Goal: Task Accomplishment & Management: Complete application form

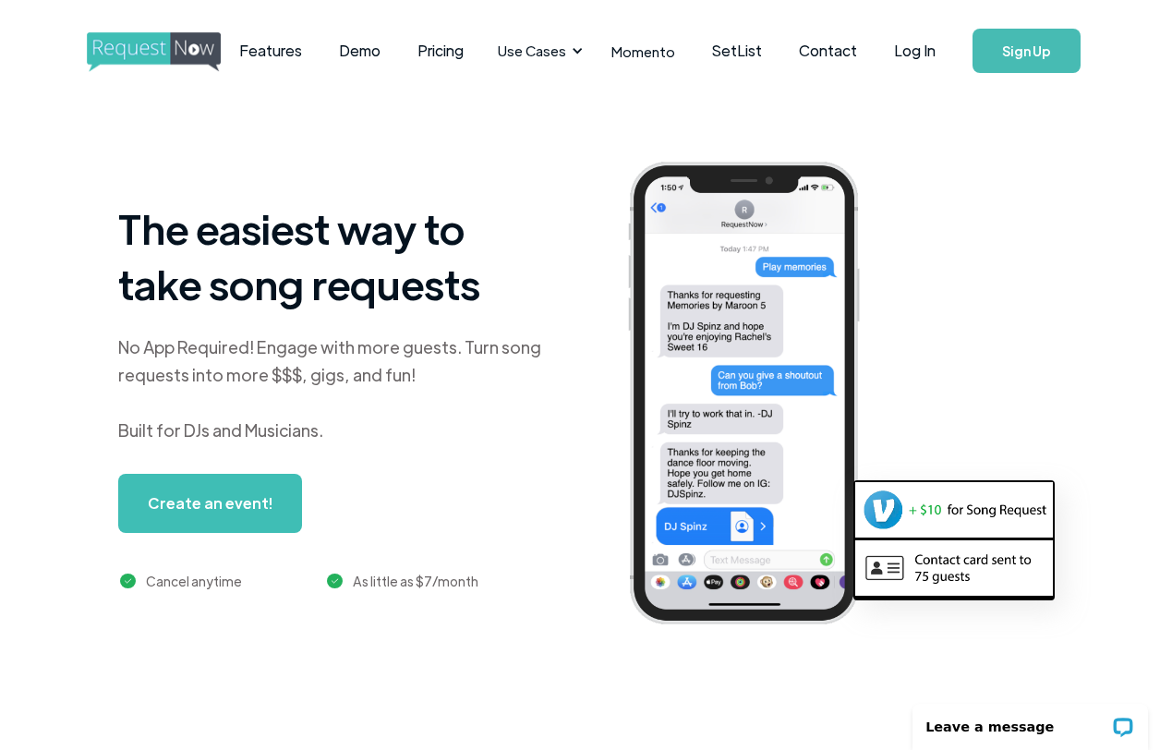
click at [1017, 49] on link "Sign Up" at bounding box center [1026, 51] width 108 height 44
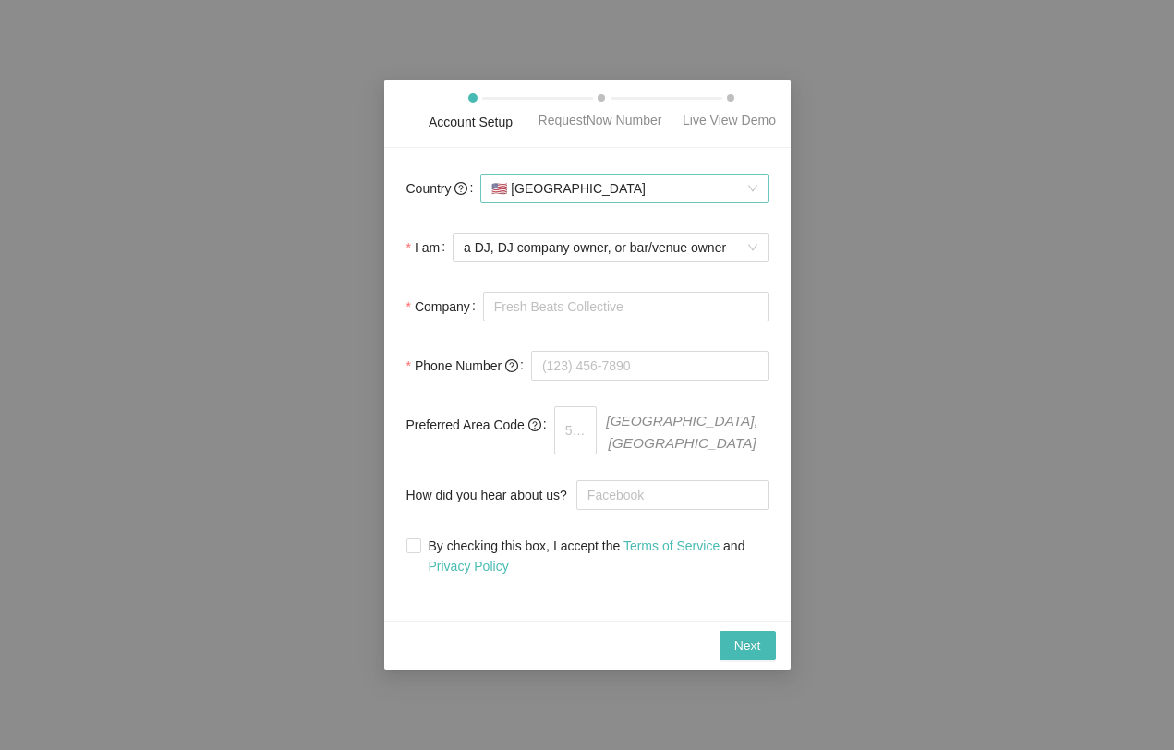
click at [612, 202] on span "🇺🇸 [GEOGRAPHIC_DATA]" at bounding box center [623, 189] width 265 height 28
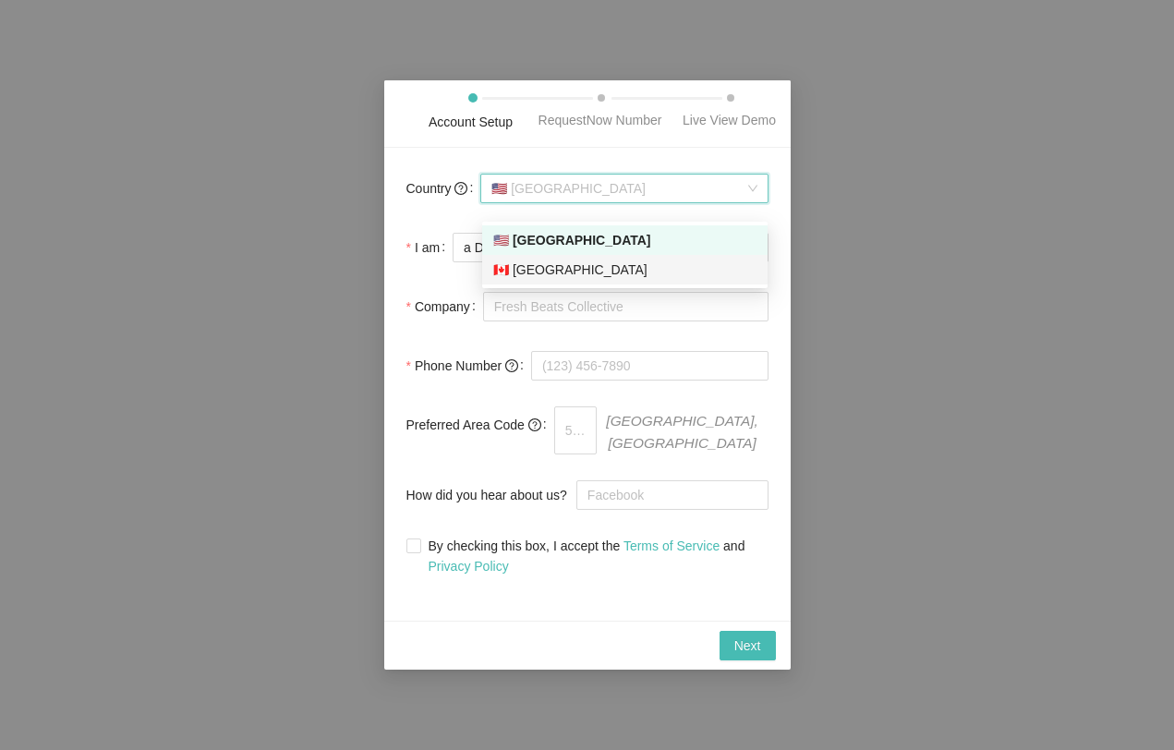
click at [580, 268] on div "🇨🇦 [GEOGRAPHIC_DATA]" at bounding box center [624, 269] width 263 height 20
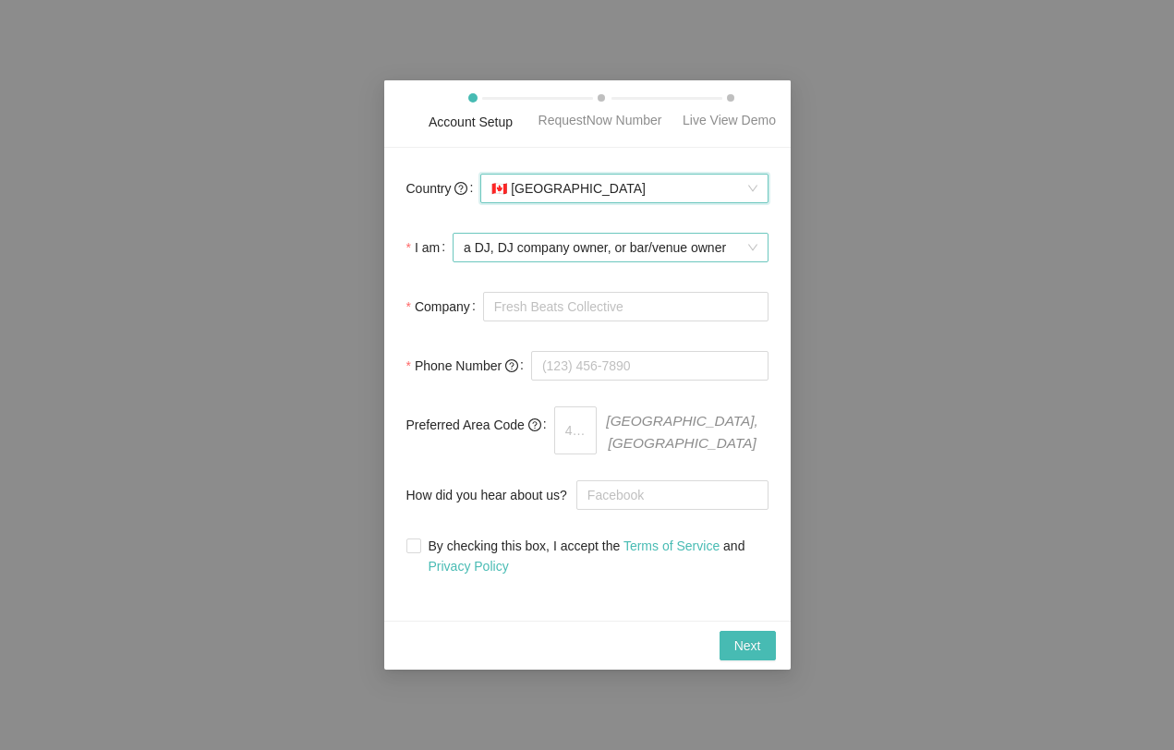
click at [582, 258] on span "a DJ, DJ company owner, or bar/venue owner" at bounding box center [610, 248] width 293 height 28
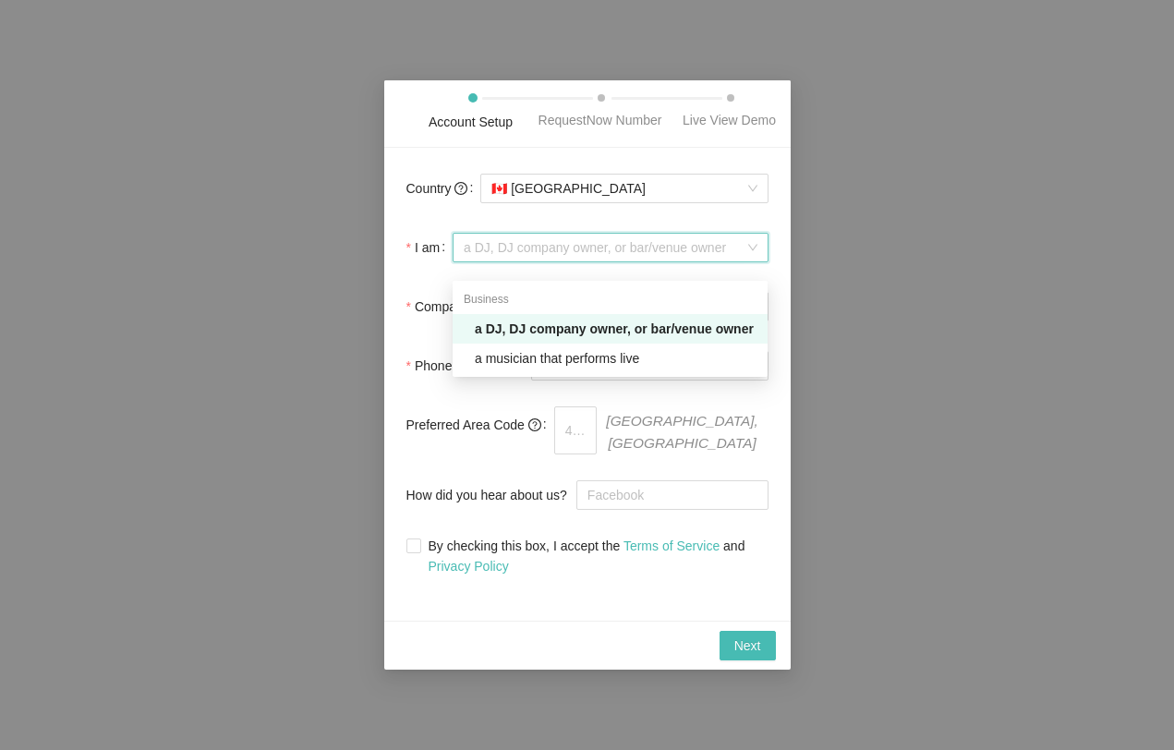
click at [580, 330] on div "a DJ, DJ company owner, or bar/venue owner" at bounding box center [616, 329] width 282 height 20
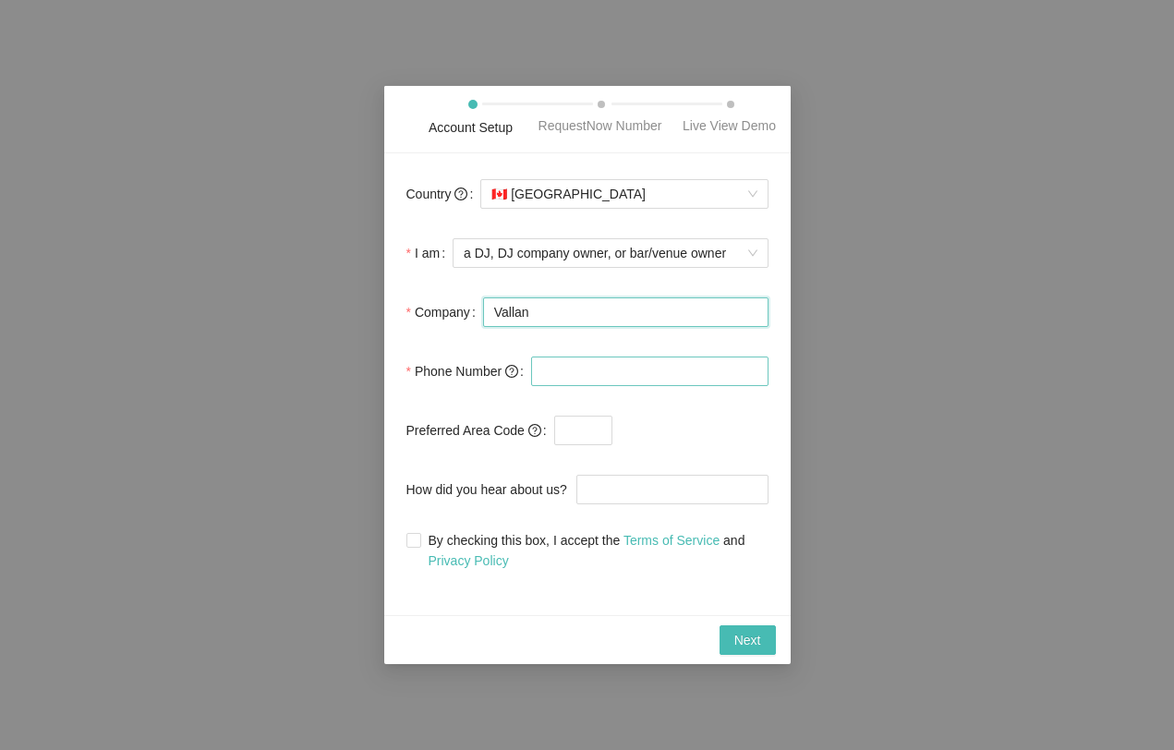
type input "Vallan"
type input "(416) 659-5191"
click at [570, 444] on input "text" at bounding box center [583, 431] width 58 height 30
type input "r"
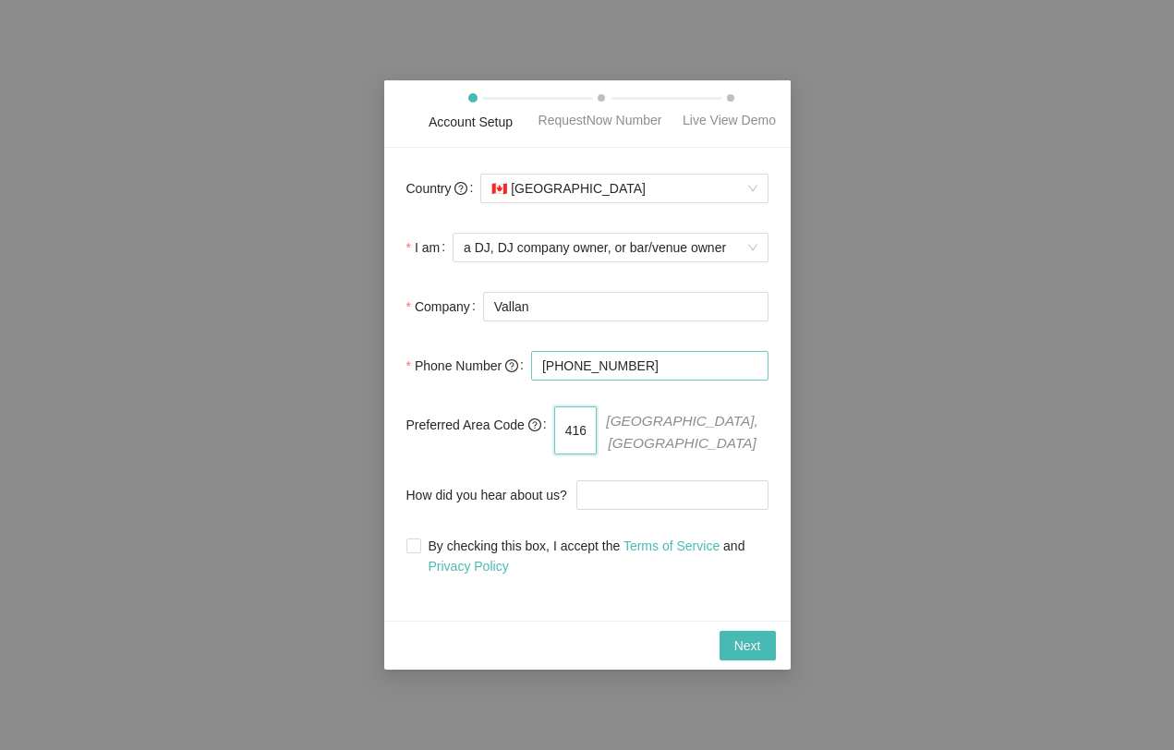
type input "416"
drag, startPoint x: 583, startPoint y: 380, endPoint x: 408, endPoint y: 380, distance: 174.5
click at [408, 380] on div "Phone Number (416) 659-5191" at bounding box center [587, 365] width 362 height 37
type input "(659) 519-1"
click at [584, 490] on input "How did you hear about us?" at bounding box center [672, 495] width 192 height 30
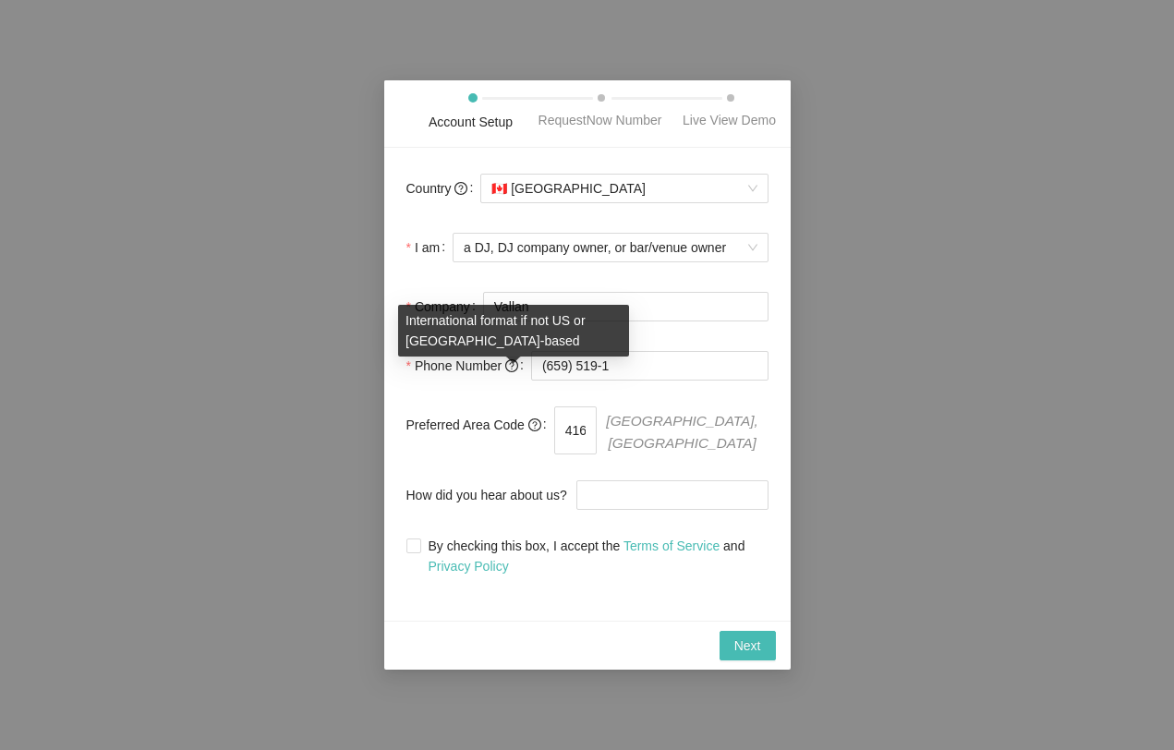
click at [517, 372] on icon "question-circle" at bounding box center [511, 365] width 13 height 13
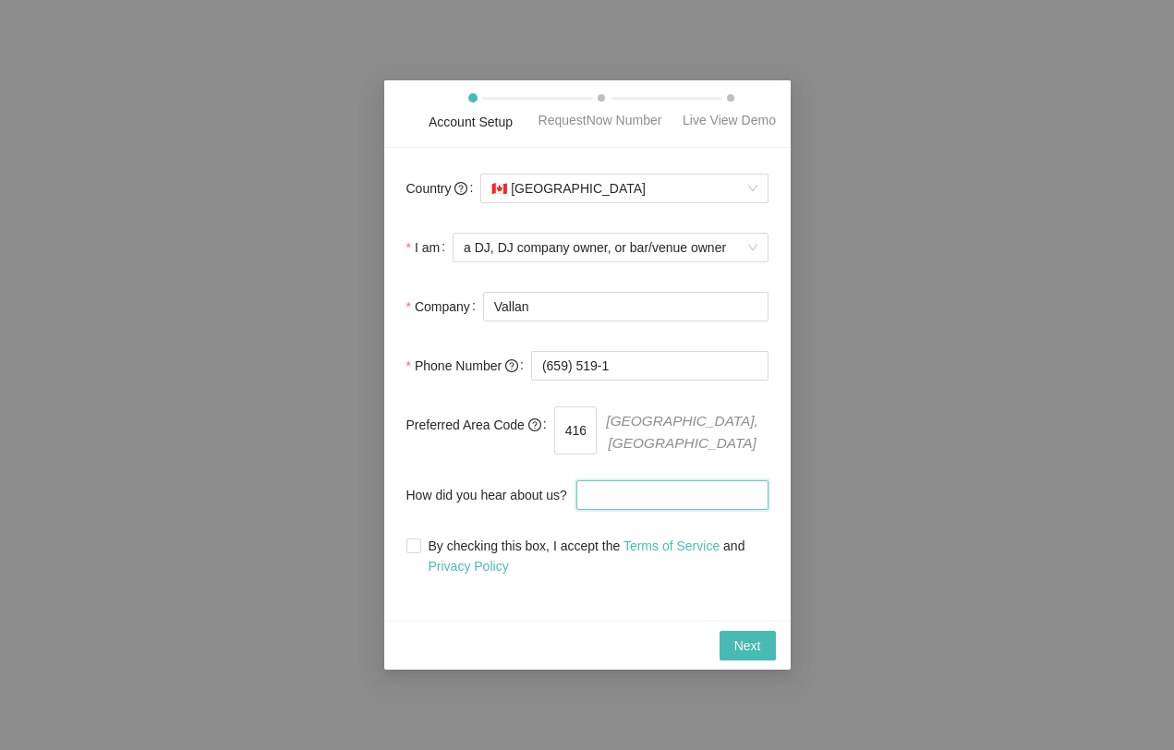
click at [607, 495] on input "How did you hear about us?" at bounding box center [672, 495] width 192 height 30
click at [464, 551] on span "By checking this box, I accept the Terms of Service and Privacy Policy" at bounding box center [594, 556] width 347 height 41
click at [419, 551] on input "By checking this box, I accept the Terms of Service and Privacy Policy" at bounding box center [412, 544] width 13 height 13
checkbox input "true"
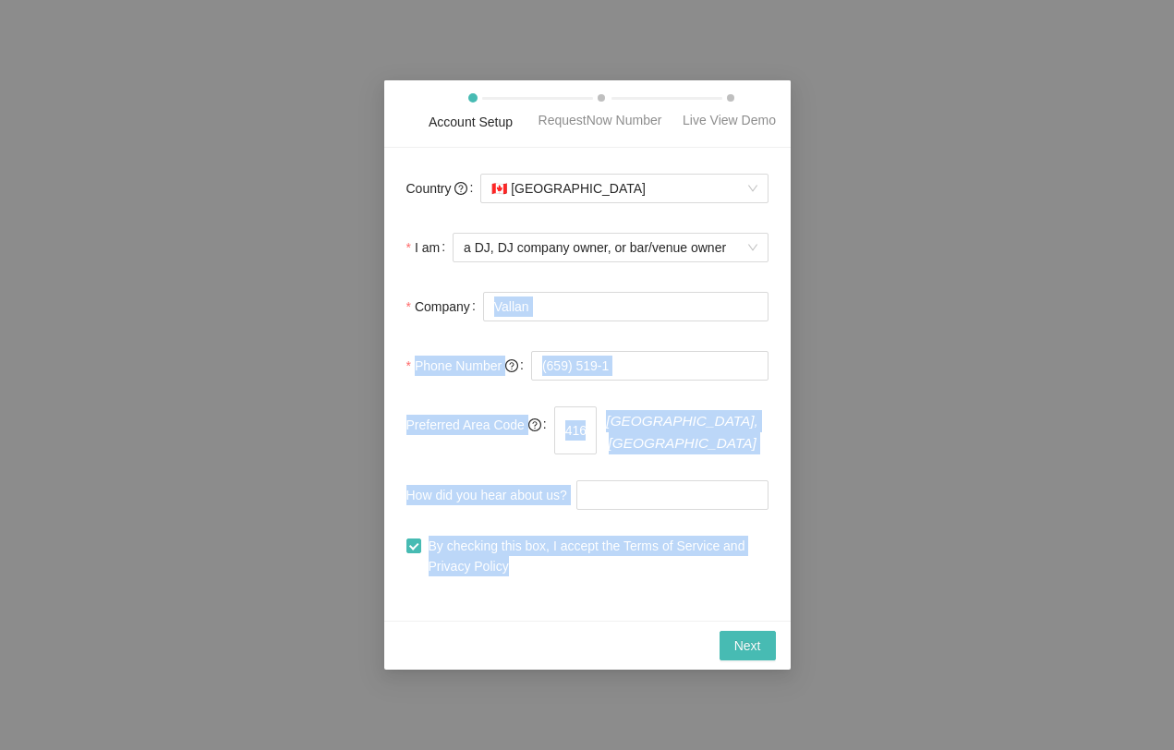
drag, startPoint x: 720, startPoint y: 631, endPoint x: 599, endPoint y: 303, distance: 349.4
click at [611, 287] on div "Account Setup RequestNow Number Live View Demo Country 🇨🇦 Canada I am a DJ, DJ …" at bounding box center [587, 374] width 406 height 589
click at [596, 307] on input "Vallan" at bounding box center [625, 307] width 285 height 30
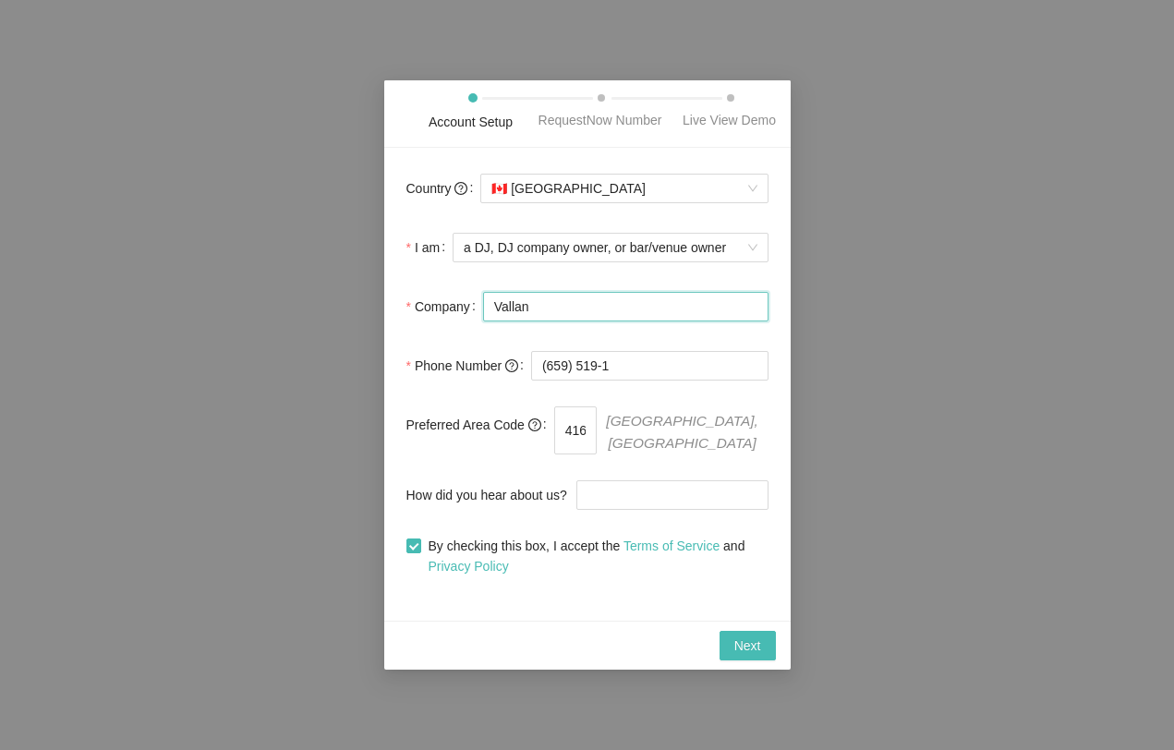
drag, startPoint x: 576, startPoint y: 318, endPoint x: 393, endPoint y: 311, distance: 182.9
click at [393, 311] on div "Country 🇨🇦 Canada I am a DJ, DJ company owner, or bar/venue owner Company Valla…" at bounding box center [587, 384] width 406 height 473
type input "Horizon Events"
click at [753, 643] on span "Next" at bounding box center [747, 645] width 27 height 20
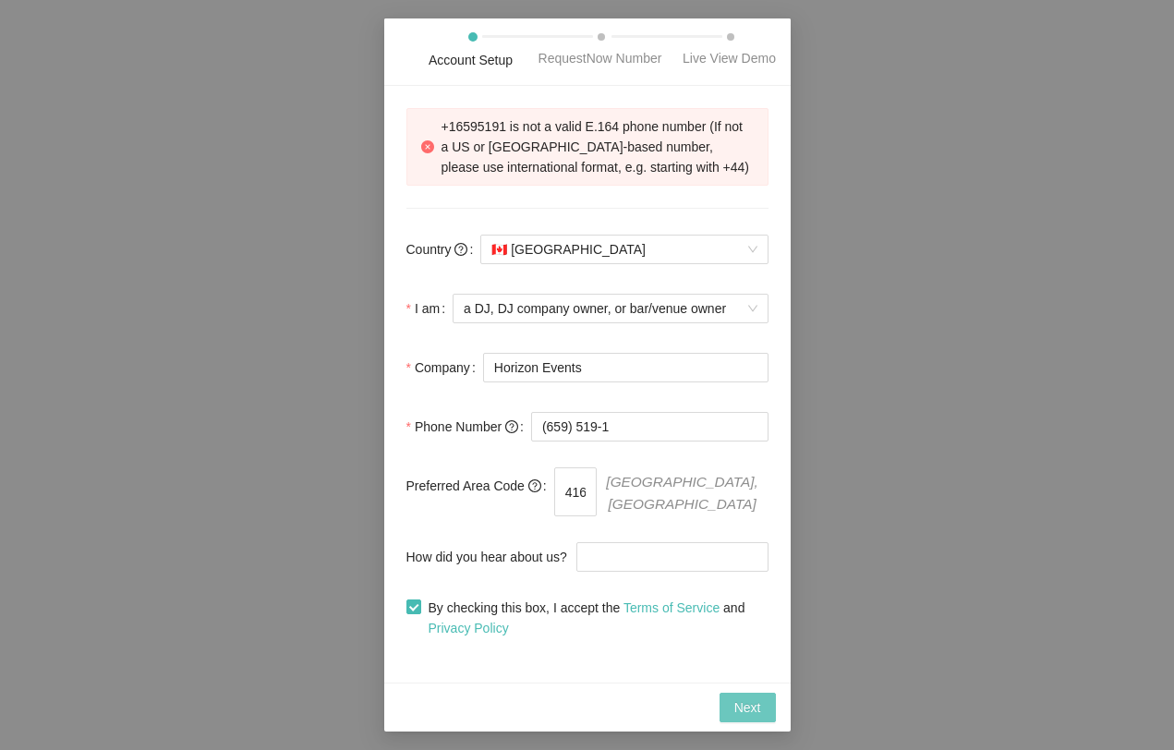
click at [730, 705] on button "Next" at bounding box center [747, 708] width 56 height 30
click at [548, 439] on input "(659) 519-1" at bounding box center [649, 427] width 237 height 30
type input "(416) 659-5191"
click at [739, 710] on span "Next" at bounding box center [747, 707] width 27 height 20
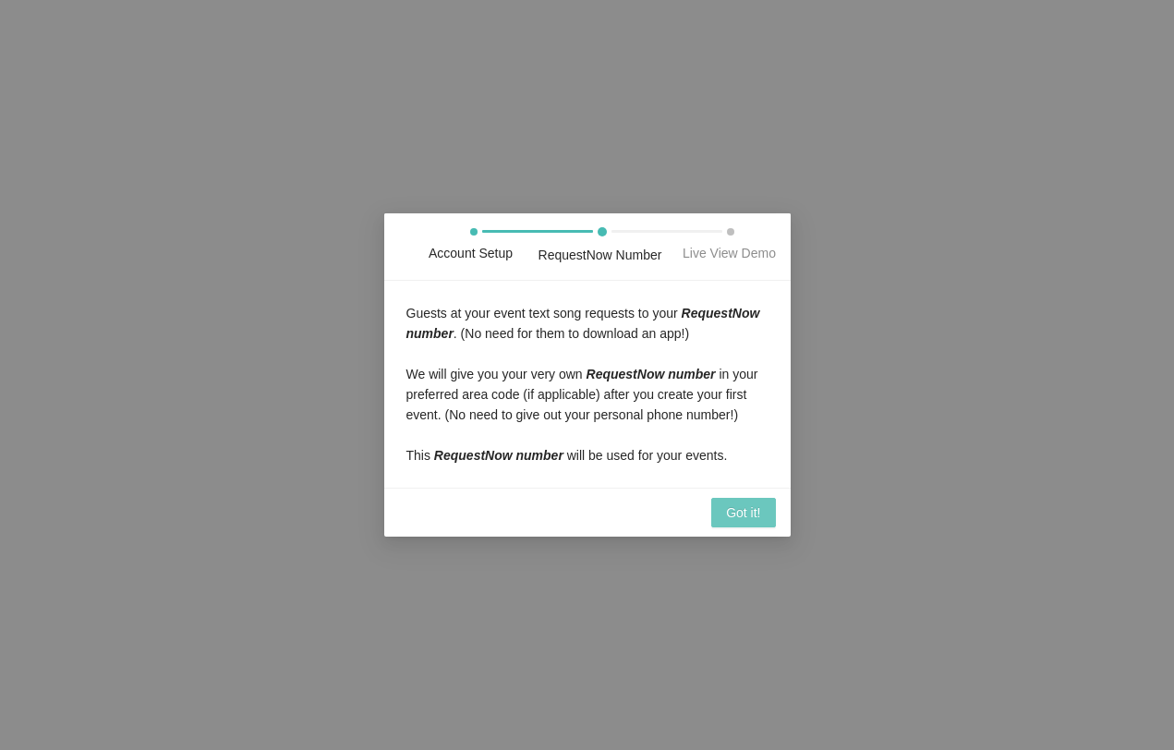
click at [735, 523] on span "Got it!" at bounding box center [743, 512] width 34 height 20
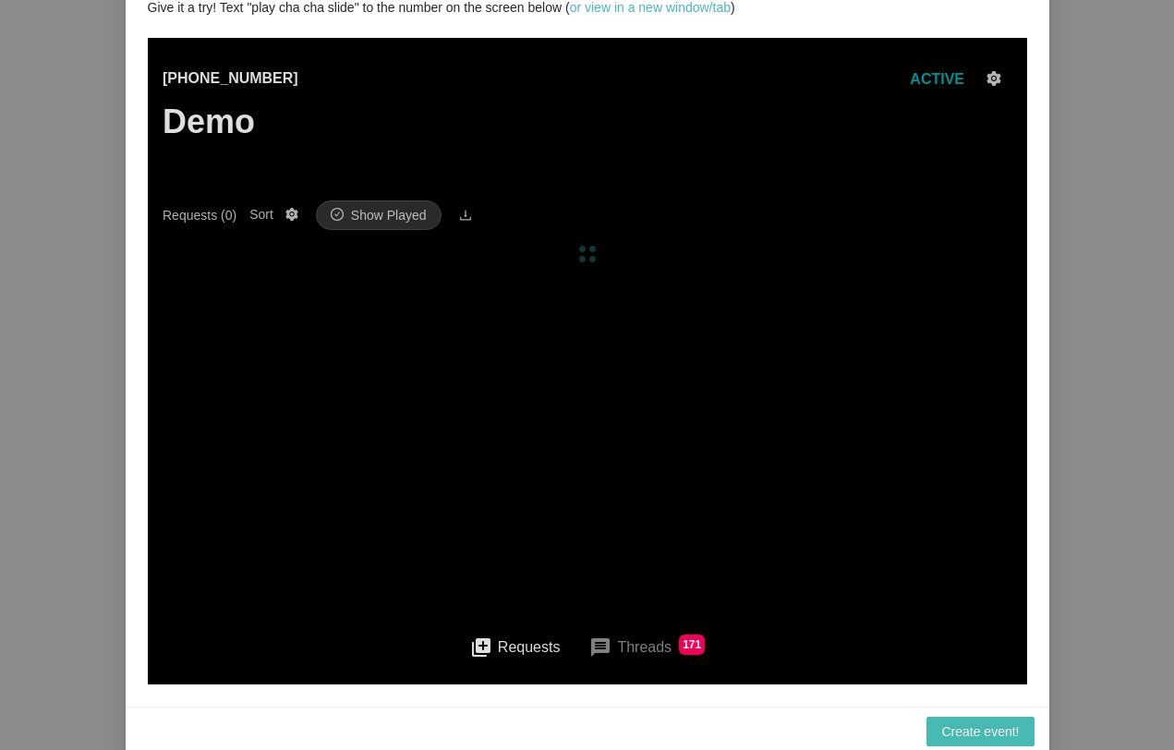
scroll to position [157, 0]
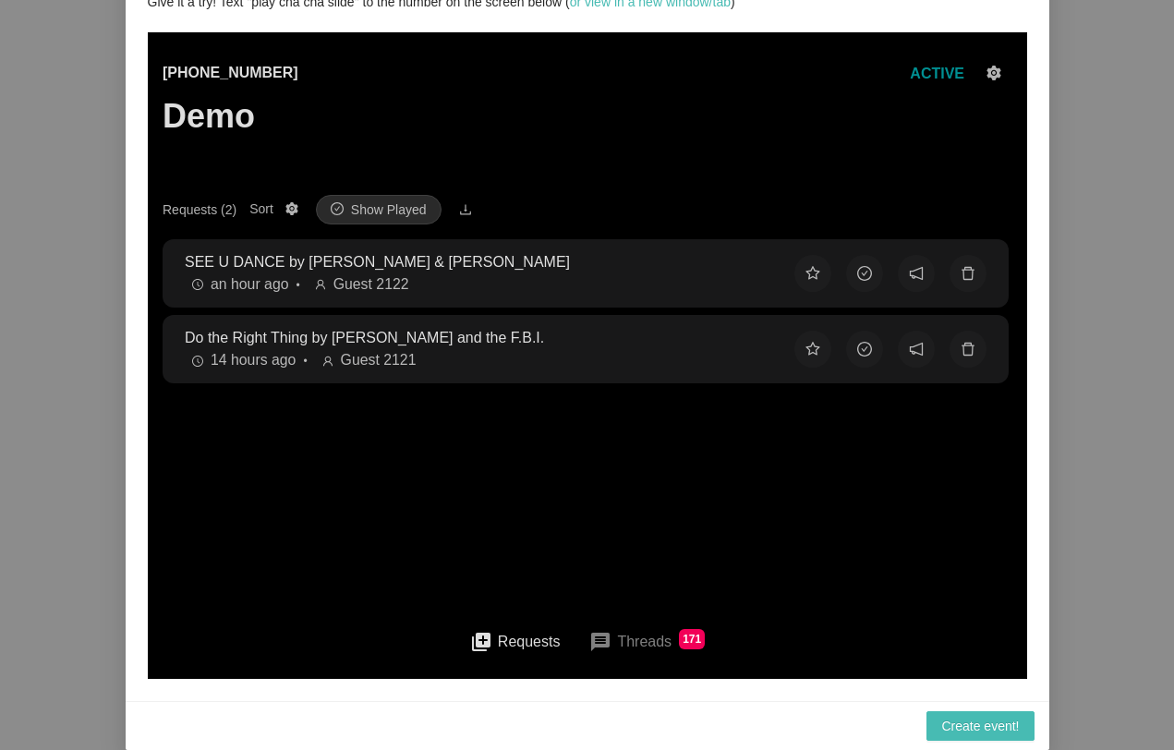
click at [398, 288] on div "an hour ago • Guest 2122" at bounding box center [474, 284] width 580 height 23
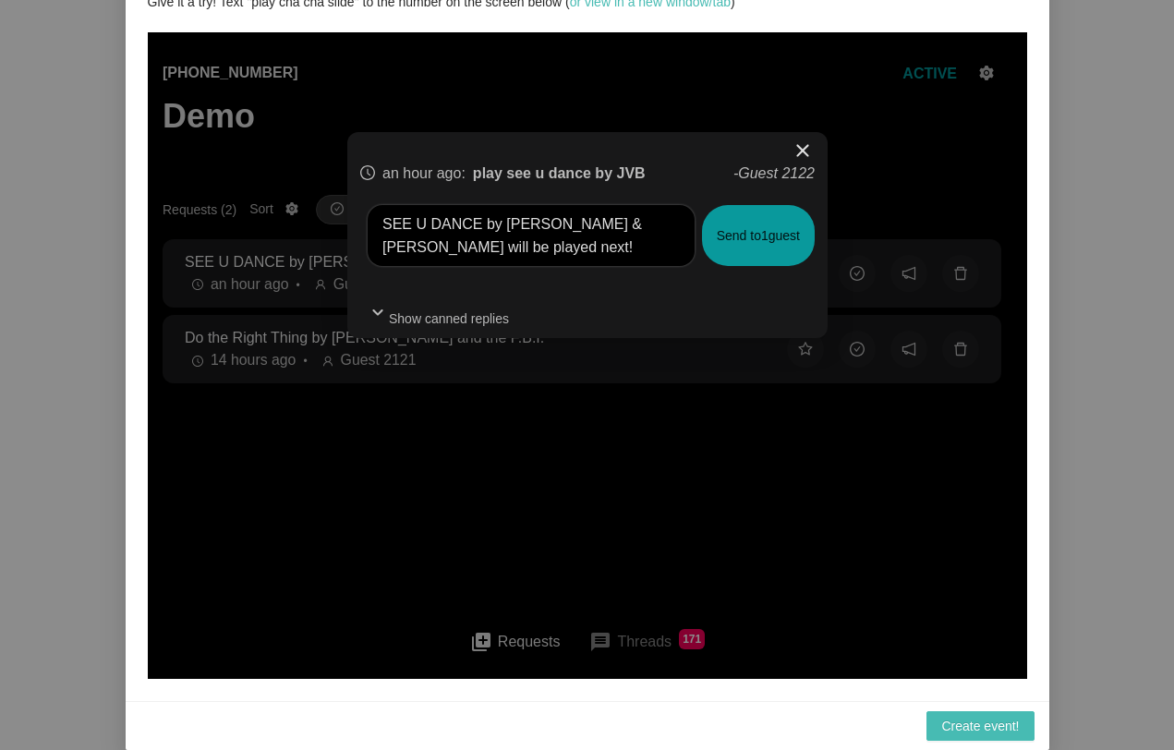
scroll to position [0, 0]
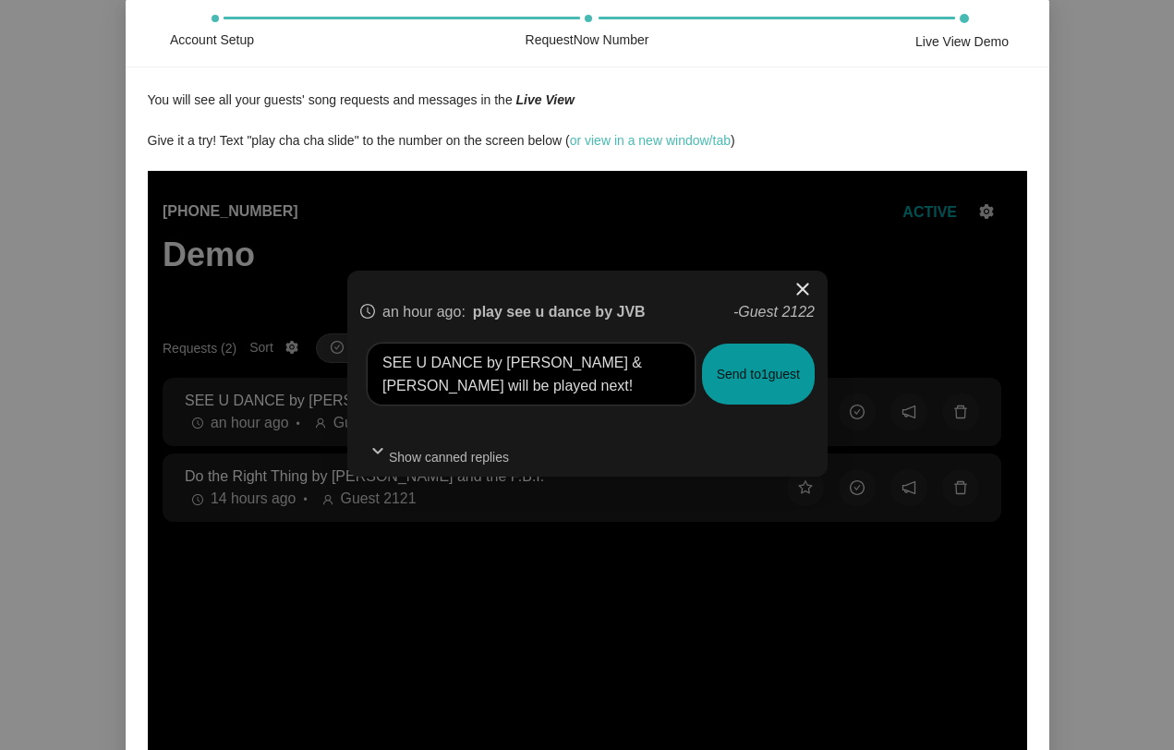
click at [806, 292] on span "close" at bounding box center [801, 289] width 22 height 22
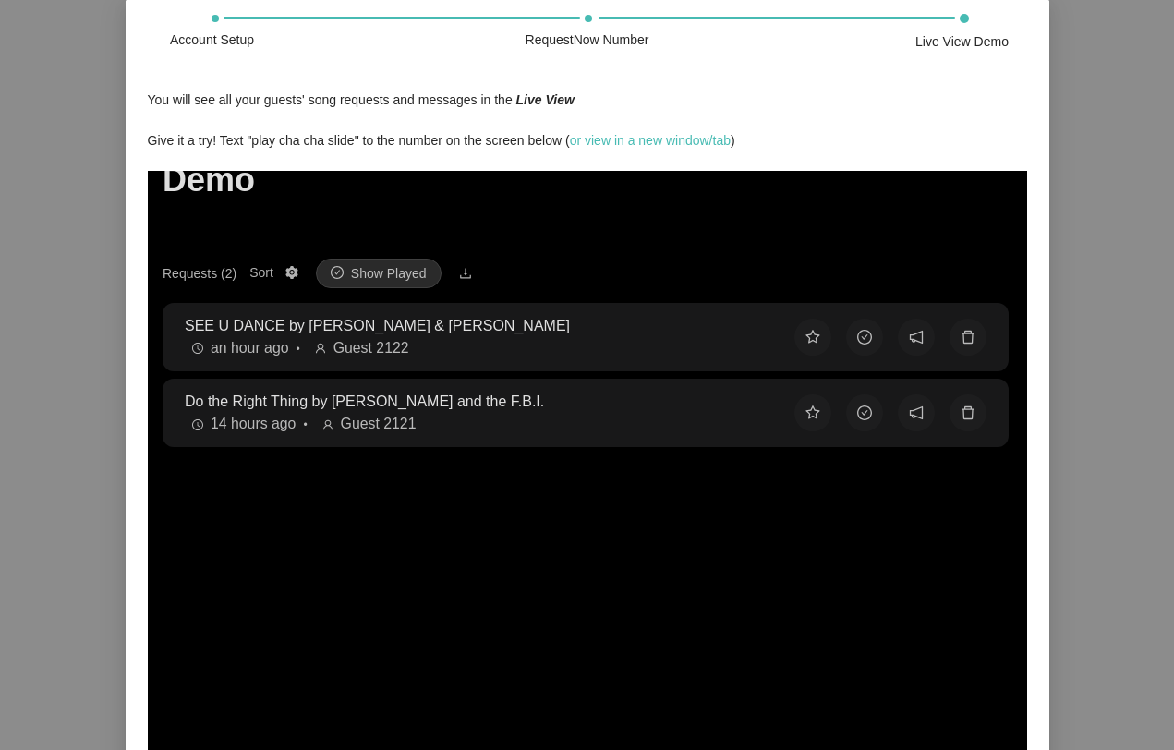
scroll to position [157, 0]
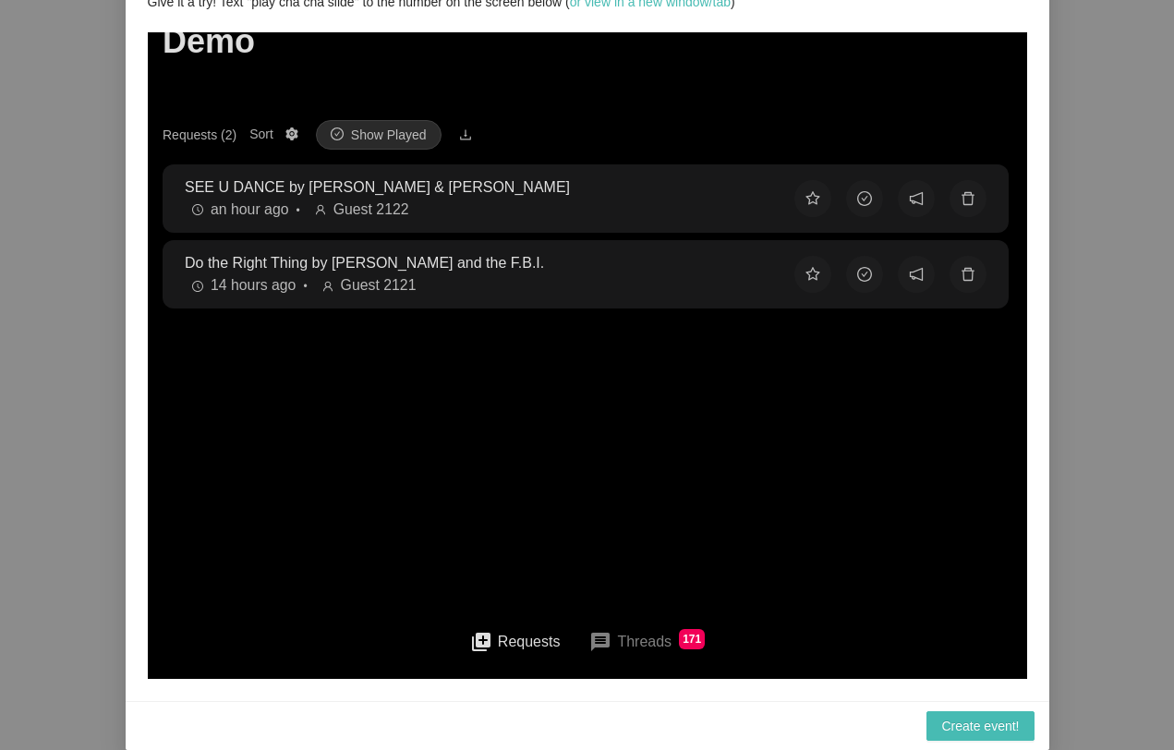
click at [527, 643] on button "queue Requests" at bounding box center [514, 642] width 120 height 42
click at [470, 645] on button "queue Requests" at bounding box center [514, 642] width 120 height 42
click at [488, 648] on button "queue Requests" at bounding box center [514, 642] width 120 height 42
click at [988, 723] on span "Create event!" at bounding box center [980, 726] width 78 height 20
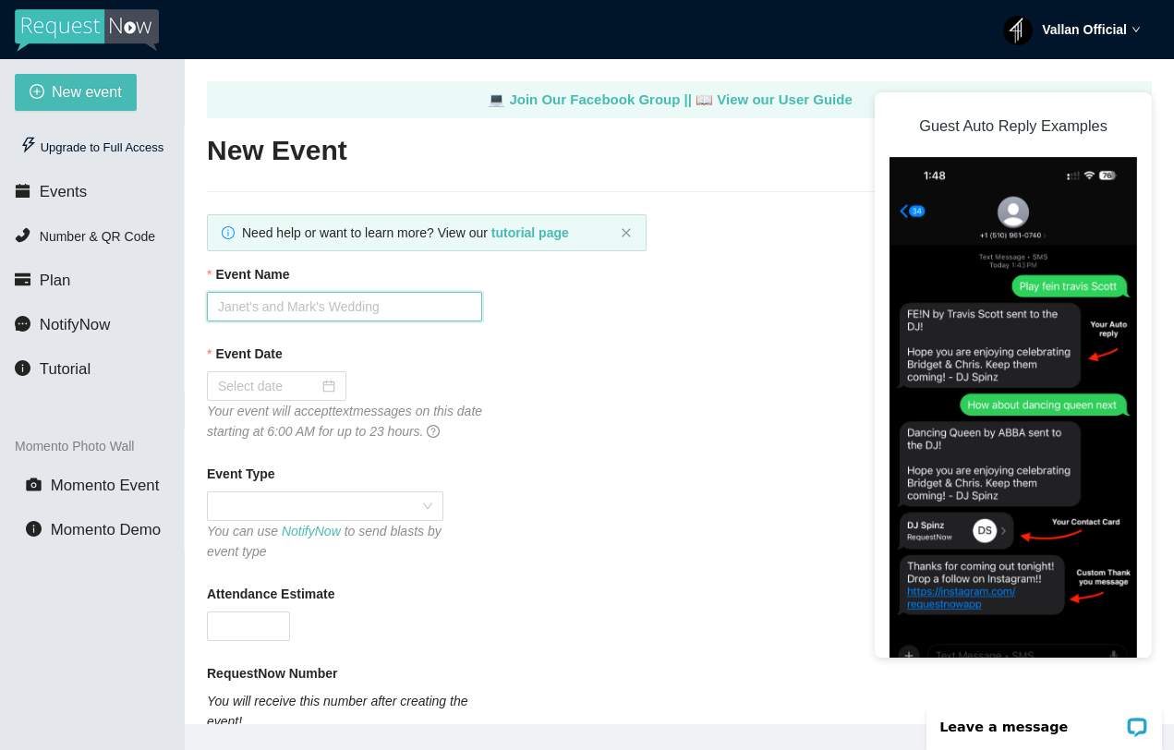
click at [260, 301] on input "Event Name" at bounding box center [344, 307] width 275 height 30
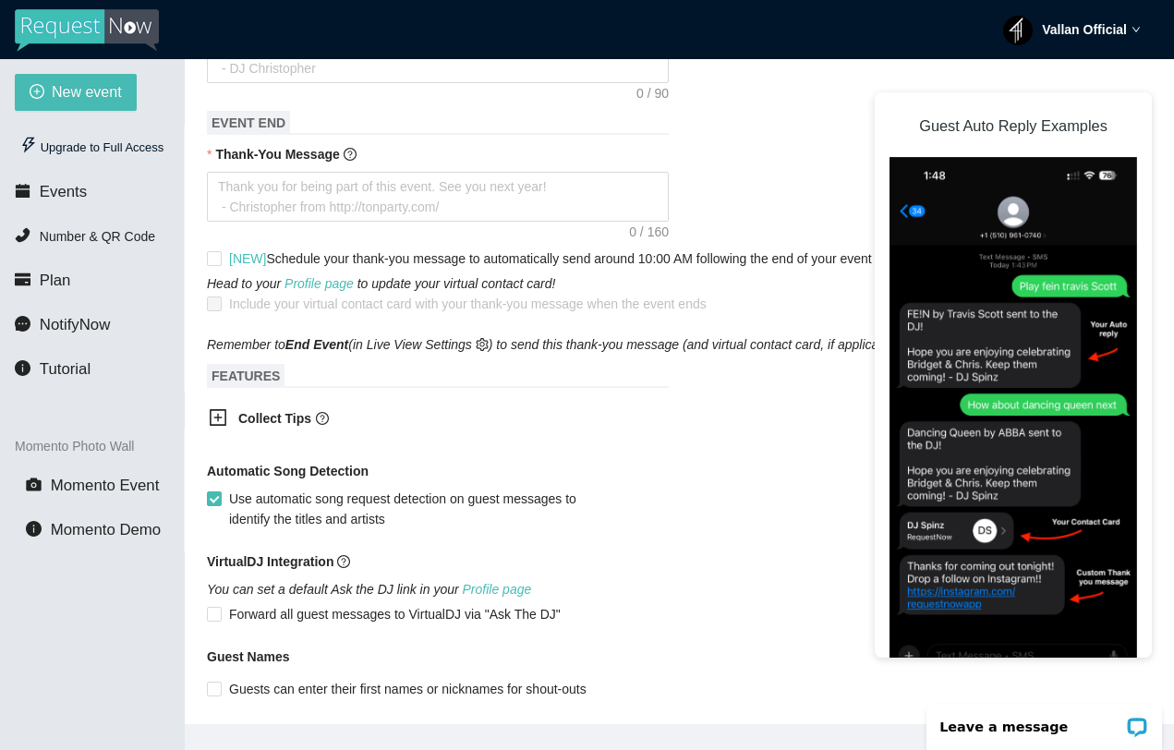
scroll to position [949, 0]
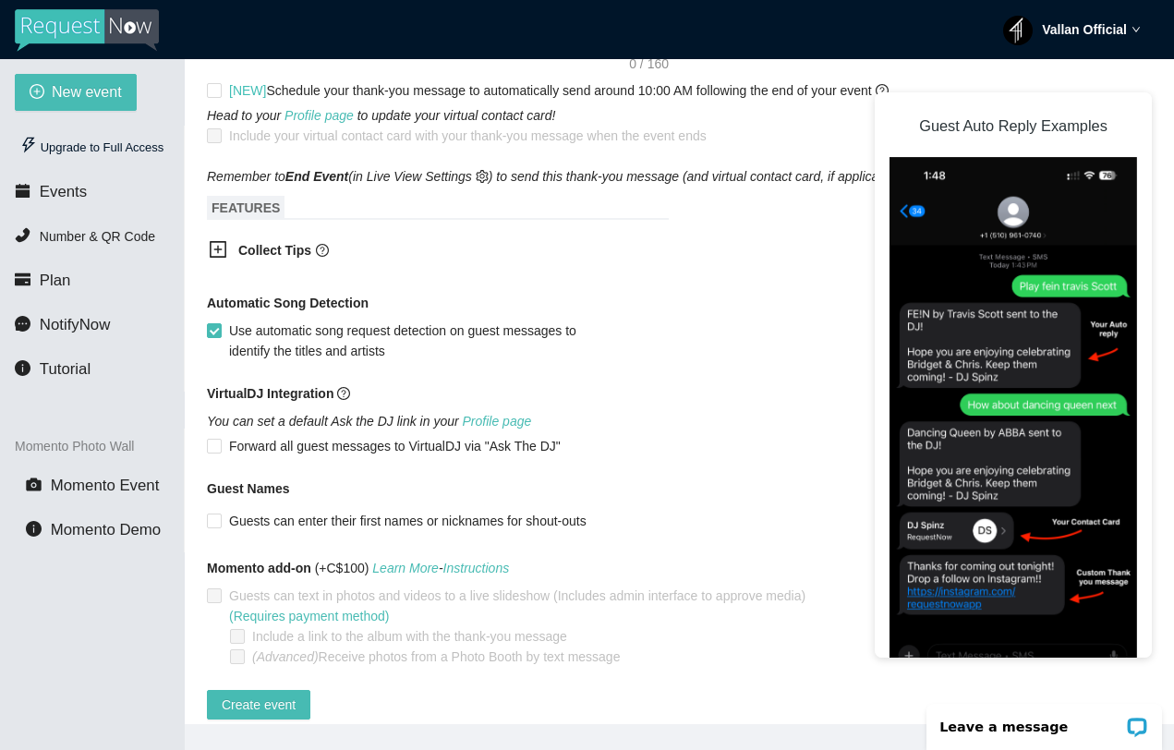
click at [273, 258] on b "Collect Tips" at bounding box center [274, 250] width 73 height 15
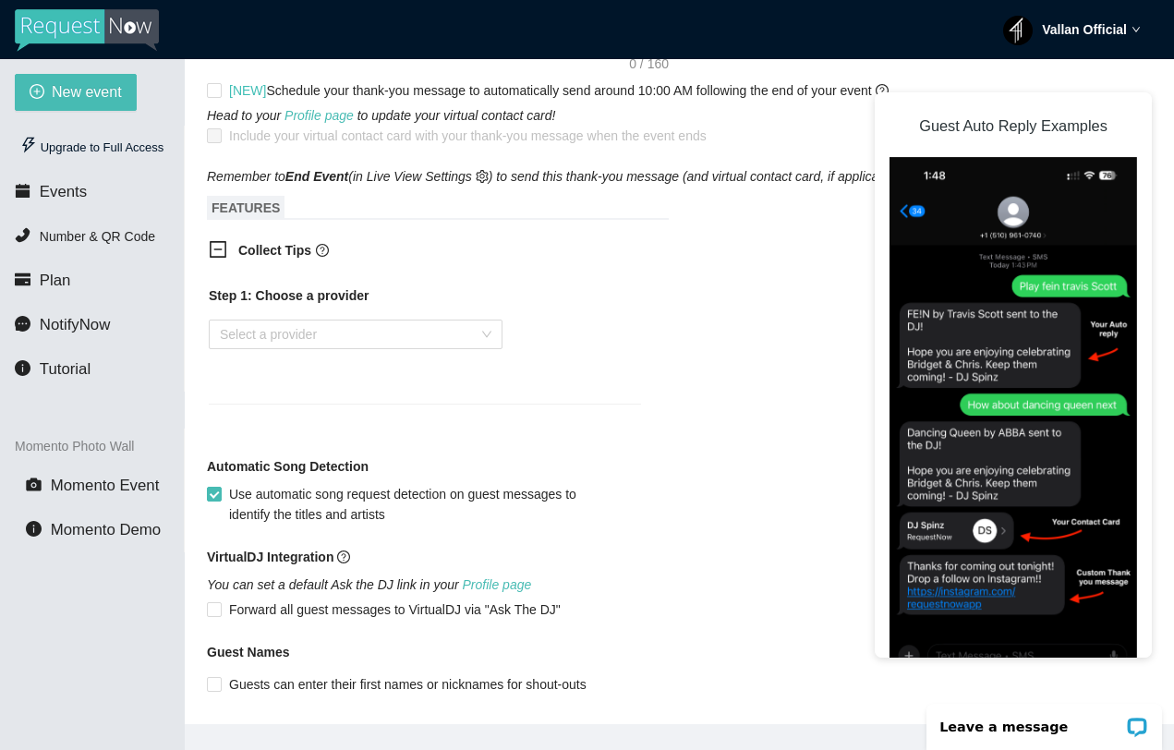
click at [268, 381] on div "Step 1: Choose a provider Select a provider" at bounding box center [425, 333] width 432 height 96
click at [271, 348] on input "search" at bounding box center [349, 334] width 259 height 28
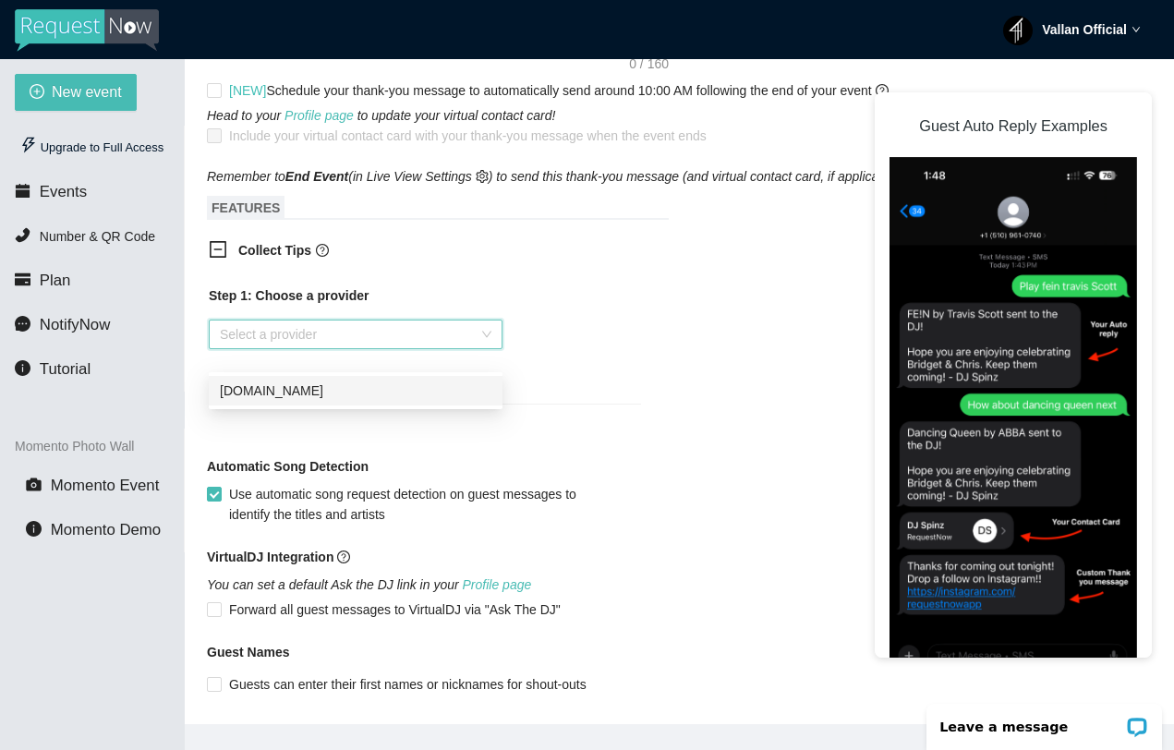
click at [263, 388] on div "PayPal.Me" at bounding box center [355, 390] width 271 height 20
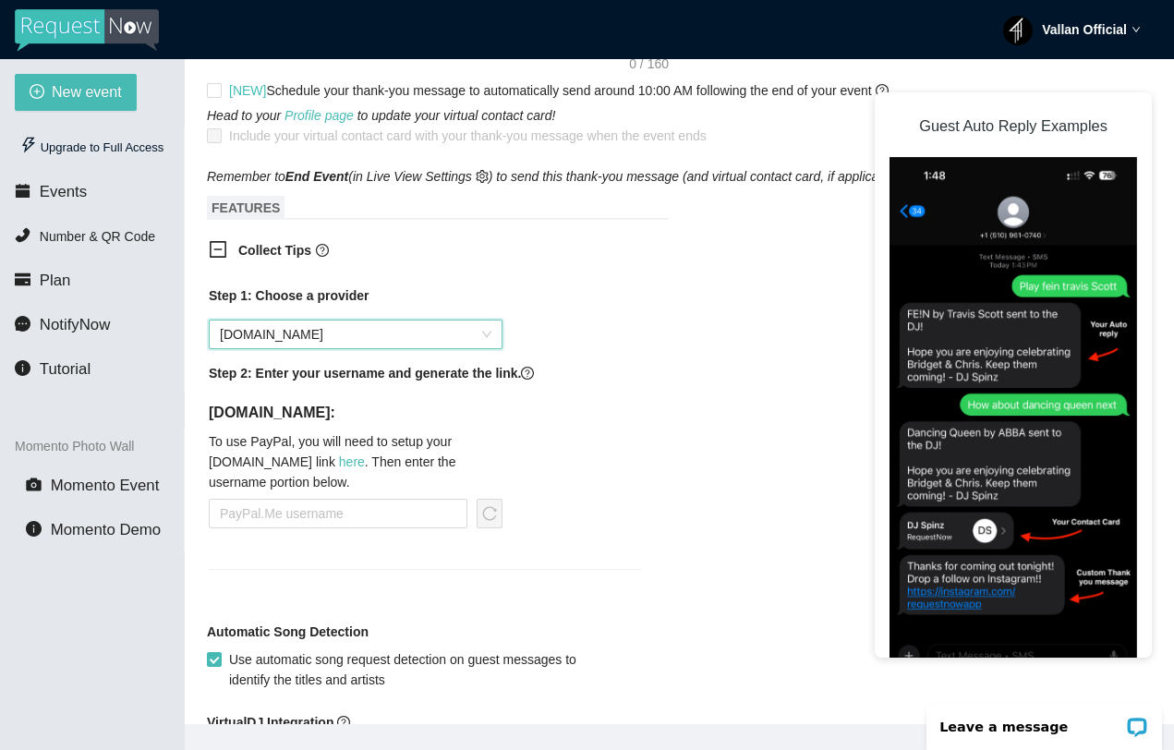
click at [332, 418] on div "Step 1: Choose a provider PayPal.Me PayPal.Me Step 2: Enter your username and g…" at bounding box center [425, 415] width 432 height 261
click at [305, 528] on input "text" at bounding box center [338, 514] width 259 height 30
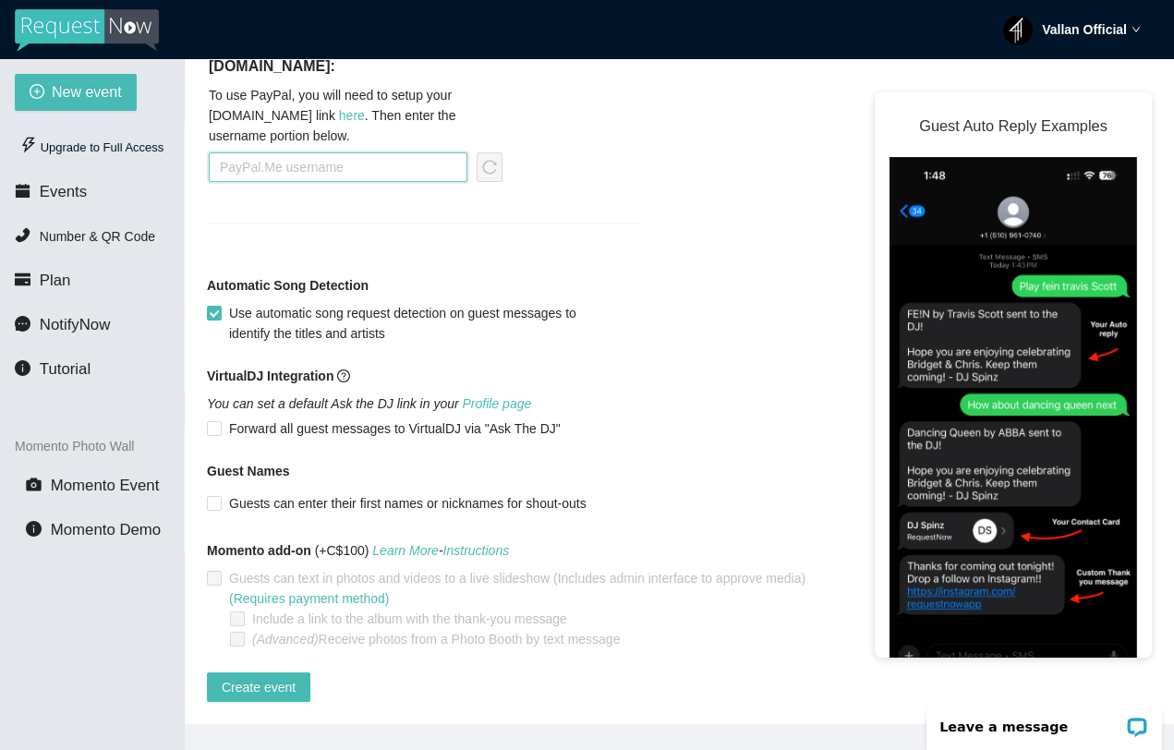
scroll to position [59, 0]
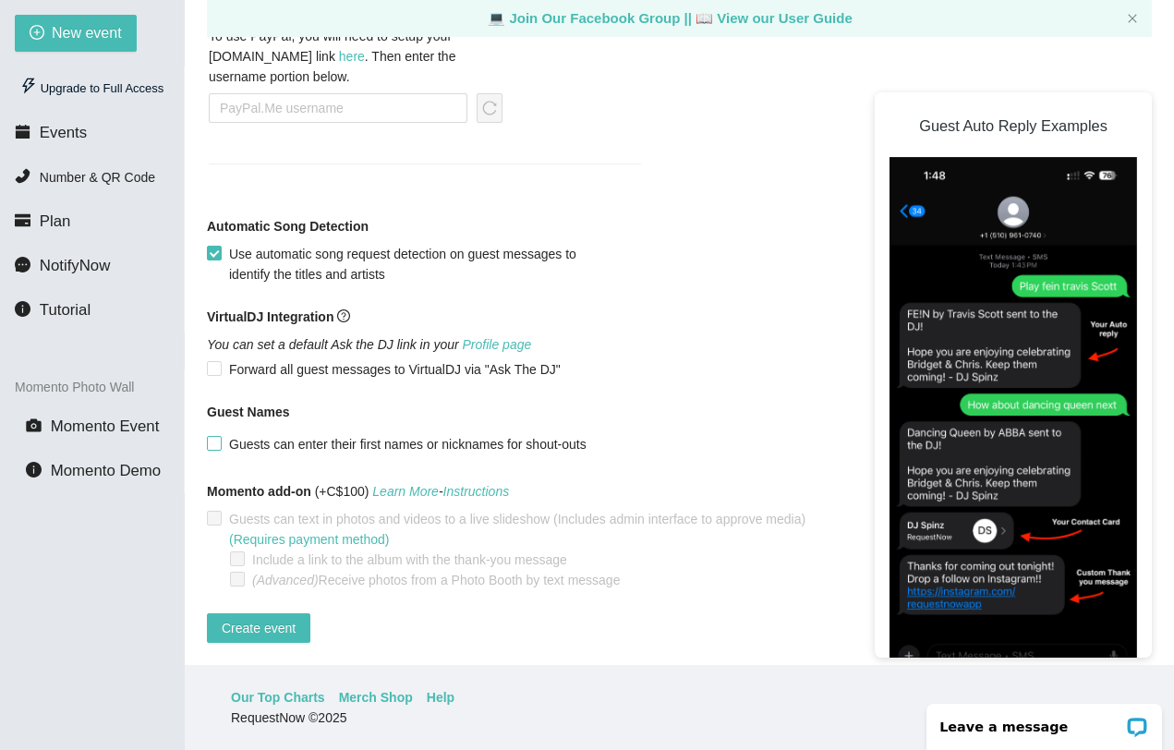
click at [303, 439] on span "Guests can enter their first names or nicknames for shout-outs" at bounding box center [408, 444] width 372 height 20
click at [220, 439] on input "Guests can enter their first names or nicknames for shout-outs" at bounding box center [213, 442] width 13 height 13
checkbox input "true"
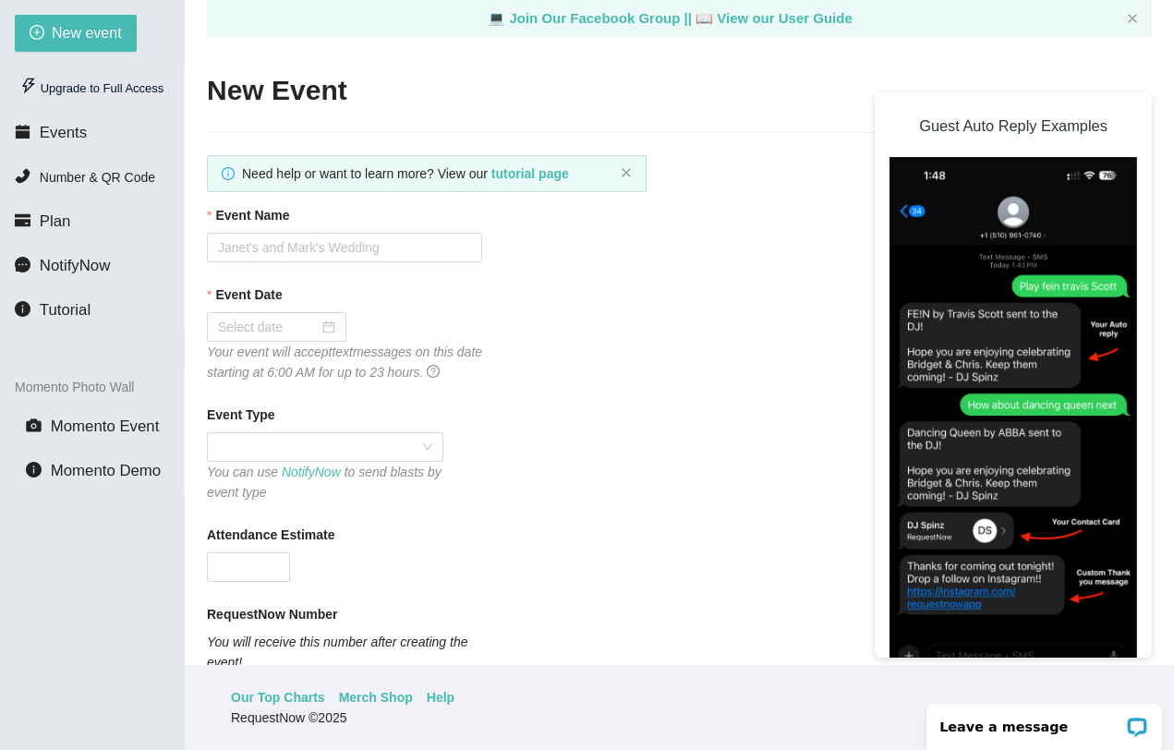
scroll to position [0, 0]
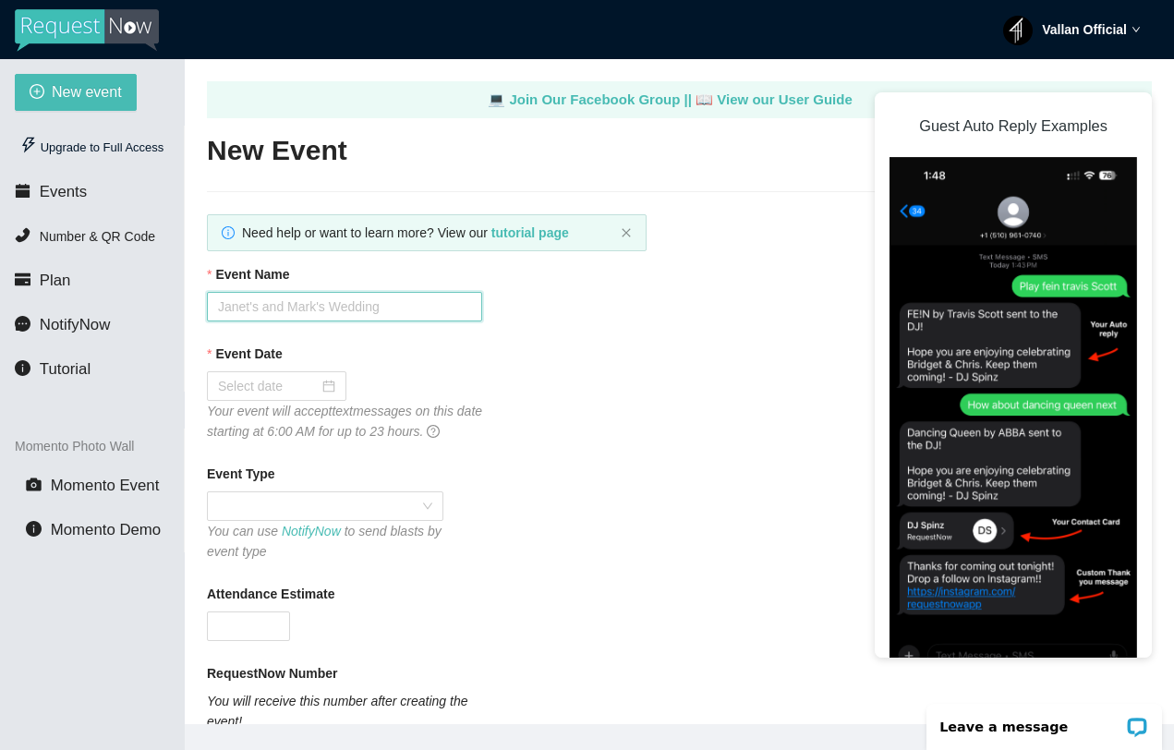
click at [375, 306] on input "Event Name" at bounding box center [344, 307] width 275 height 30
click at [225, 297] on input "Event Name" at bounding box center [344, 307] width 275 height 30
click at [337, 377] on div at bounding box center [276, 386] width 139 height 30
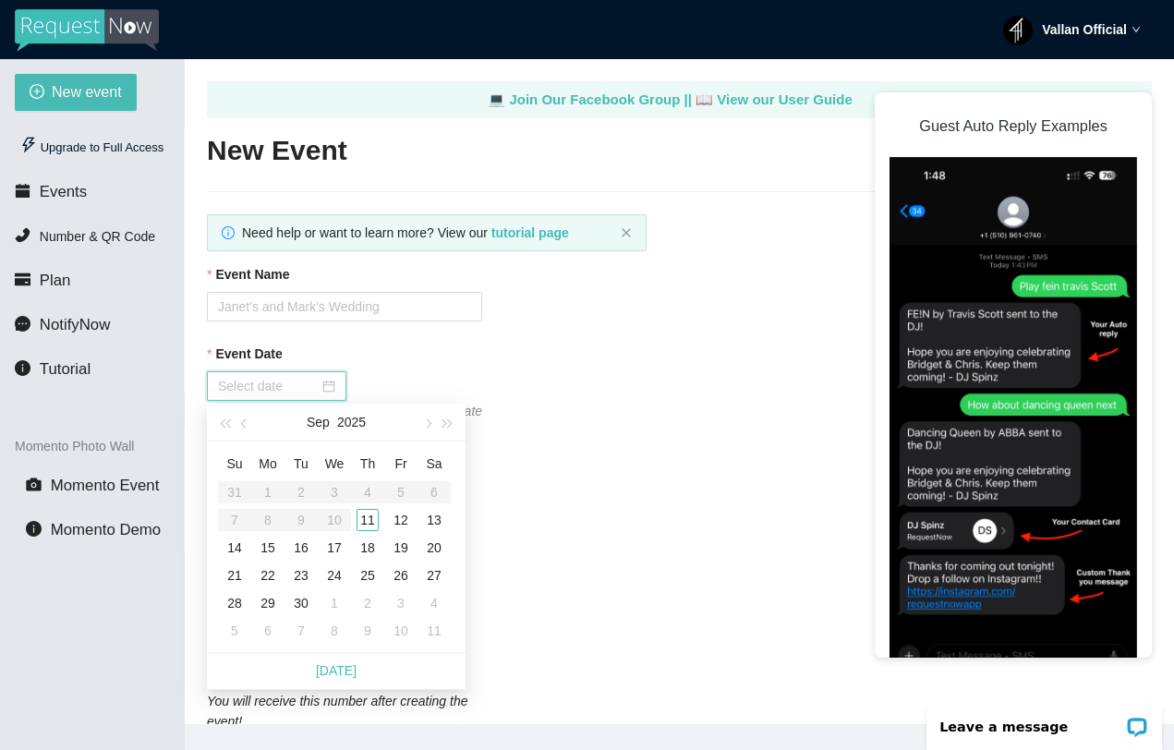
click at [325, 386] on div at bounding box center [276, 386] width 117 height 20
type input "09/12/2025"
type input "09/11/2025"
type input "09/17/2025"
type input "09/18/2025"
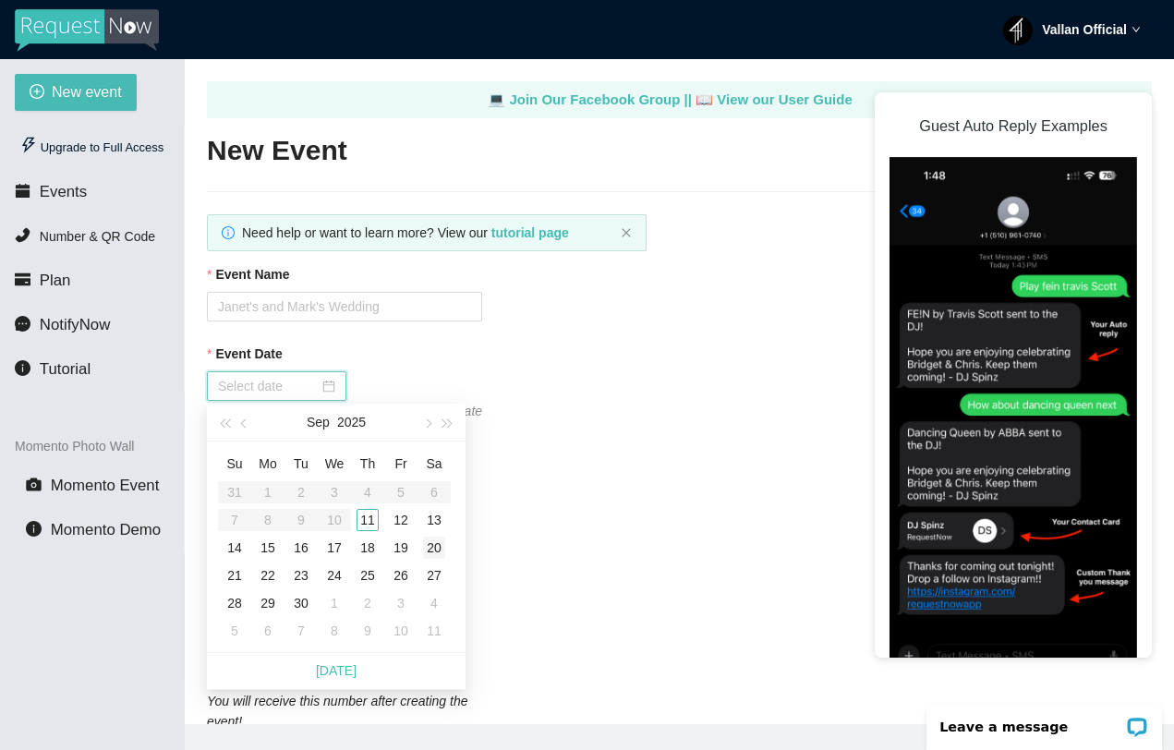
type input "09/19/2025"
type input "09/20/2025"
click at [431, 553] on div "20" at bounding box center [434, 547] width 22 height 22
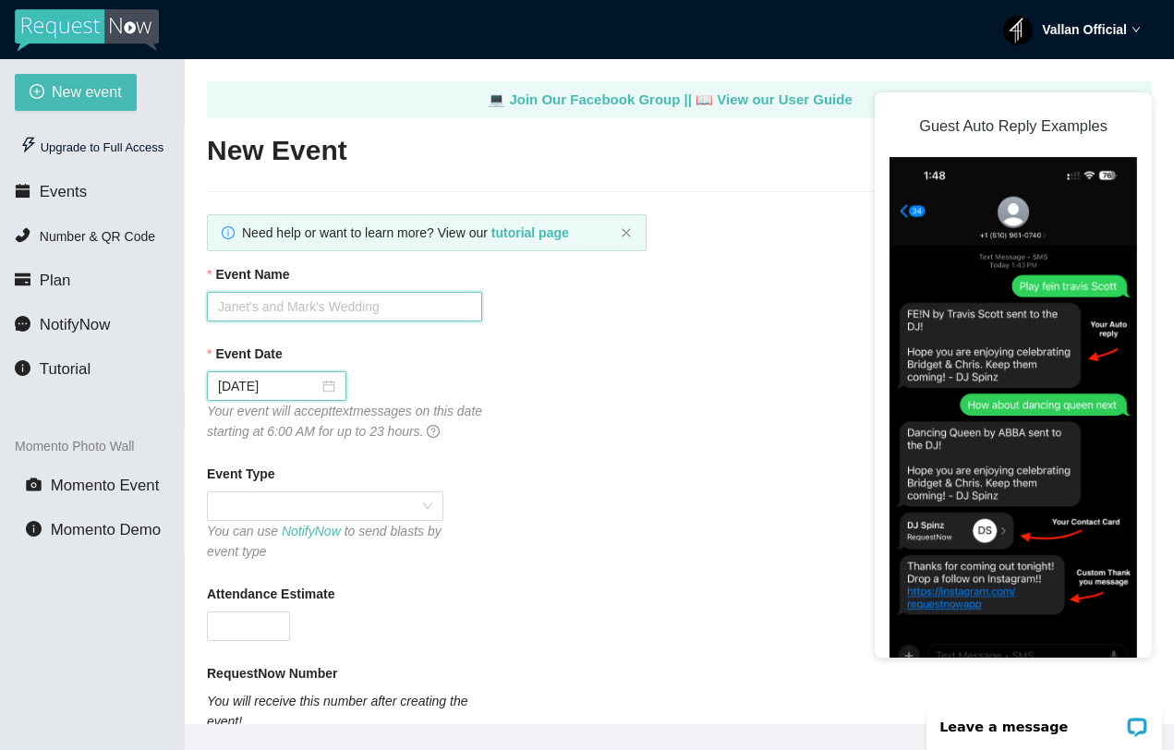
click at [300, 311] on input "Event Name" at bounding box center [344, 307] width 275 height 30
click at [387, 520] on span at bounding box center [325, 506] width 214 height 28
type input "Wedding Social"
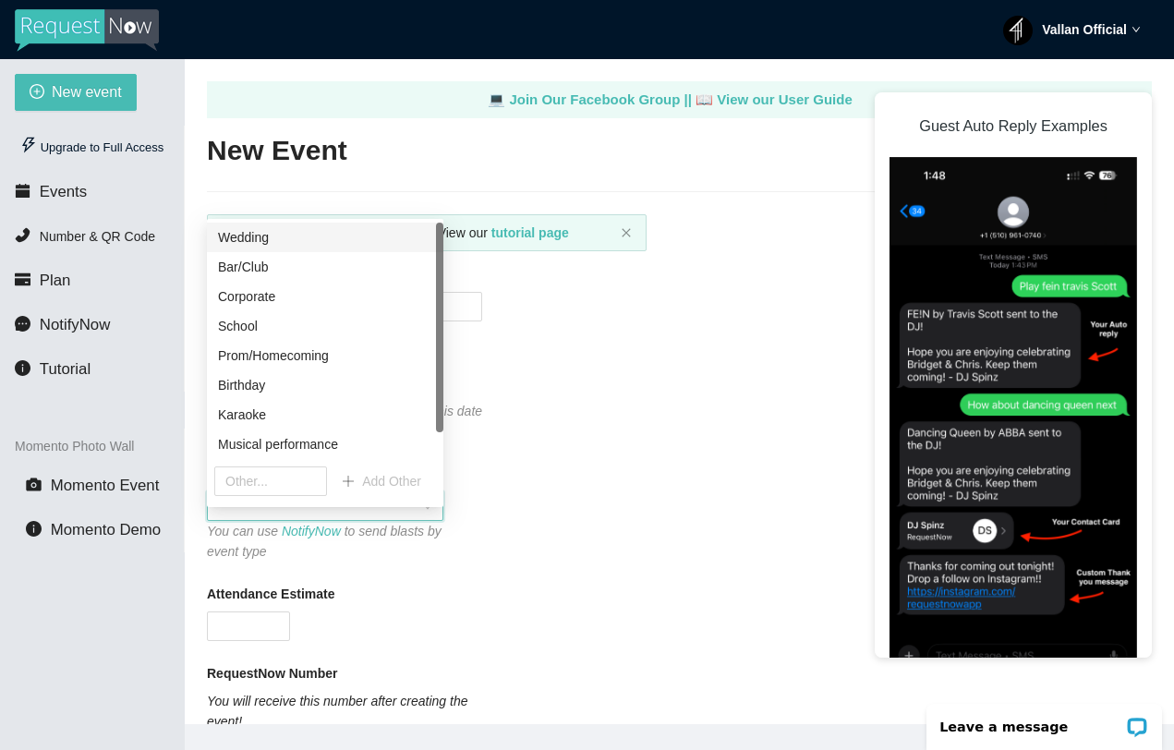
click at [288, 235] on div "Wedding" at bounding box center [325, 237] width 214 height 20
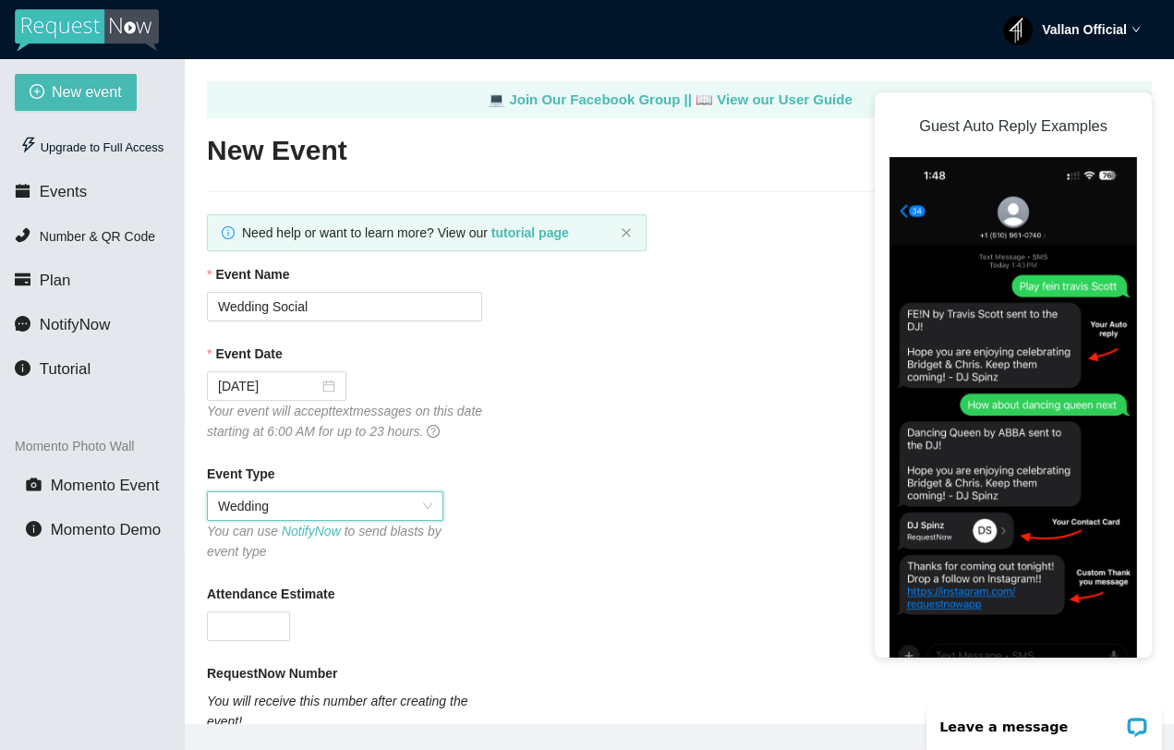
scroll to position [108, 0]
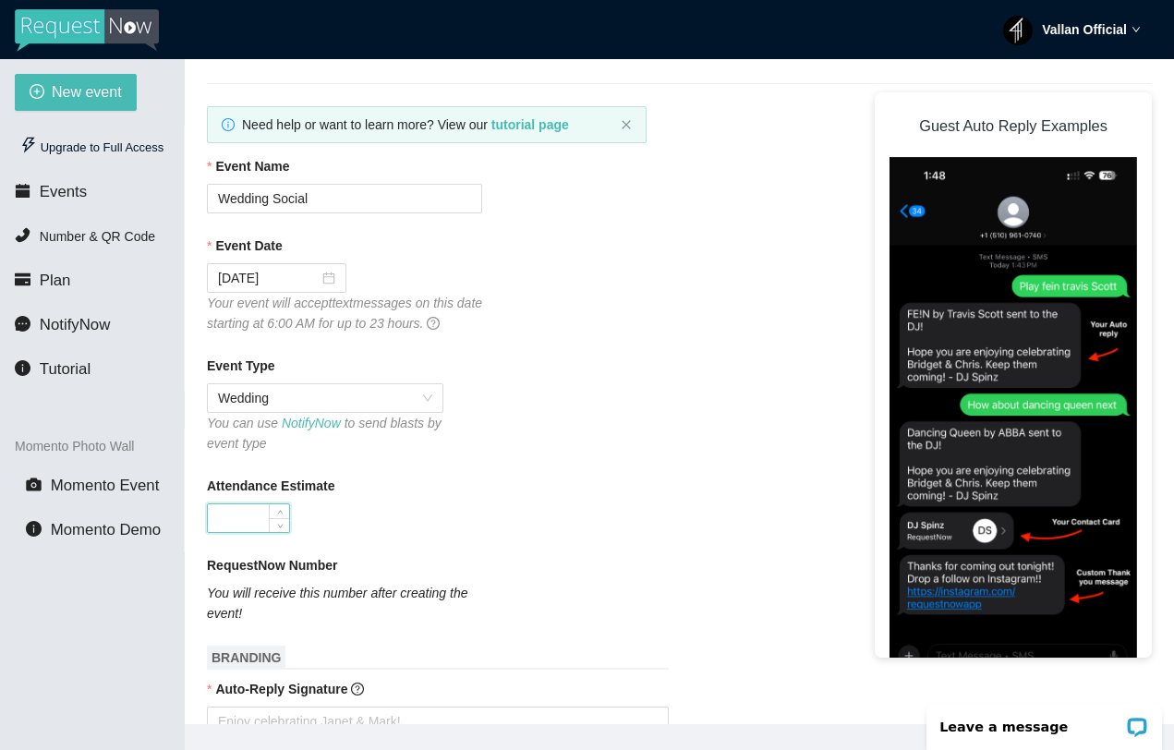
click at [266, 532] on input "Attendance Estimate" at bounding box center [248, 518] width 81 height 28
type input "8"
type input "40"
click at [344, 616] on icon "You will receive this number after creating the event!" at bounding box center [337, 602] width 260 height 35
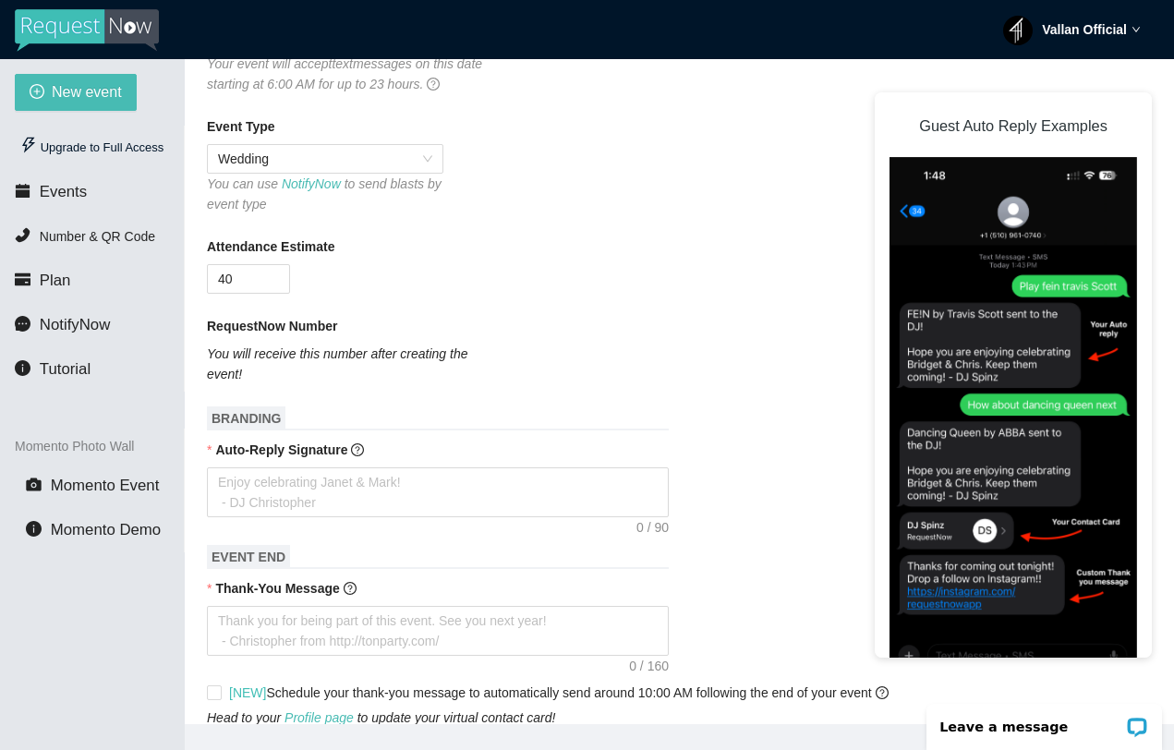
scroll to position [351, 0]
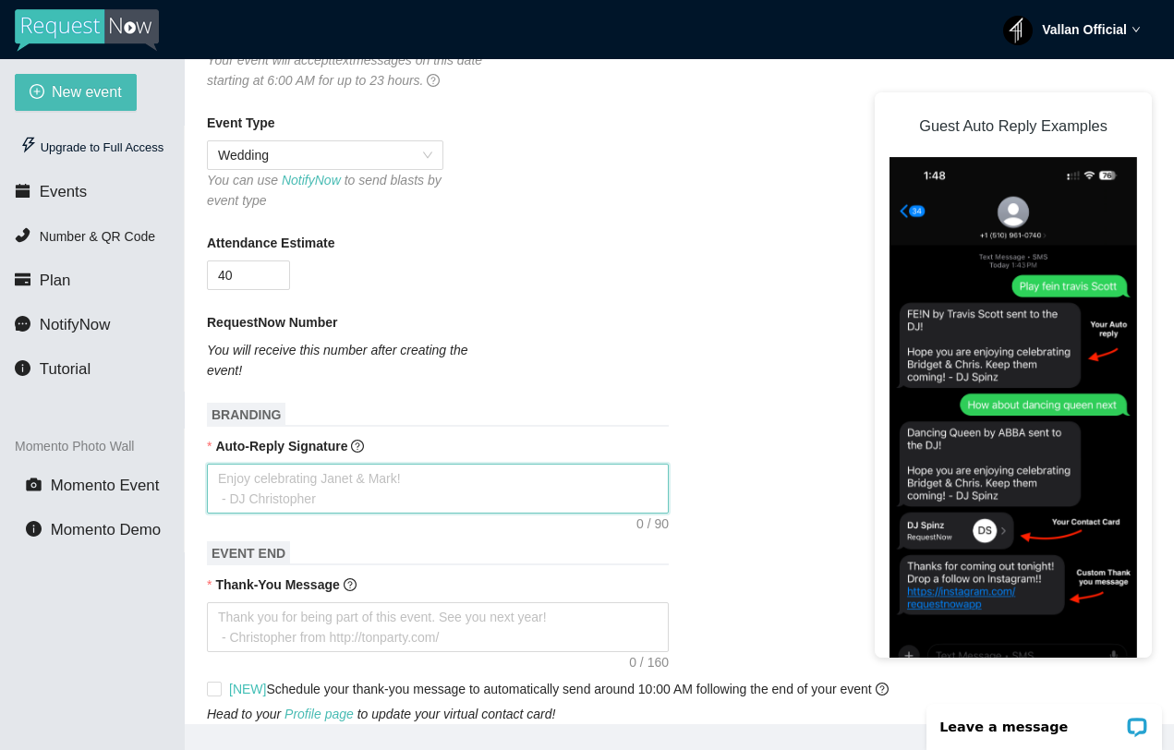
click at [265, 501] on textarea "Auto-Reply Signature" at bounding box center [438, 489] width 462 height 50
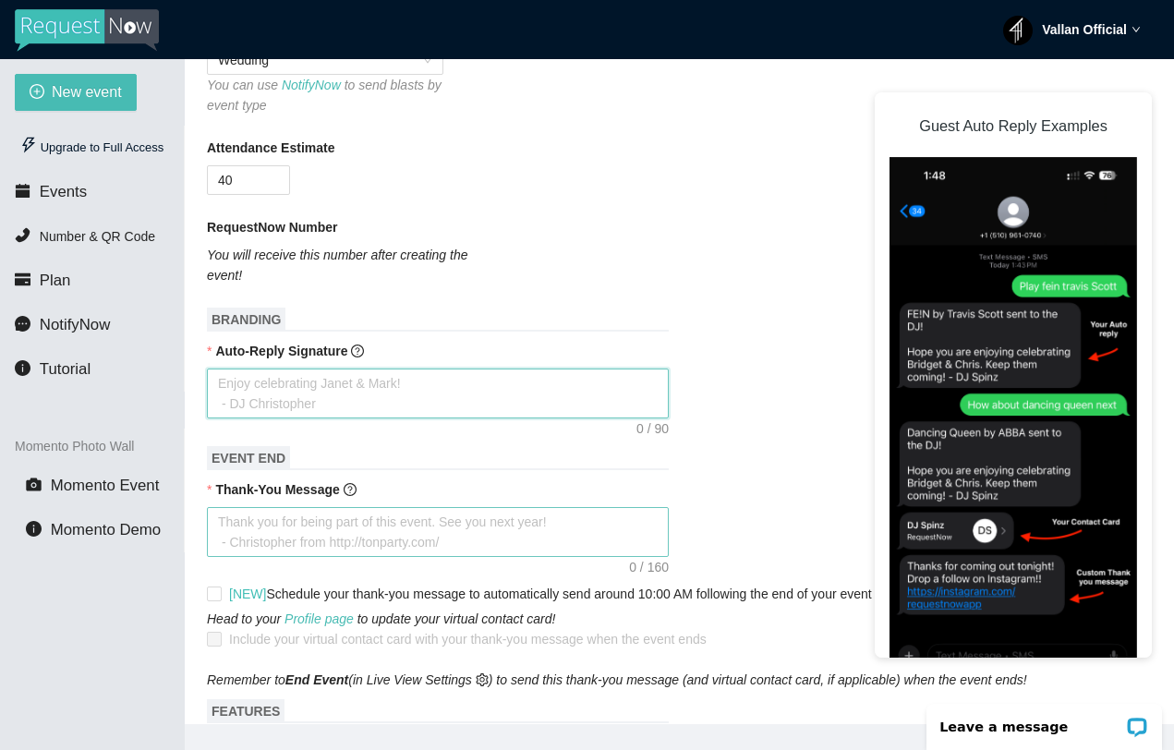
scroll to position [475, 0]
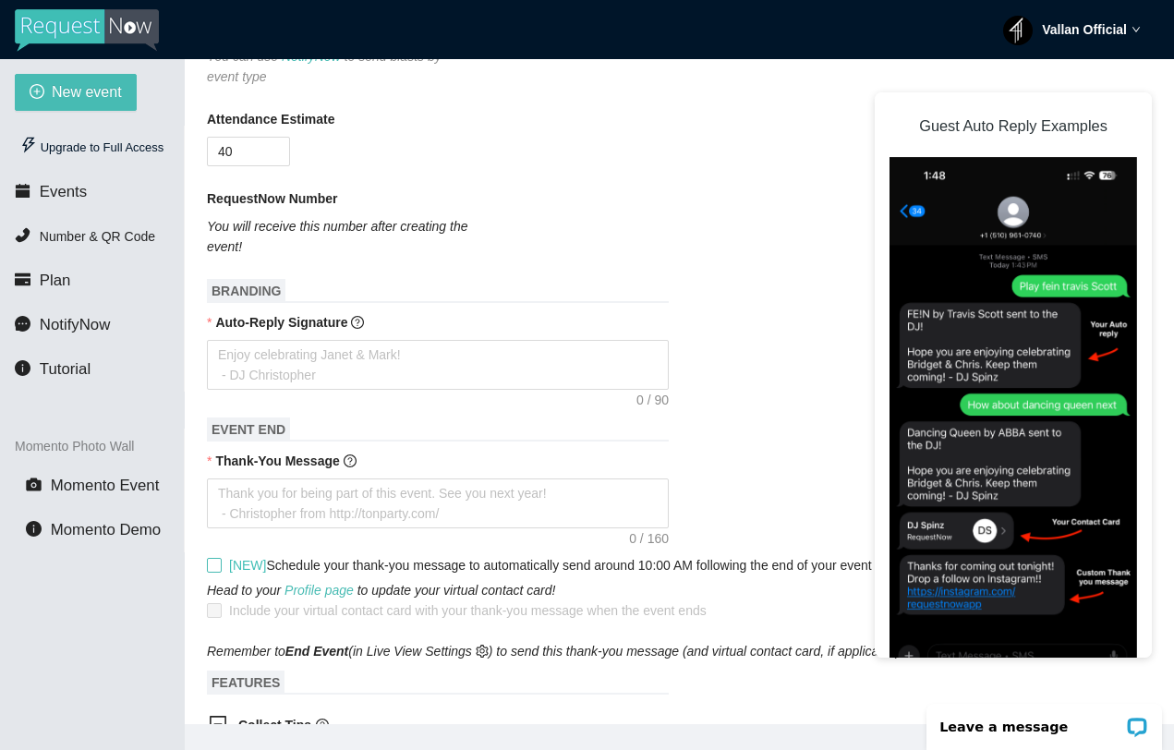
click at [219, 571] on input "[NEW] Schedule your thank-you message to automatically send around 10:00 AM fol…" at bounding box center [213, 564] width 13 height 13
checkbox input "true"
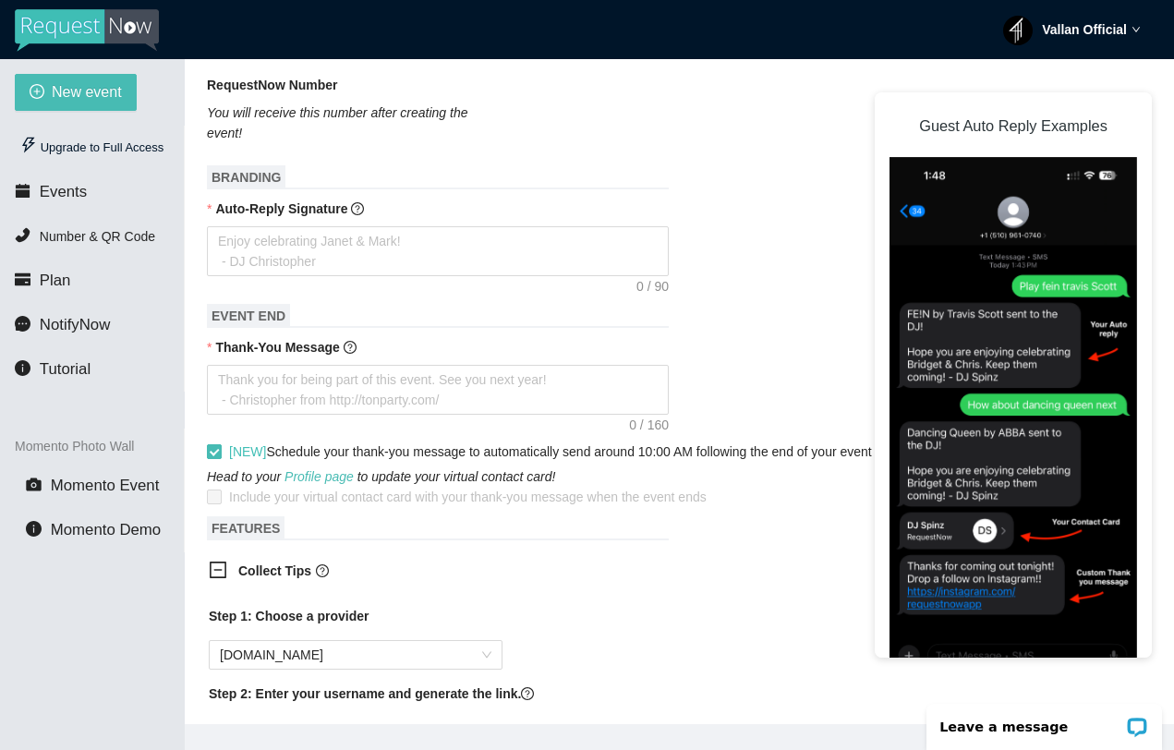
scroll to position [704, 0]
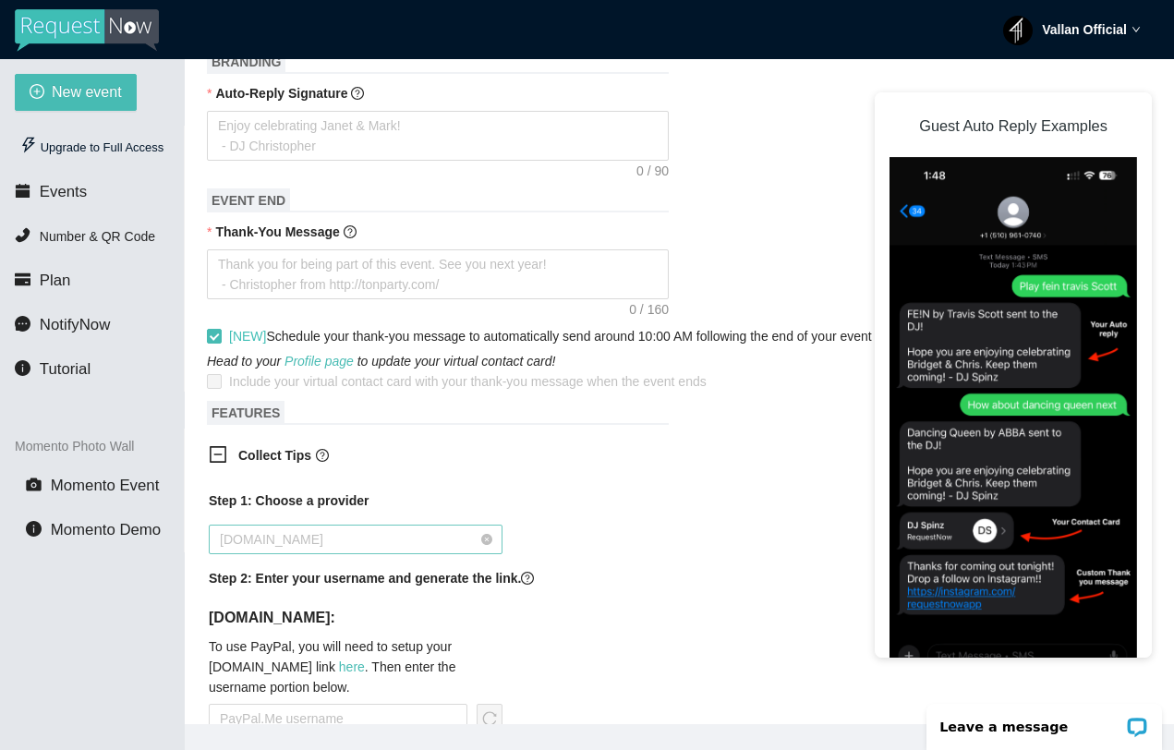
click at [229, 553] on span "PayPal.Me" at bounding box center [355, 539] width 271 height 28
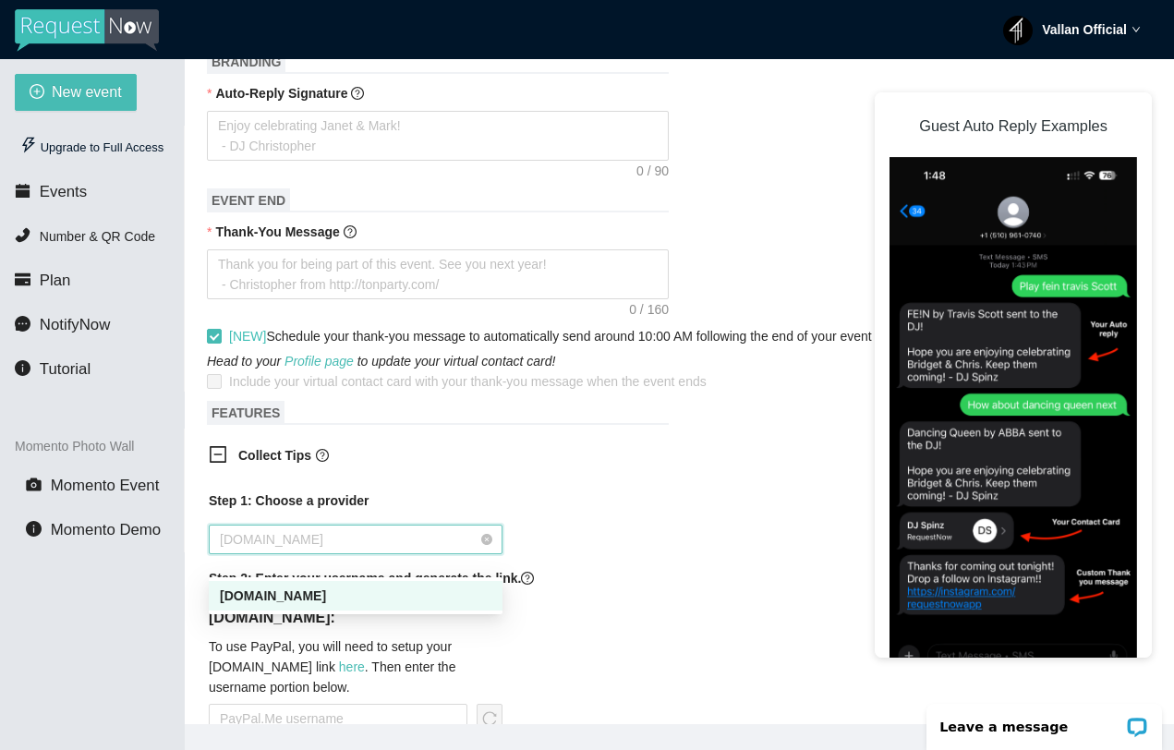
click at [229, 553] on span "PayPal.Me" at bounding box center [355, 539] width 271 height 28
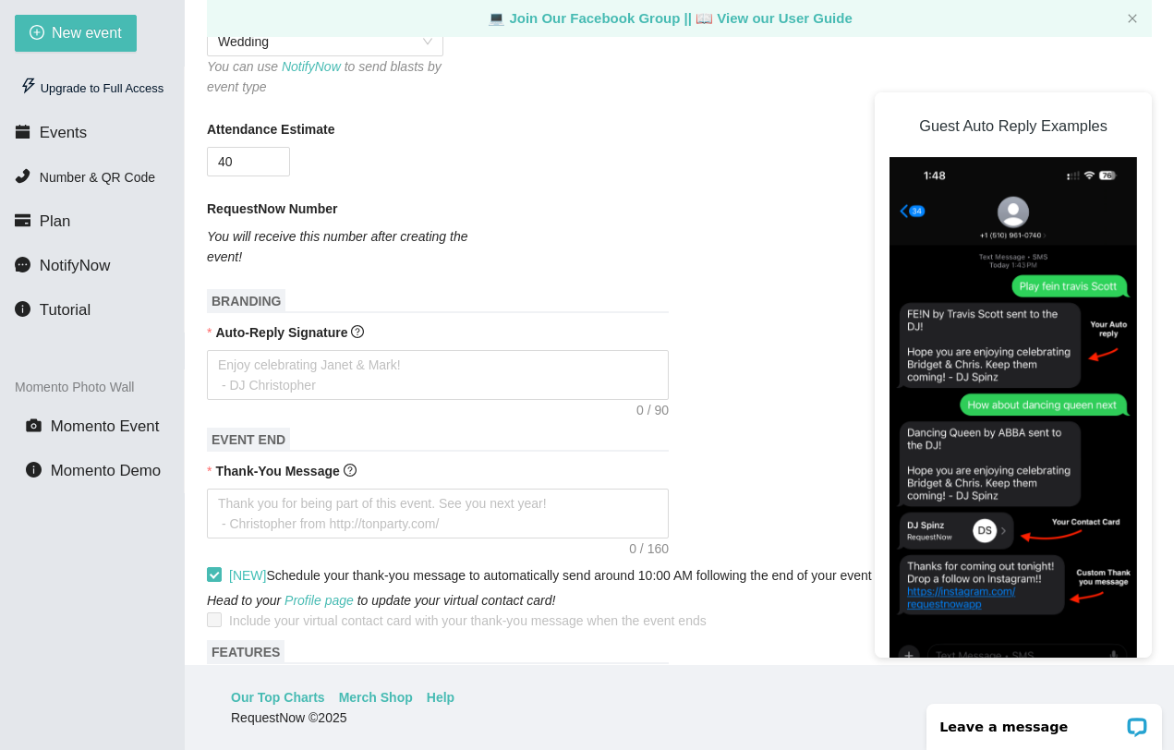
scroll to position [529, 0]
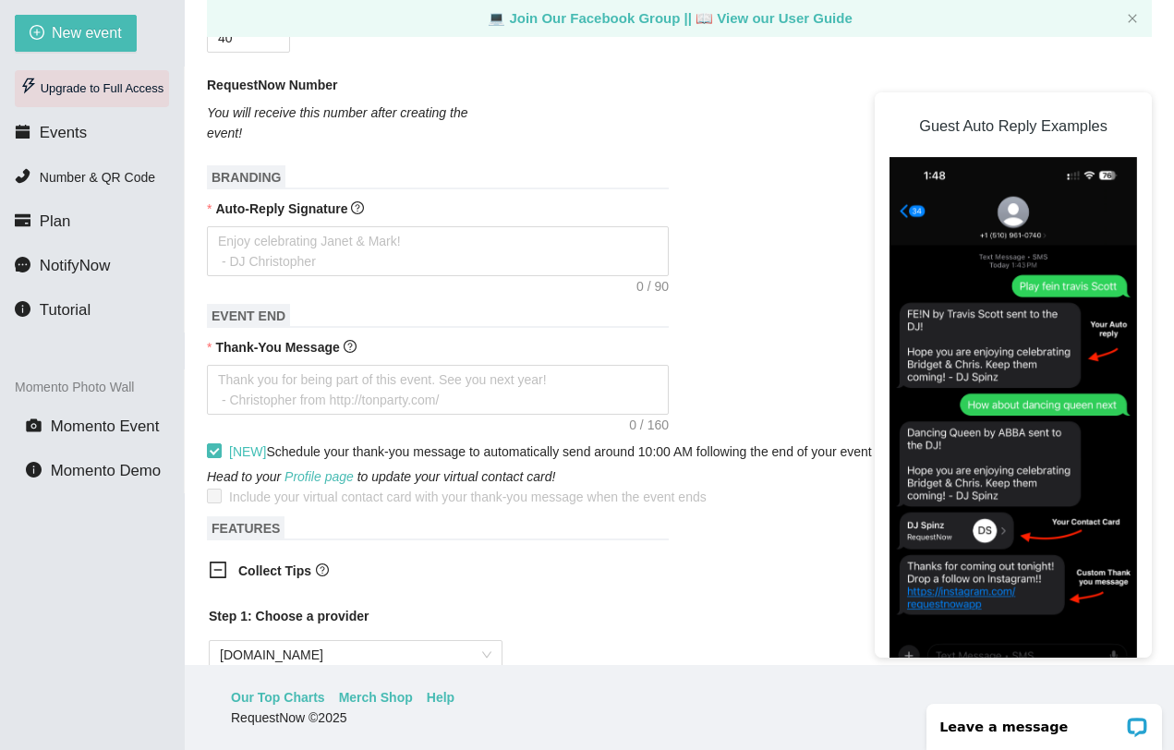
click at [96, 90] on div "Upgrade to Full Access" at bounding box center [92, 88] width 154 height 37
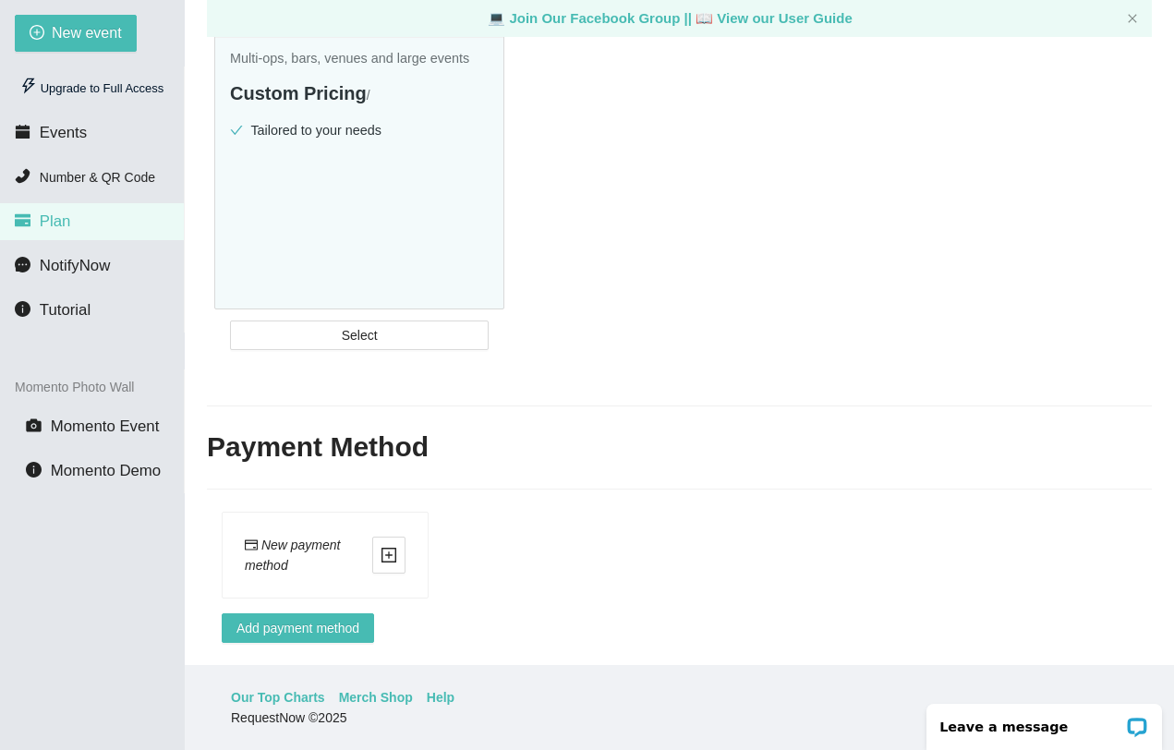
scroll to position [744, 0]
click at [389, 547] on icon "plus-square" at bounding box center [388, 555] width 17 height 17
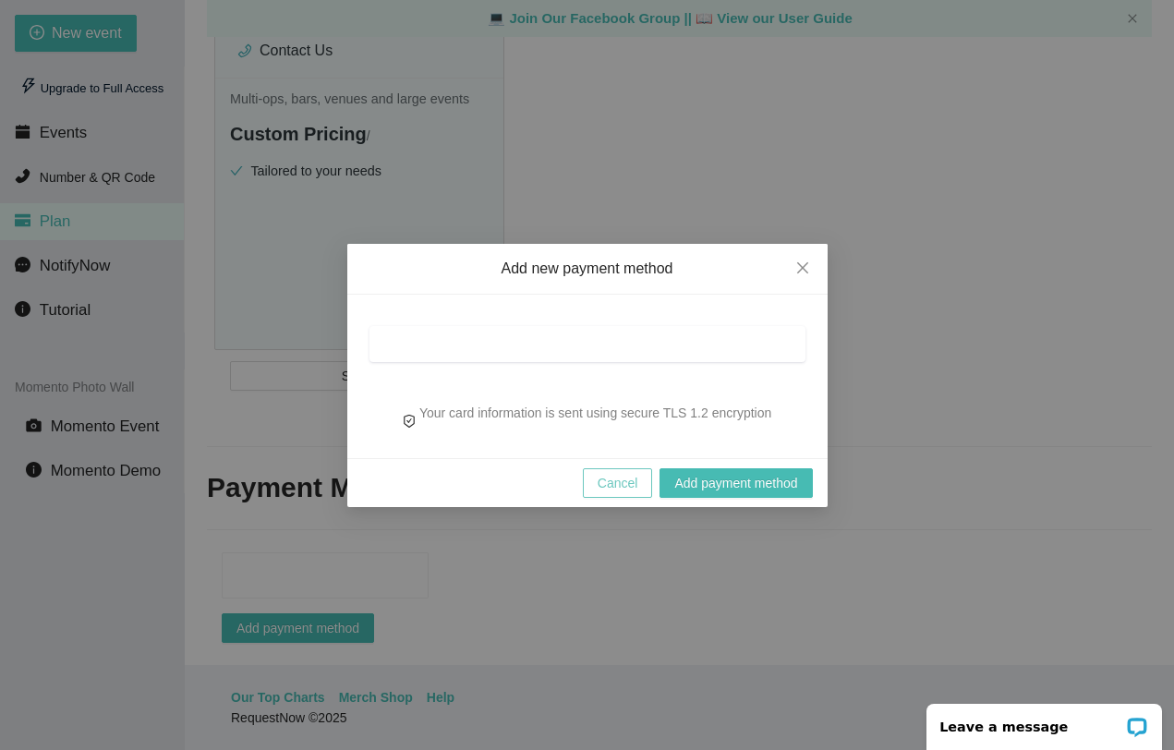
click at [637, 478] on button "Cancel" at bounding box center [618, 483] width 70 height 30
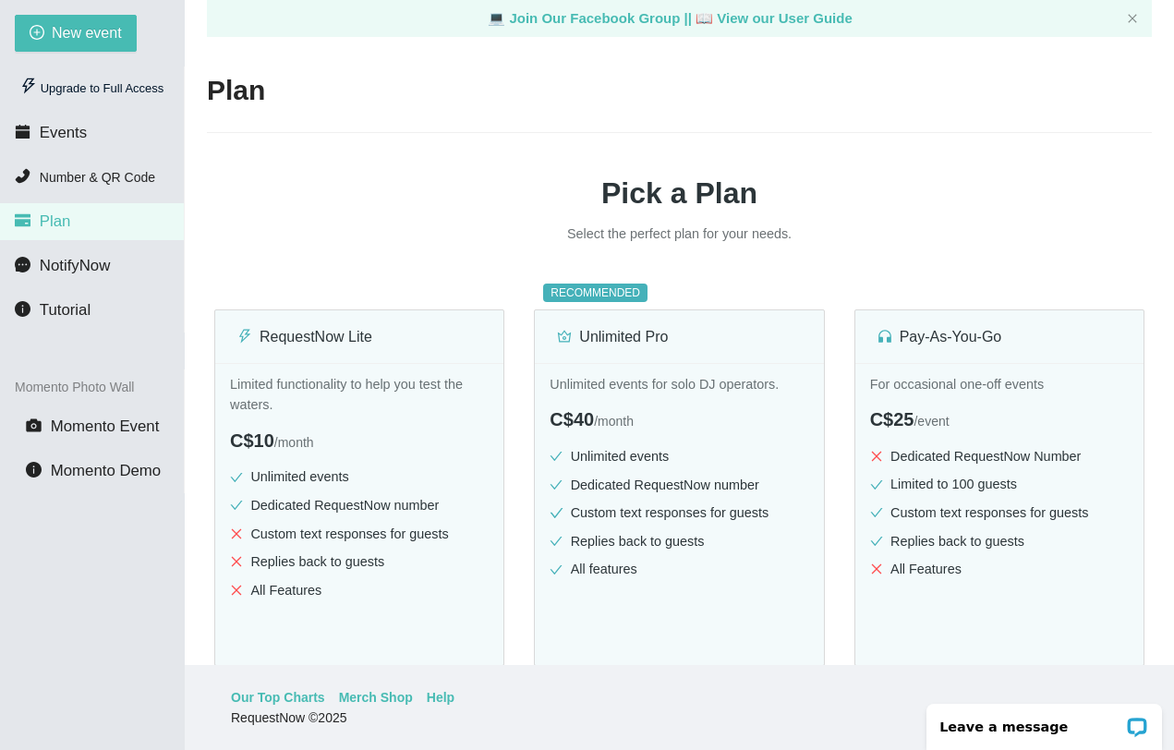
scroll to position [0, 0]
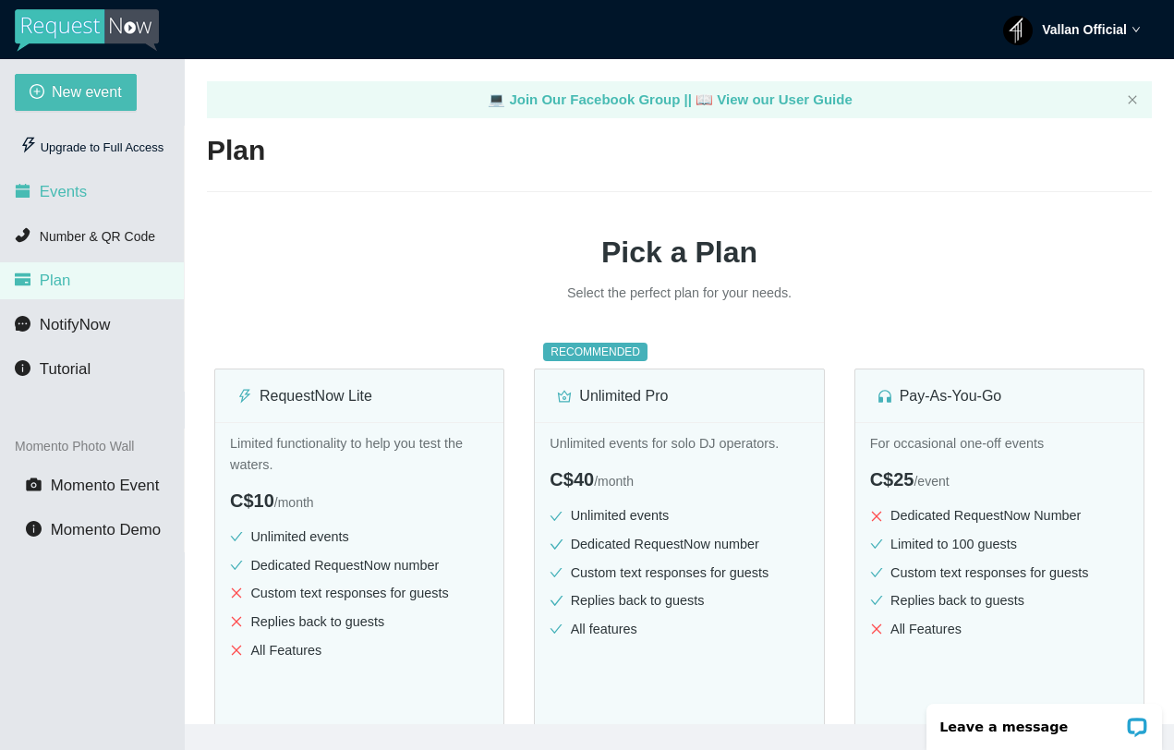
click at [73, 185] on span "Events" at bounding box center [63, 192] width 47 height 18
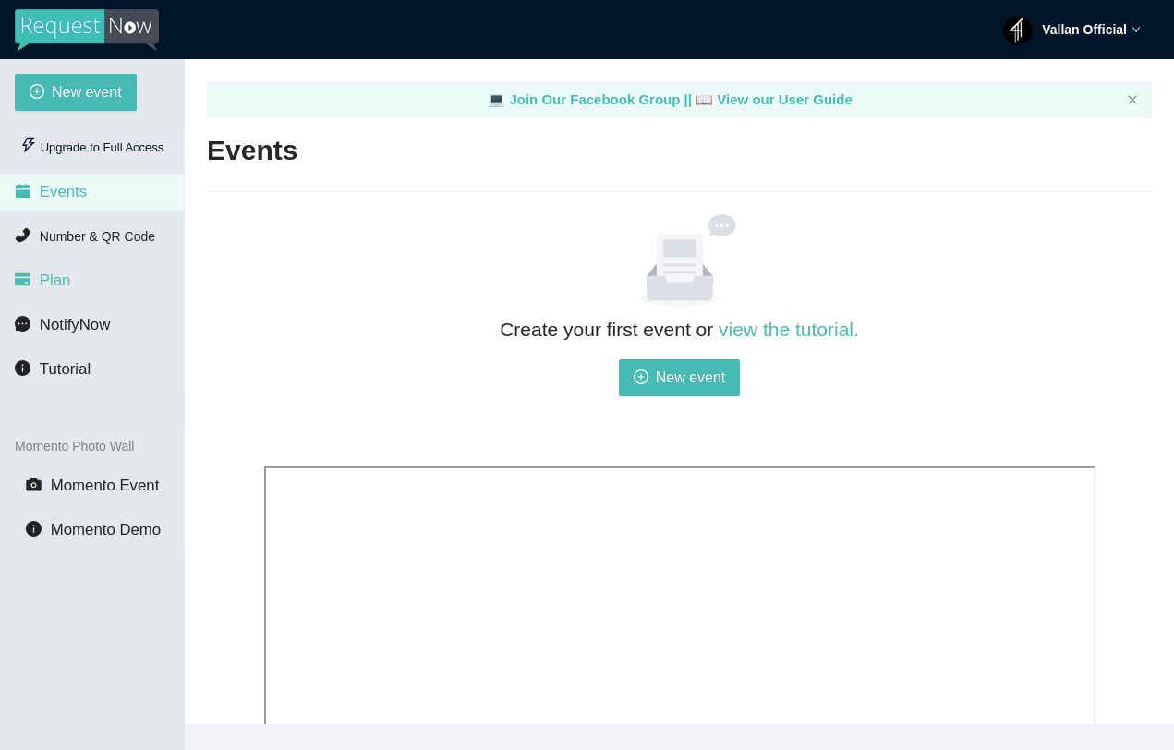
click at [57, 263] on li "Plan" at bounding box center [92, 280] width 184 height 37
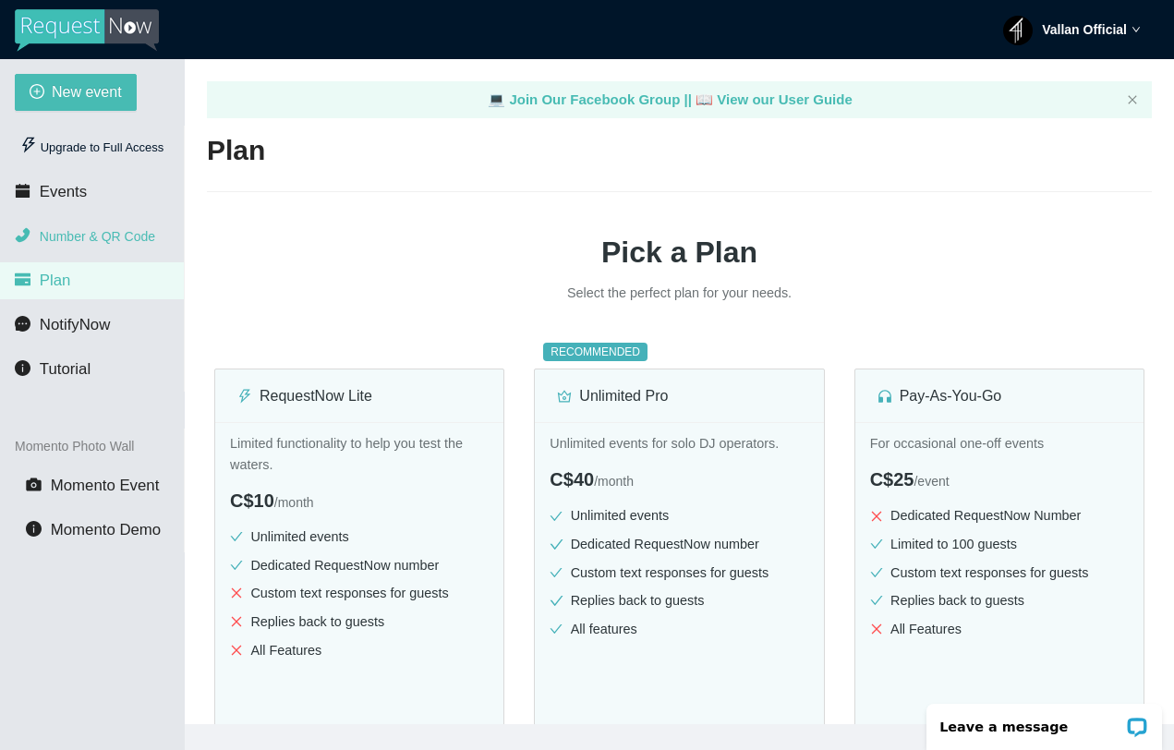
click at [68, 254] on li "Number & QR Code" at bounding box center [92, 236] width 184 height 37
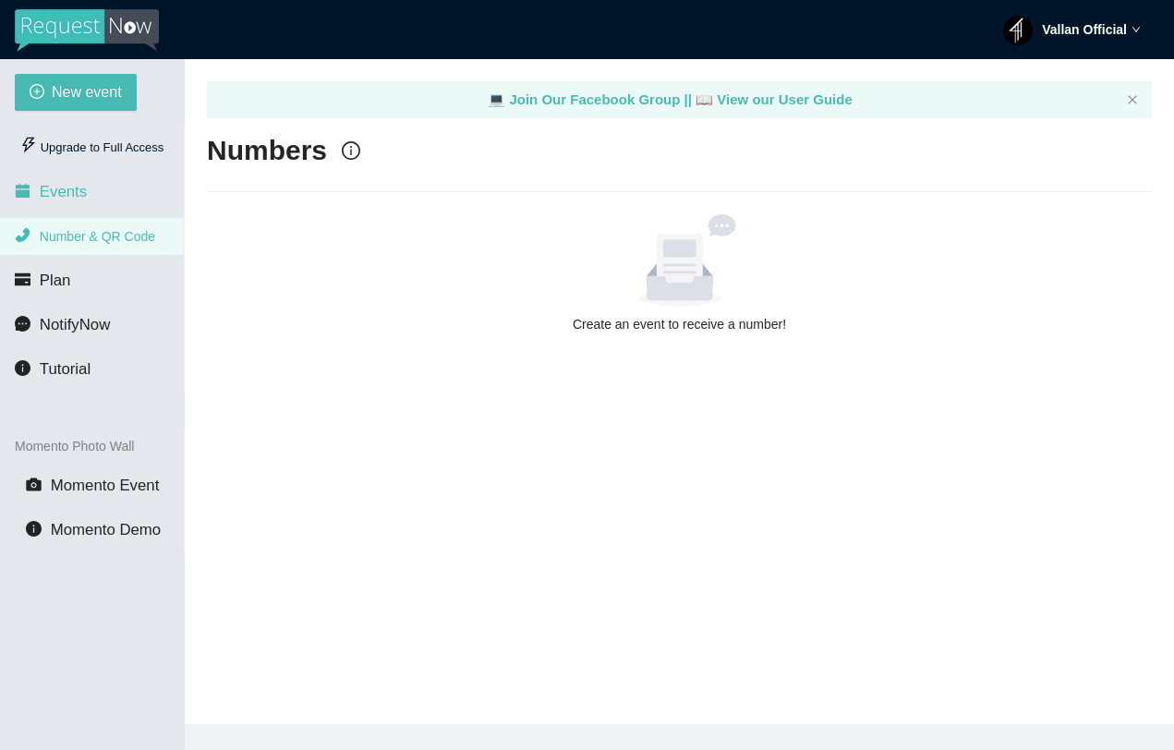
click at [86, 180] on li "Events" at bounding box center [92, 192] width 184 height 37
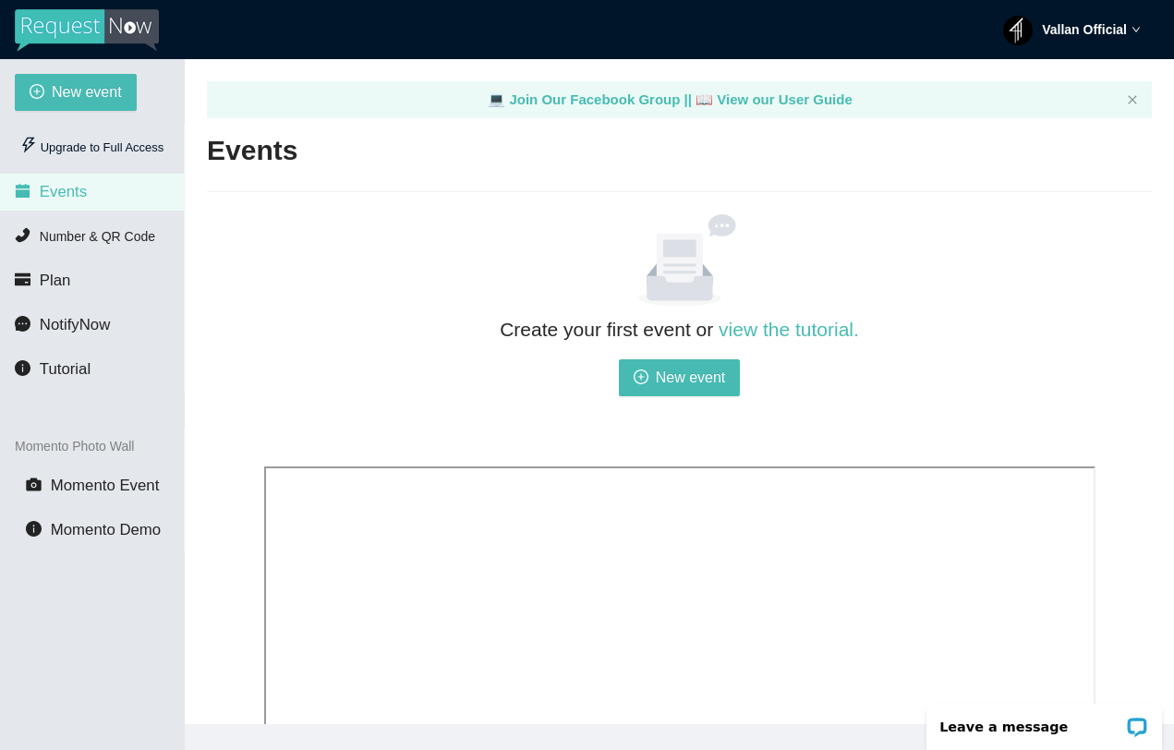
click at [653, 406] on div "Create your first event or view the tutorial. New event" at bounding box center [679, 383] width 831 height 138
click at [657, 383] on span "New event" at bounding box center [691, 377] width 70 height 23
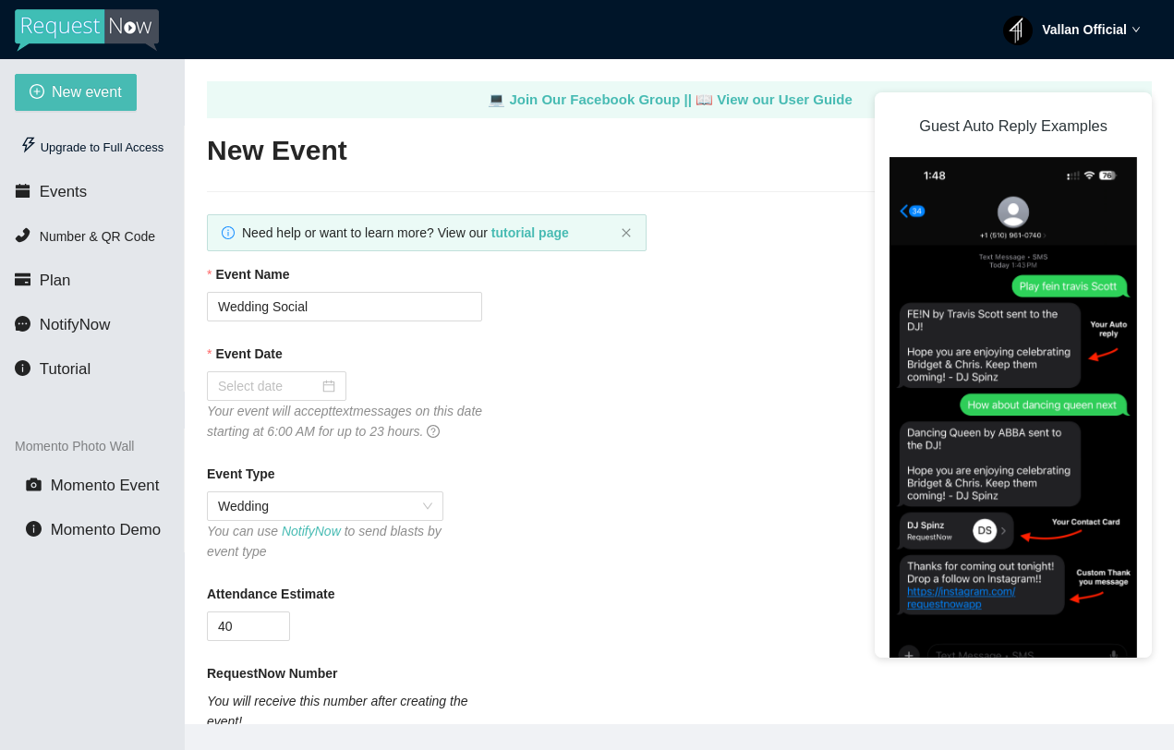
type textarea "https://virtualdj.com/ask/DJ_Spinz"
click at [300, 312] on input "Wedding Social" at bounding box center [344, 307] width 275 height 30
click at [271, 376] on input "Event Date" at bounding box center [268, 386] width 101 height 20
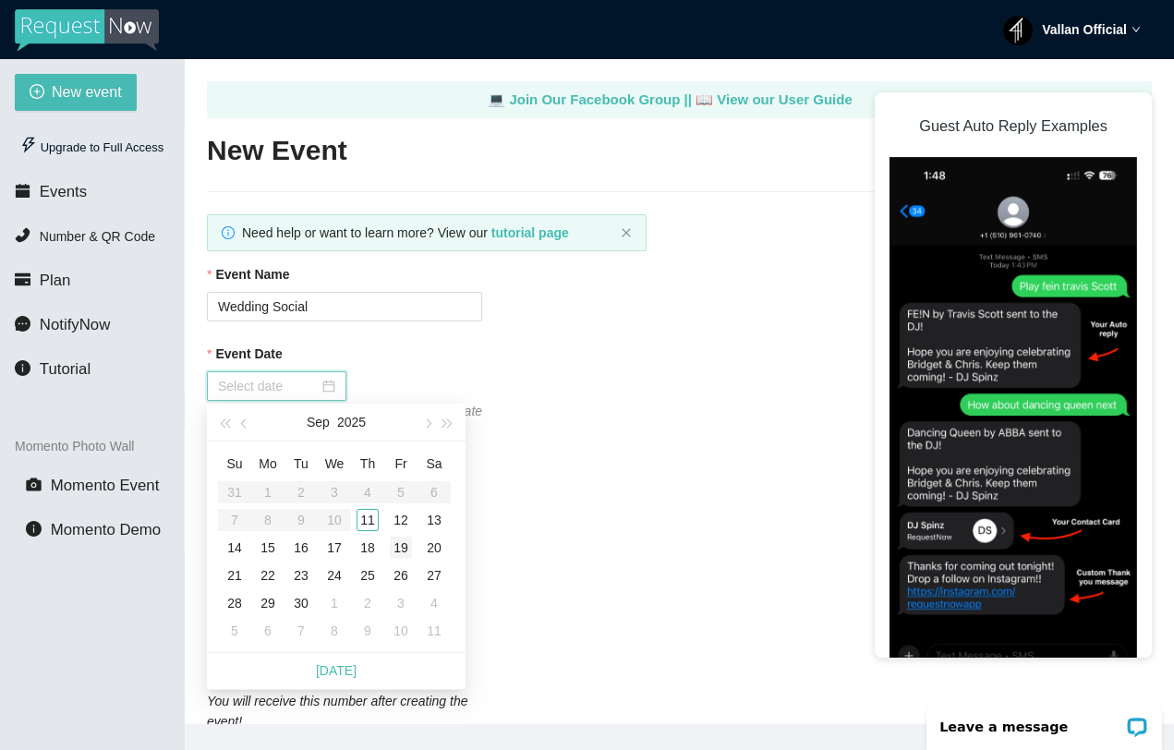
type input "09/19/2025"
type input "09/20/2025"
click at [436, 548] on div "20" at bounding box center [434, 547] width 22 height 22
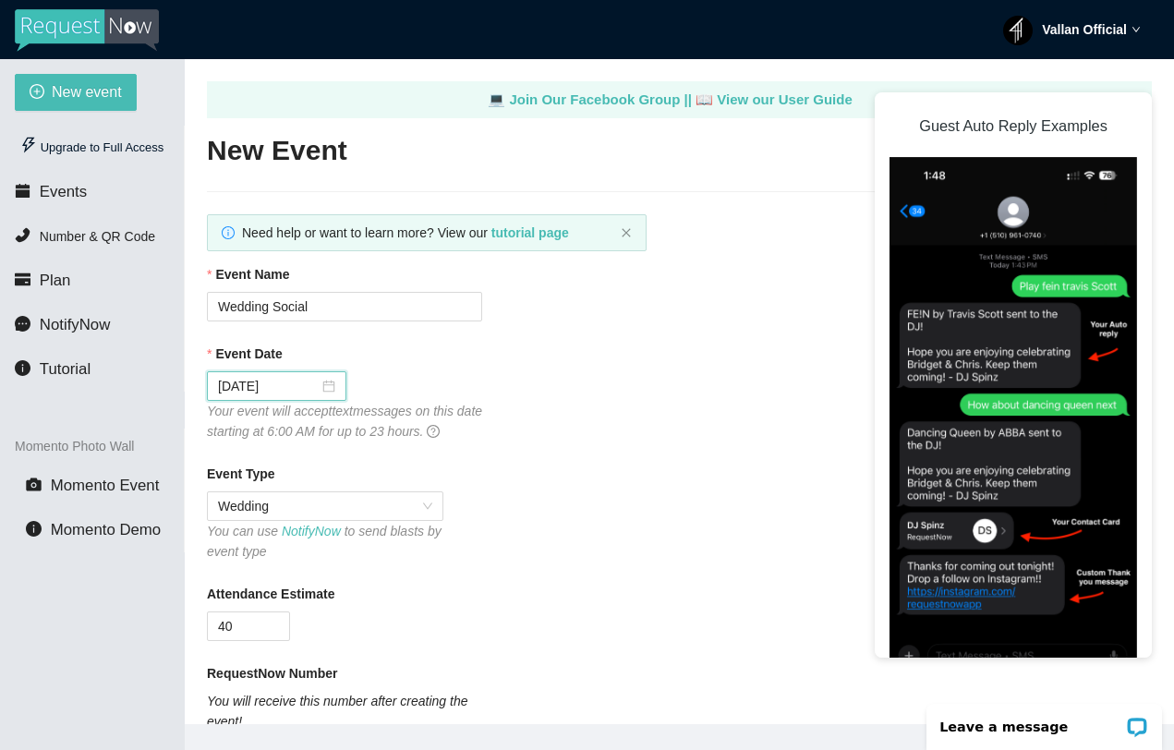
click at [285, 491] on div "Event Type" at bounding box center [679, 478] width 945 height 28
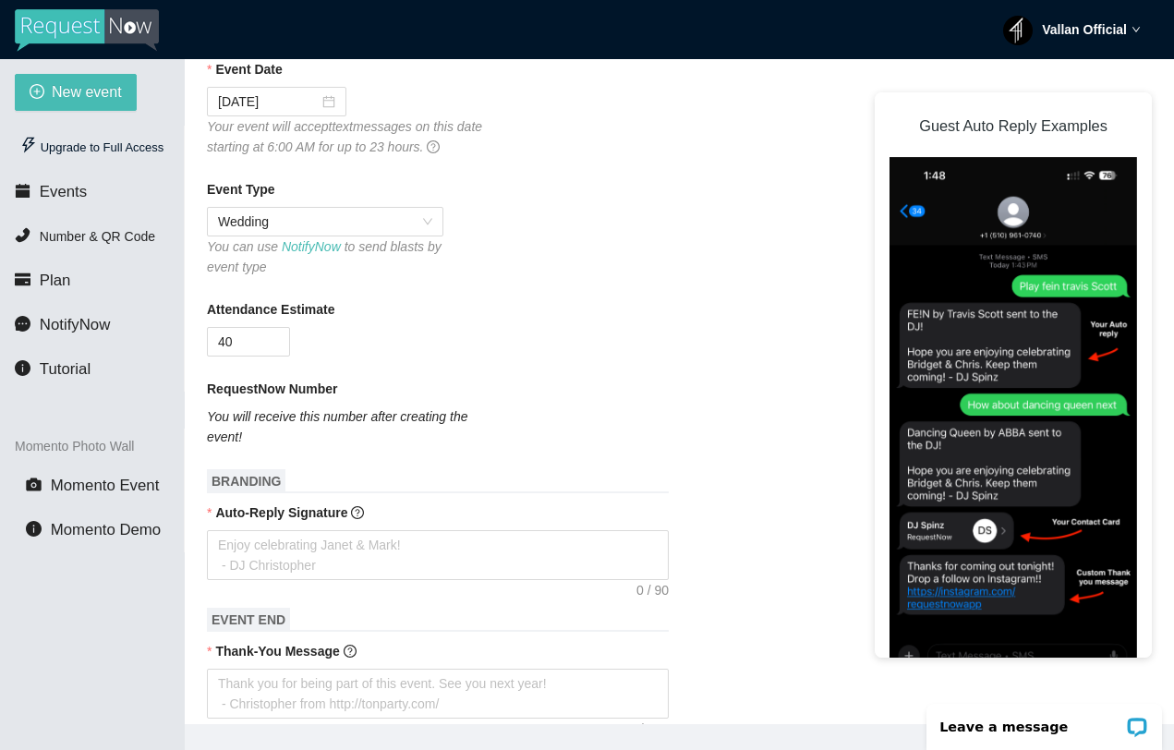
scroll to position [320, 0]
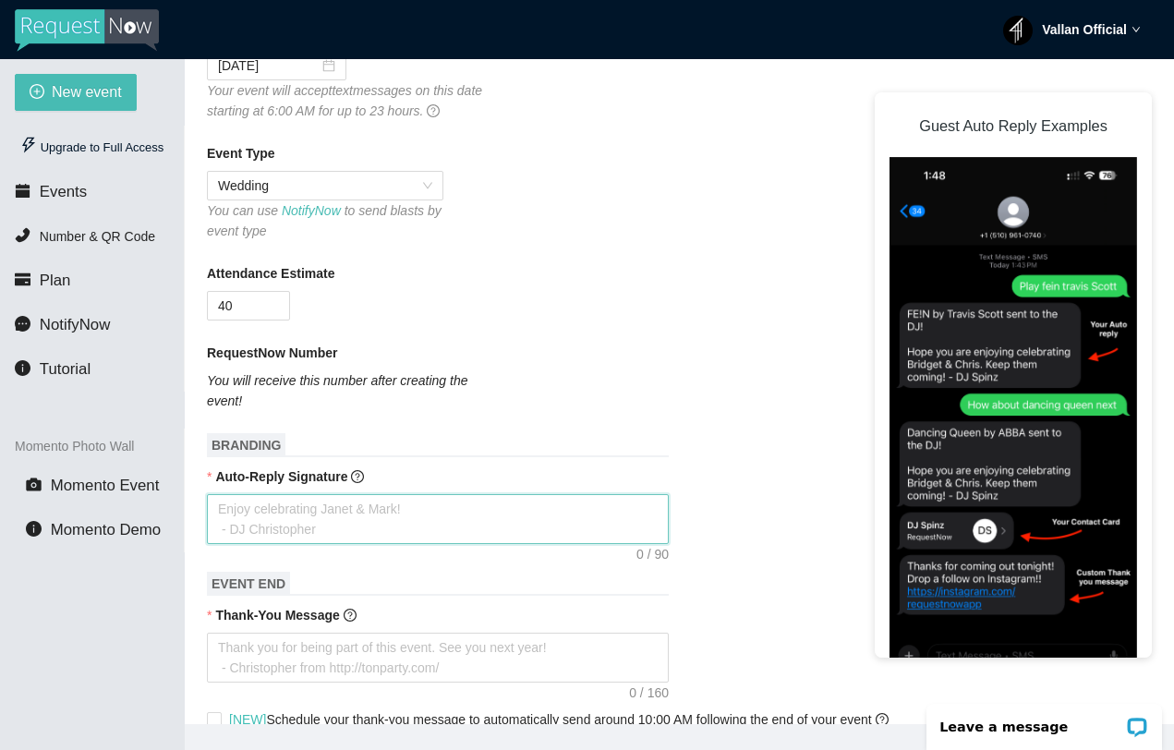
click at [278, 522] on textarea "Auto-Reply Signature" at bounding box center [438, 519] width 462 height 50
type textarea "T"
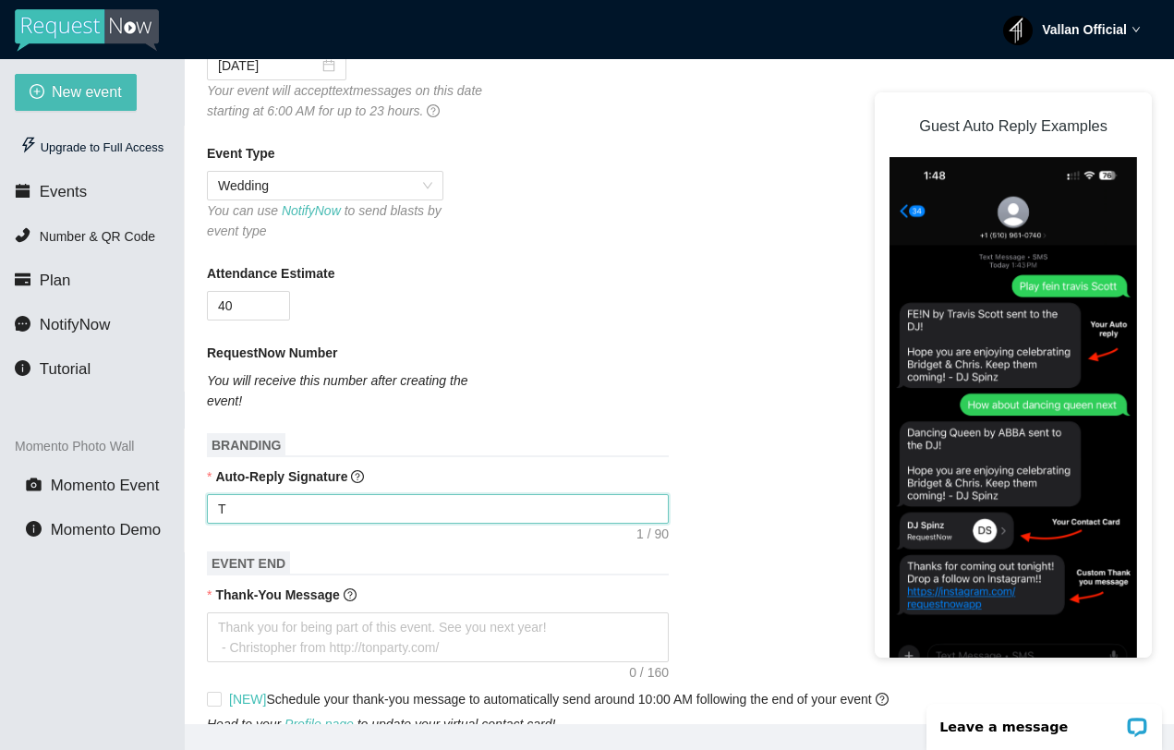
type textarea "Th"
type textarea "Tha"
type textarea "Than"
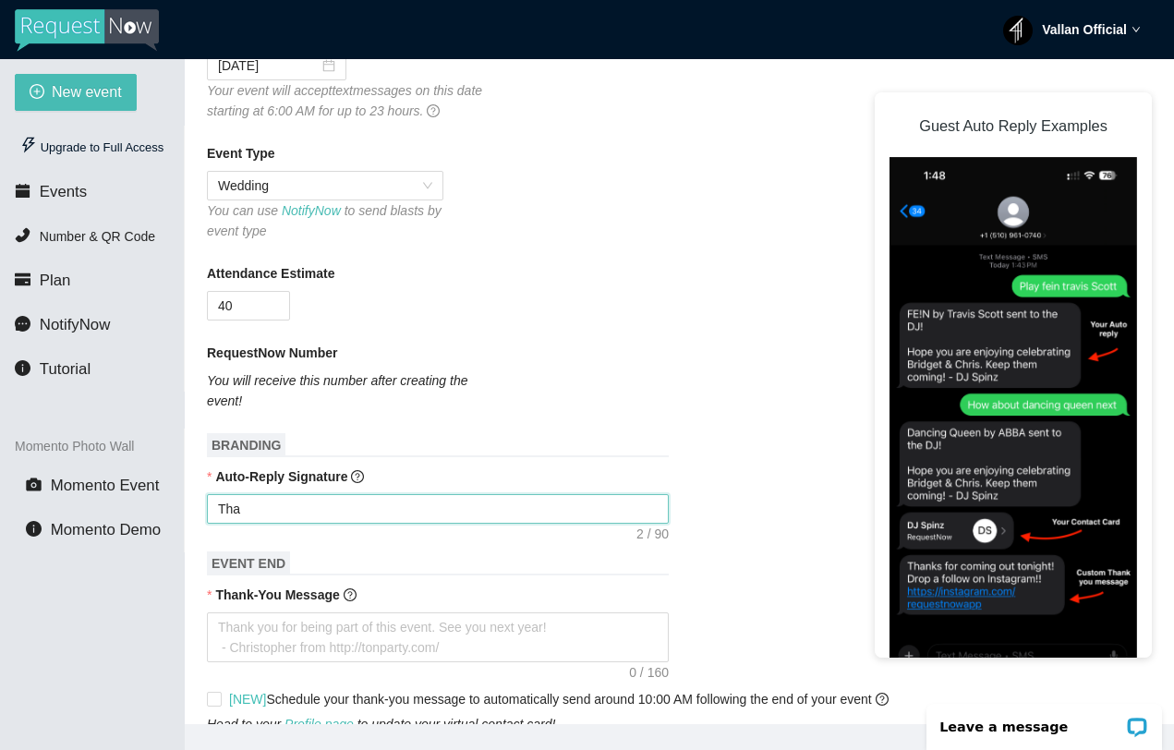
type textarea "Than"
type textarea "Thank"
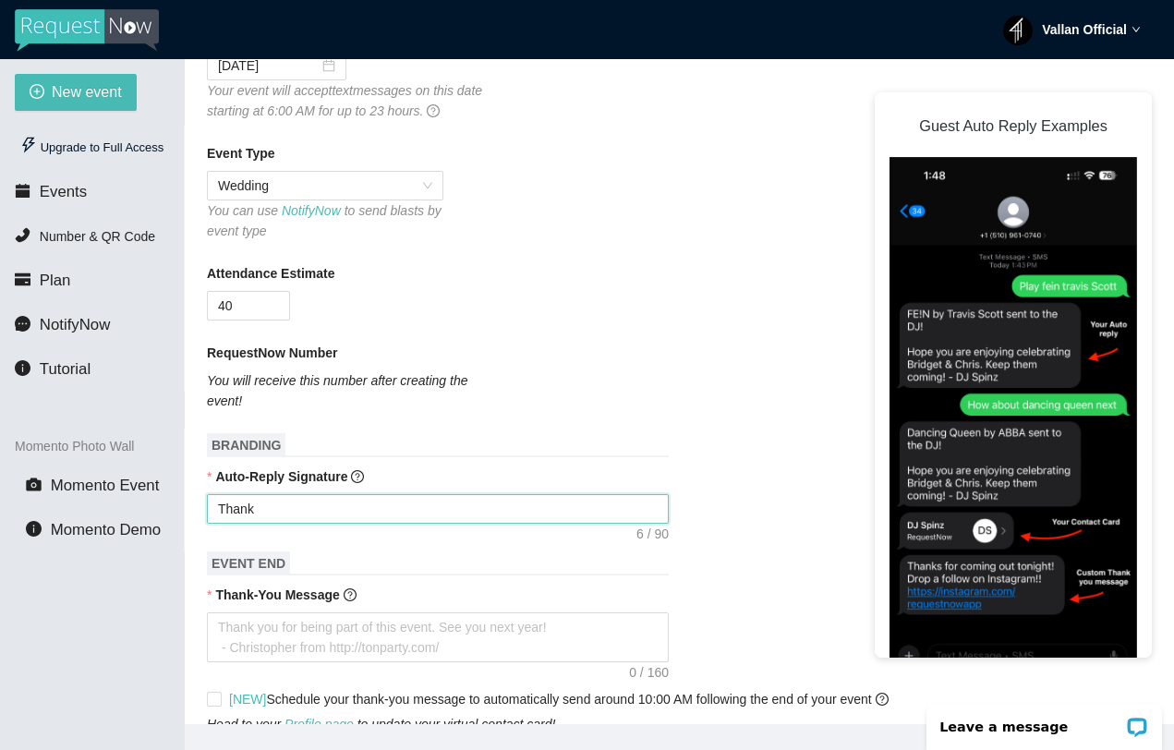
type textarea "Thank y"
type textarea "Thank yo"
type textarea "Thank you"
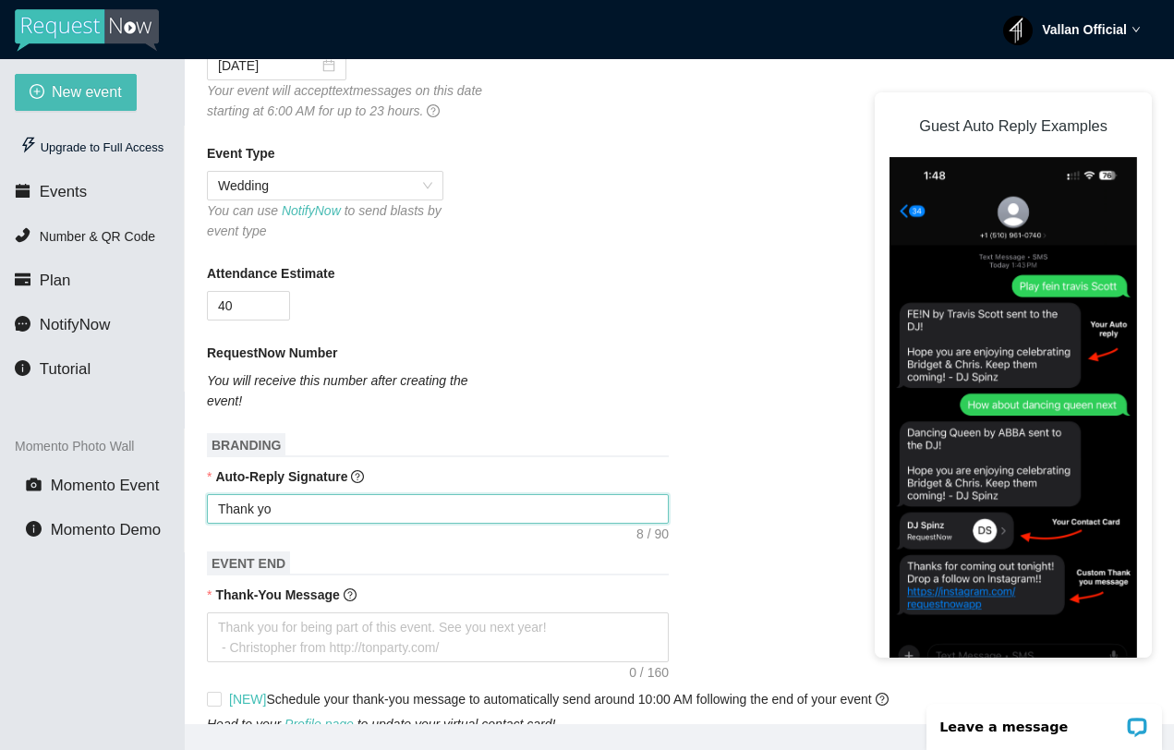
type textarea "Thank you"
type textarea "Thank you s"
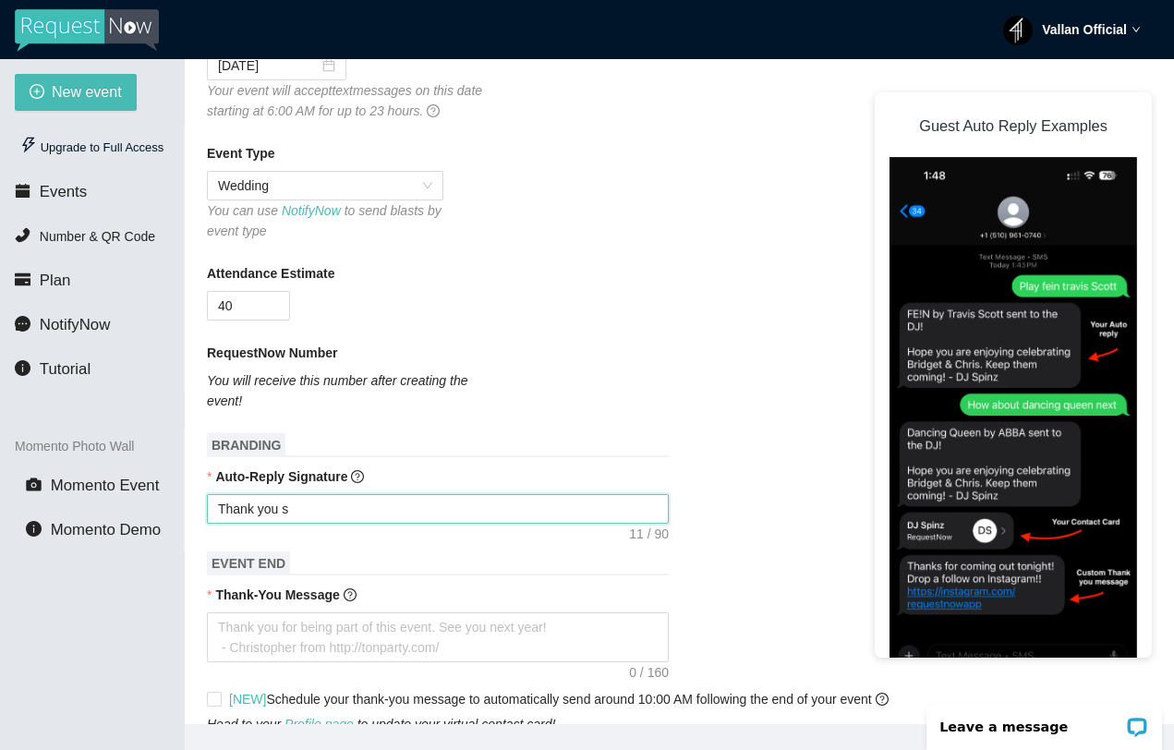
type textarea "Thank you so"
type textarea "Thank you so m"
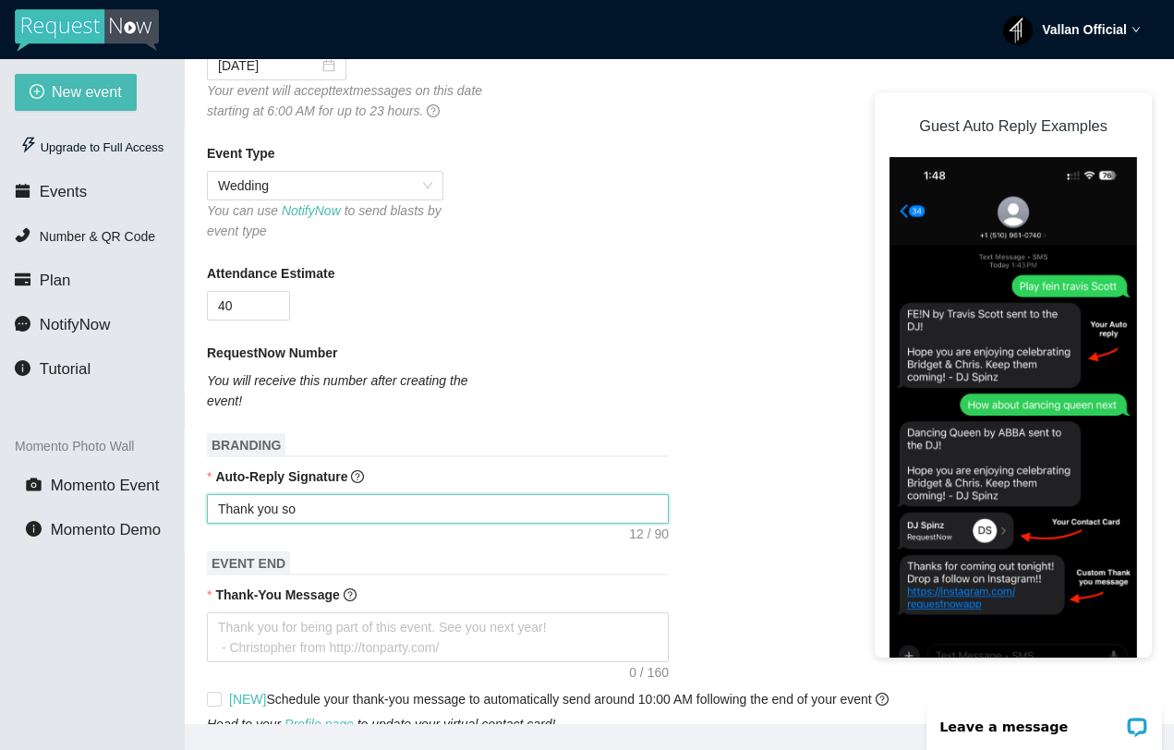
type textarea "Thank you so m"
type textarea "Thank you so mu"
type textarea "Thank you so muc"
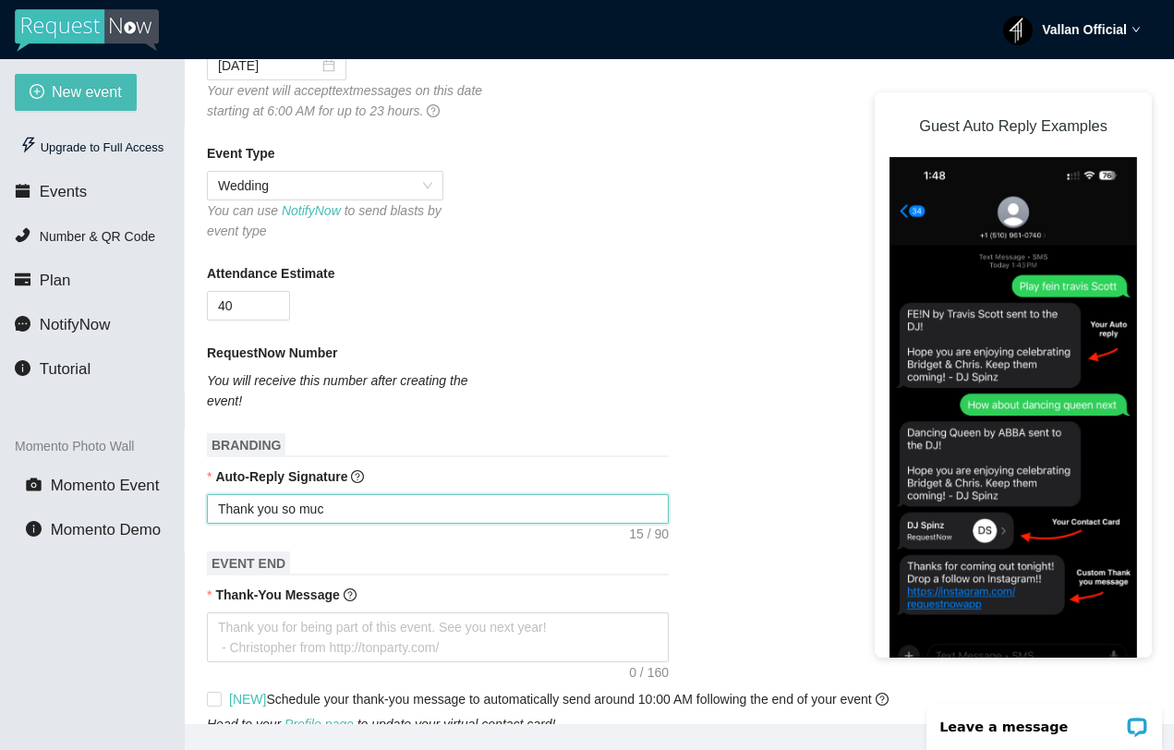
type textarea "Thank you so much"
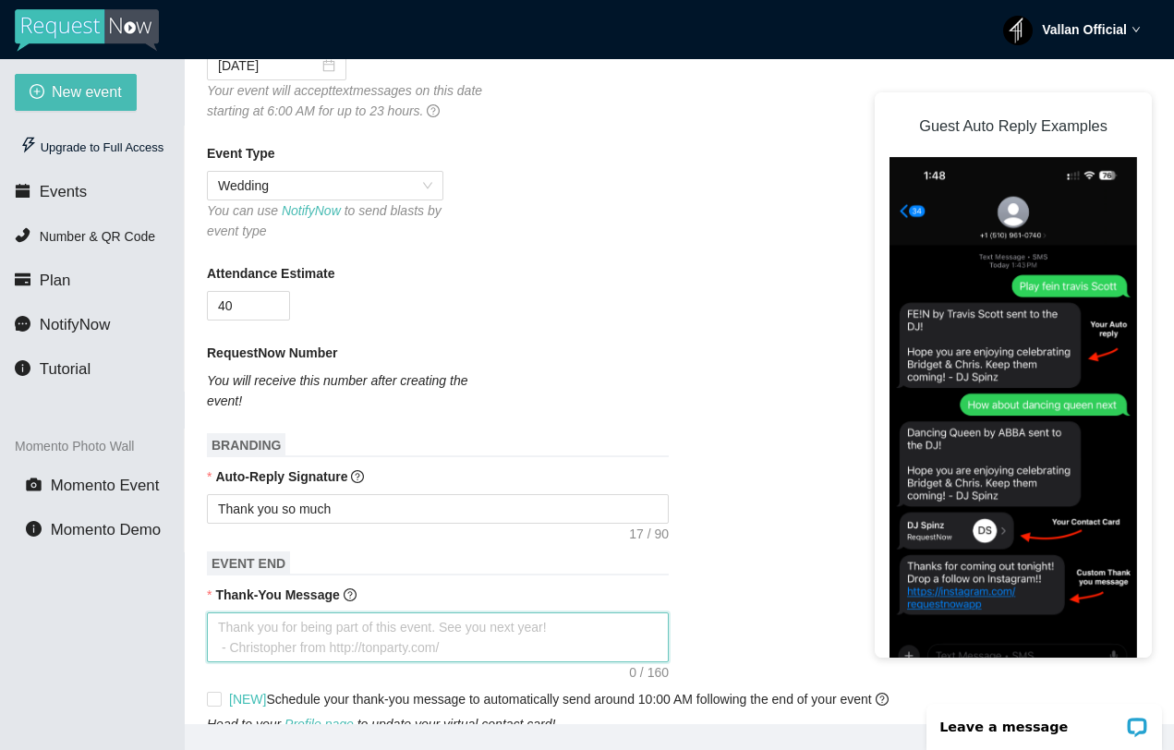
click at [290, 652] on textarea "Thank-You Message" at bounding box center [438, 637] width 462 height 50
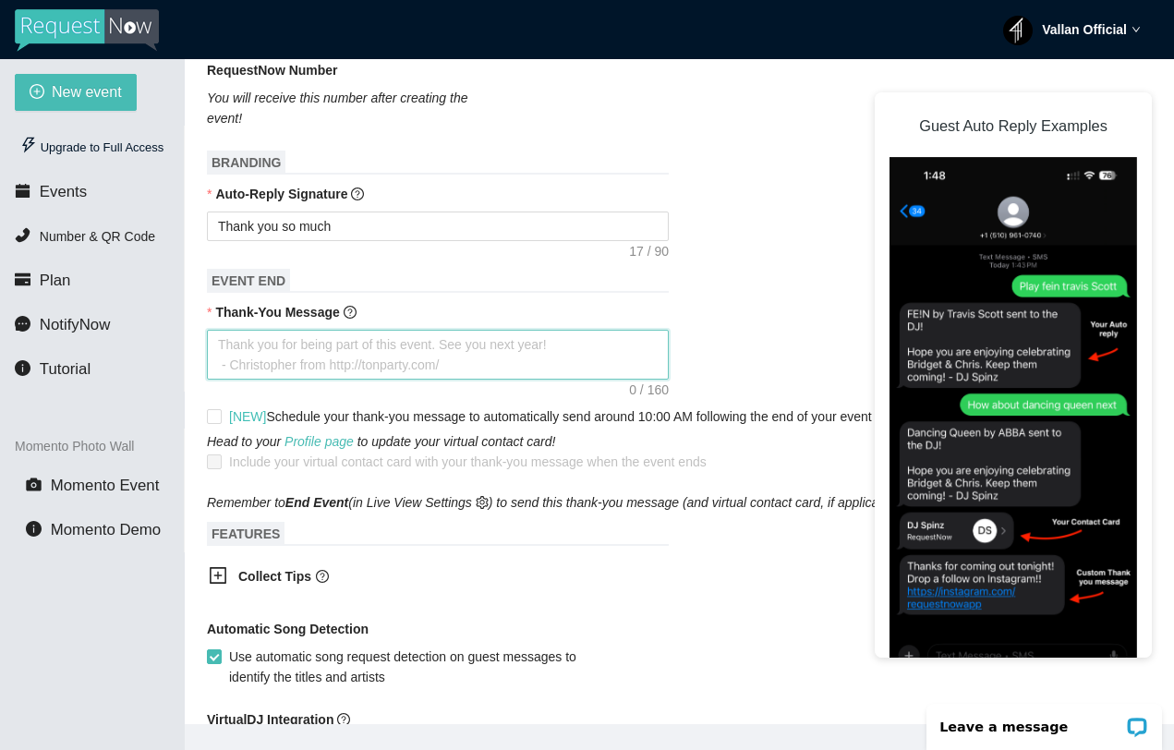
type textarea "F"
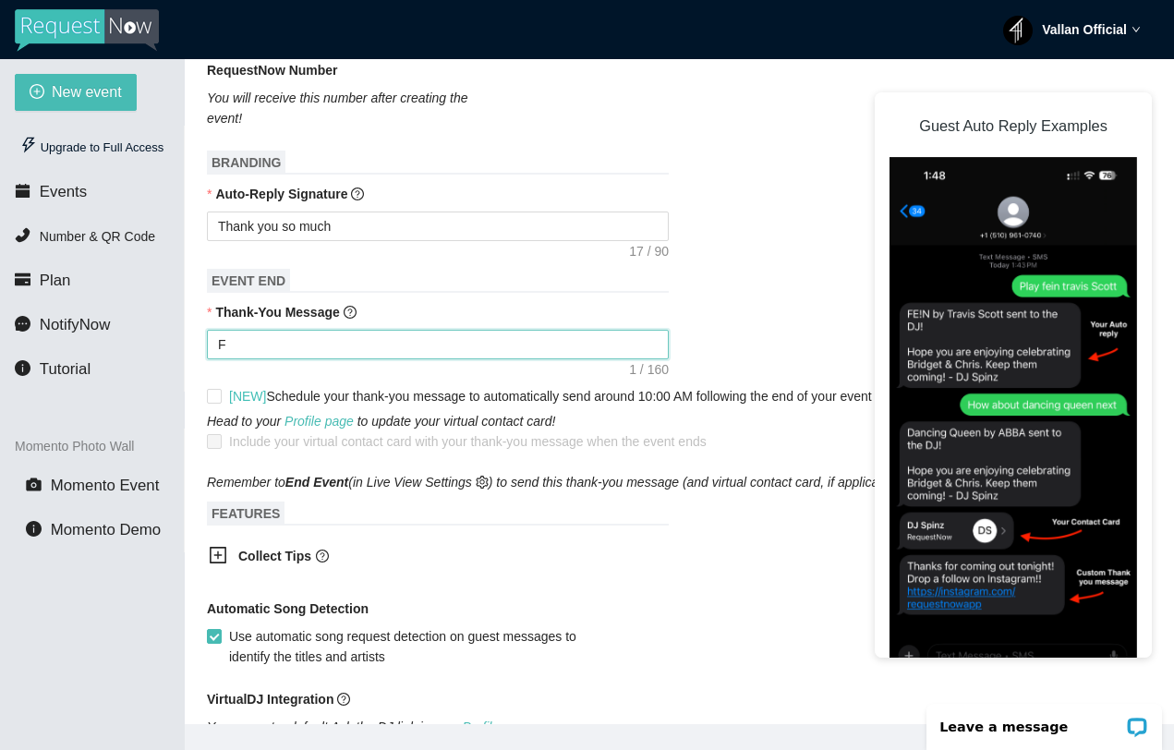
type textarea "Fe"
type textarea "Fee"
type textarea "Feel"
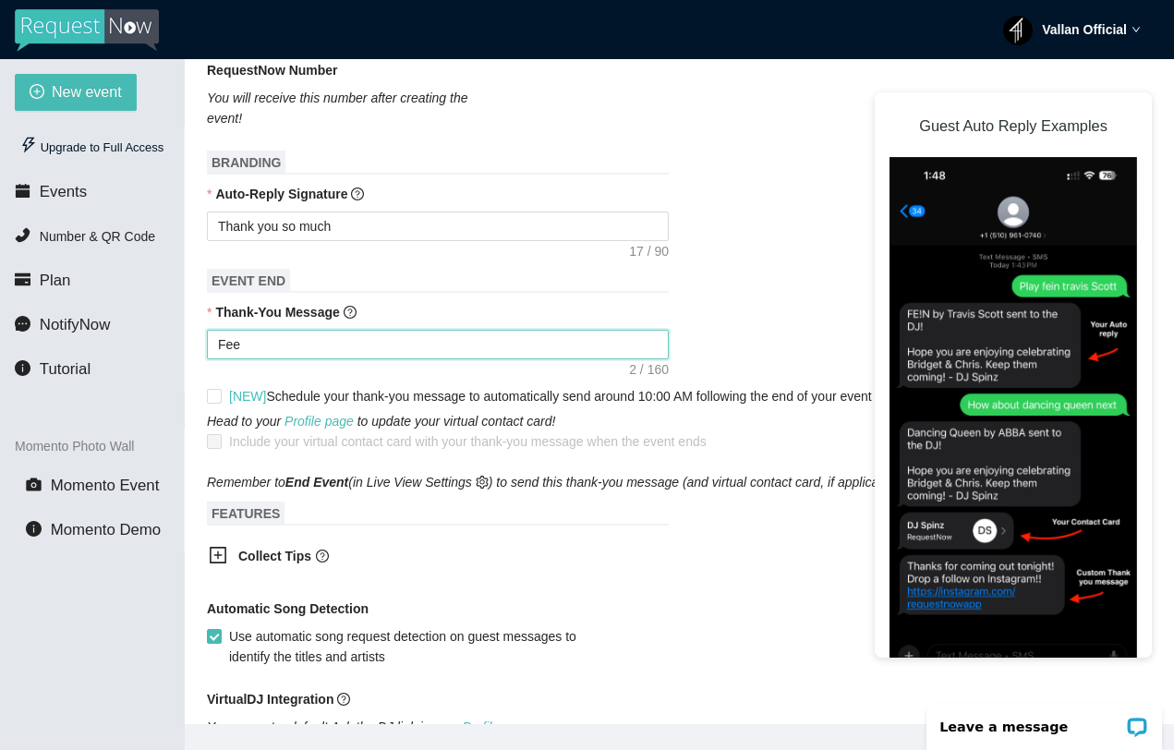
type textarea "Feel"
type textarea "Feel f"
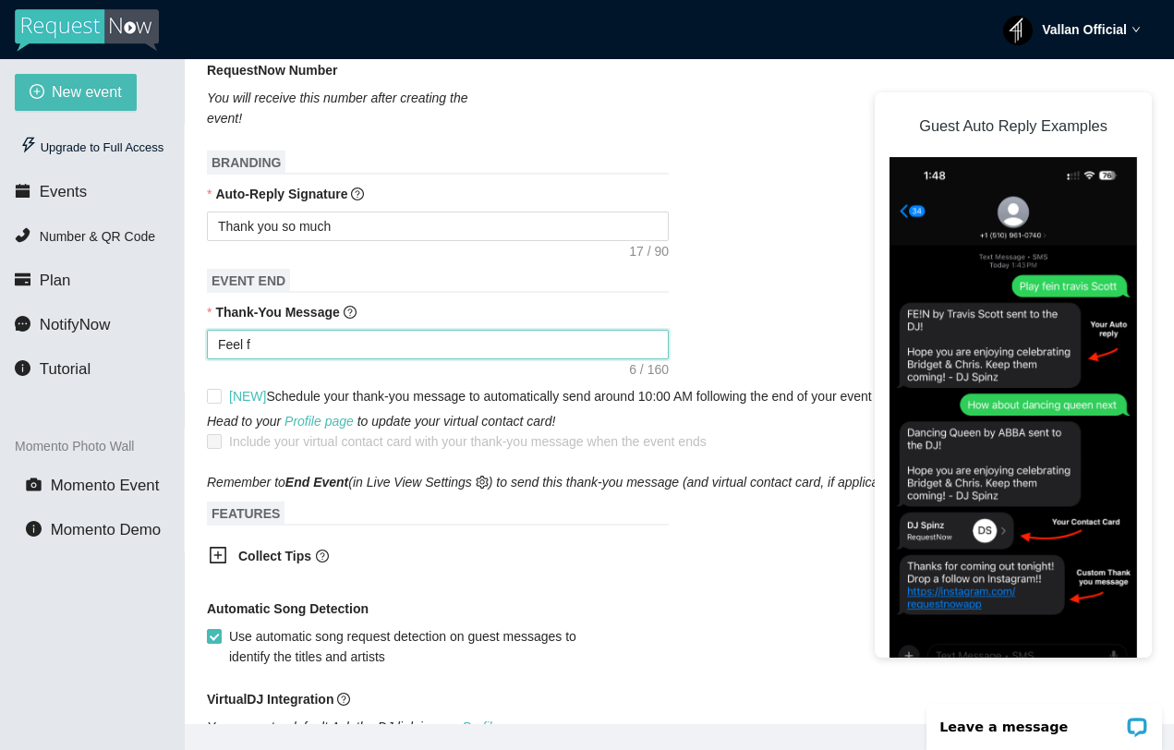
type textarea "Feel fr"
type textarea "Feel fre"
type textarea "Feel free"
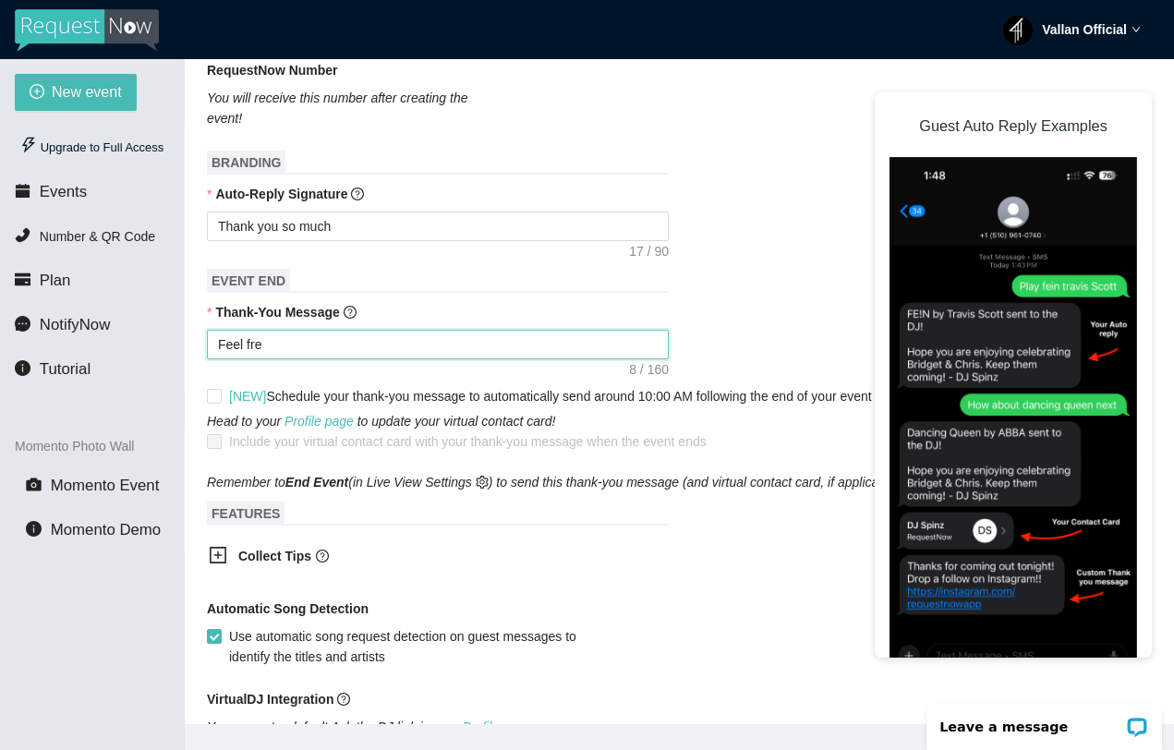
type textarea "Feel free"
type textarea "Feel free t"
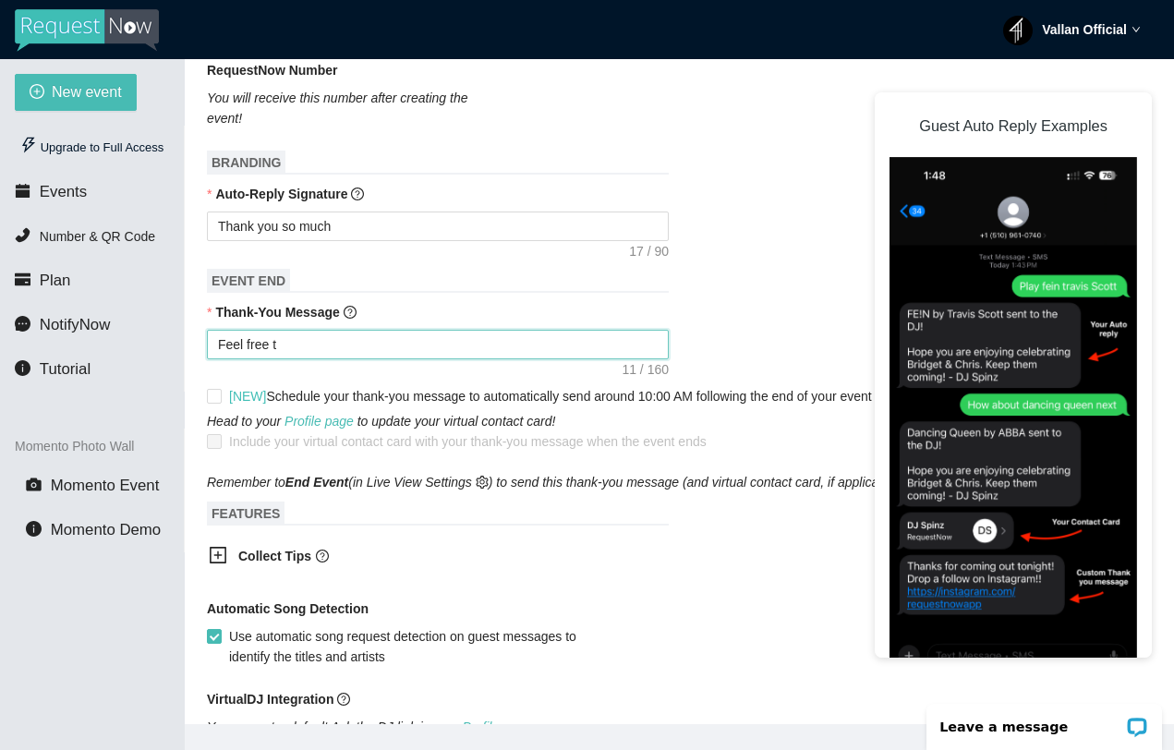
type textarea "Feel free to"
type textarea "Feel free to g"
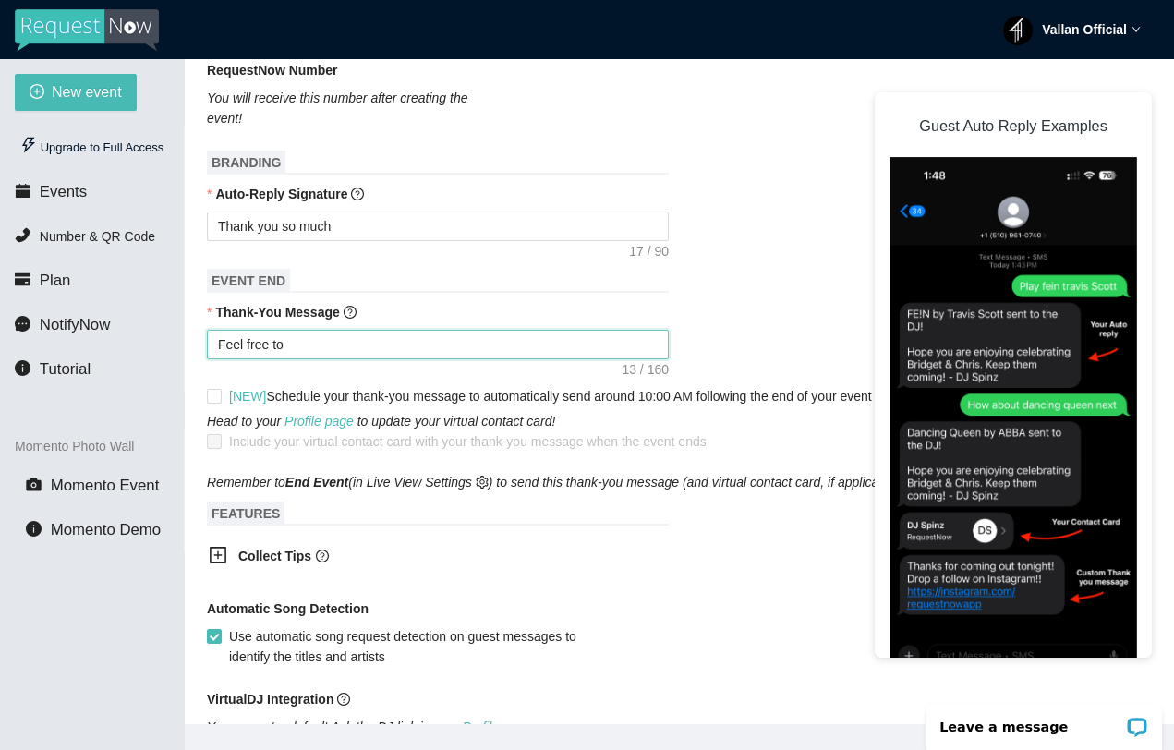
type textarea "Feel free to g"
type textarea "Feel free to"
type textarea "Feel free to f"
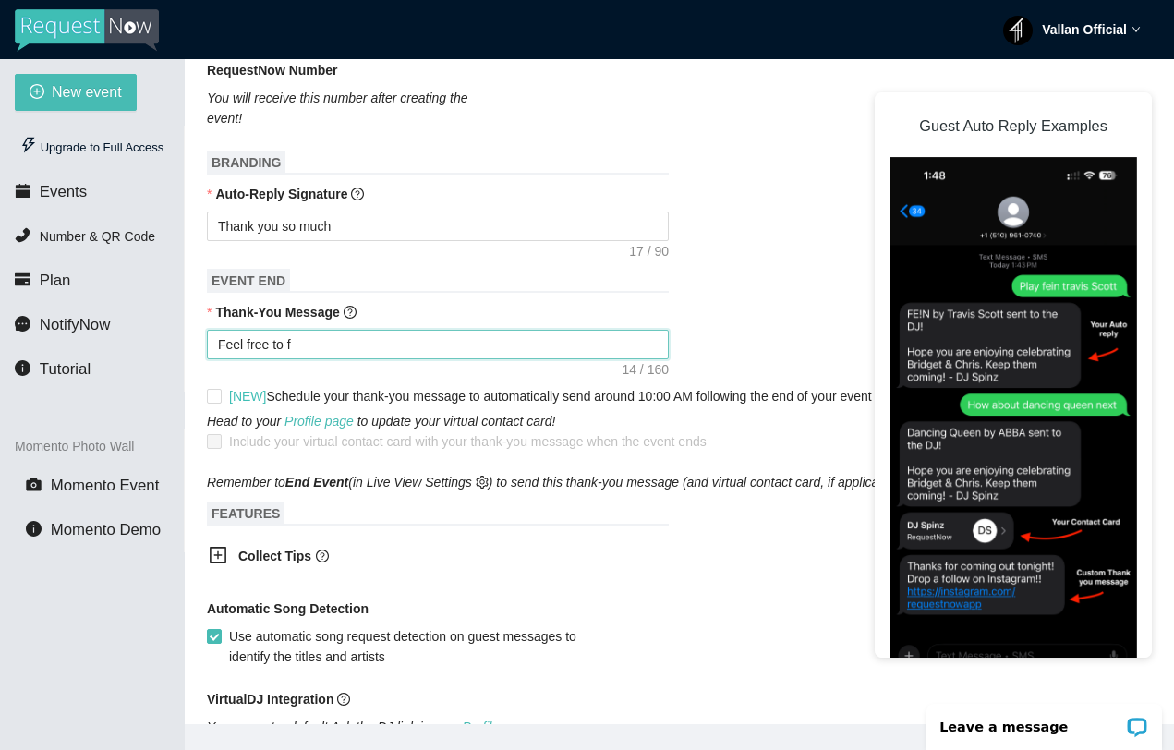
type textarea "Feel free to fo"
type textarea "Feel free to fol"
type textarea "Feel free to foll"
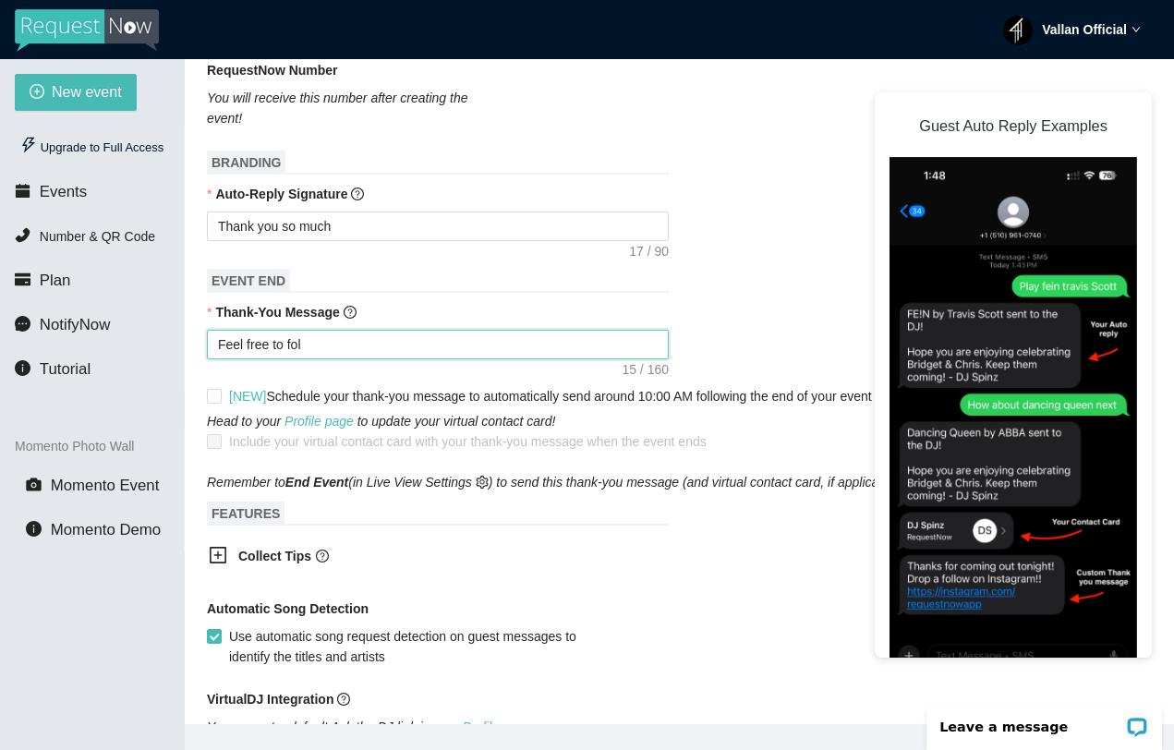
type textarea "Feel free to foll"
type textarea "Feel free to follo"
type textarea "Feel free to follow"
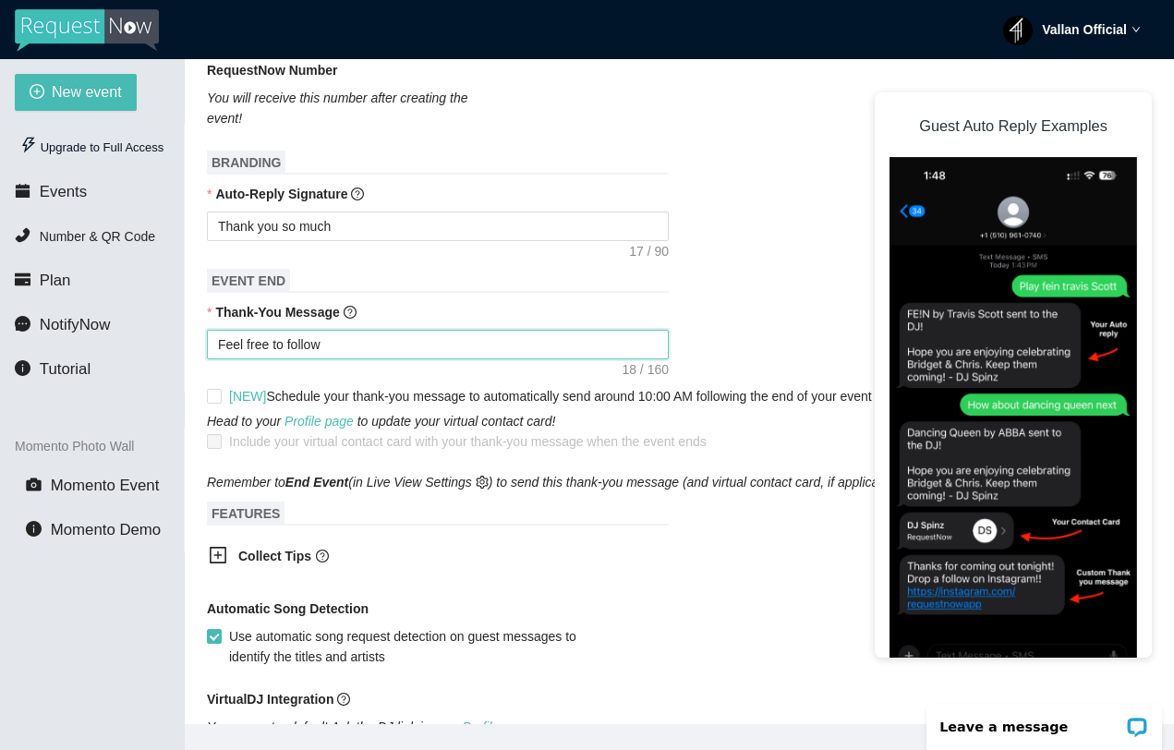
type textarea "Feel free to follow"
type textarea "Feel free to follow m"
type textarea "Feel free to follow me"
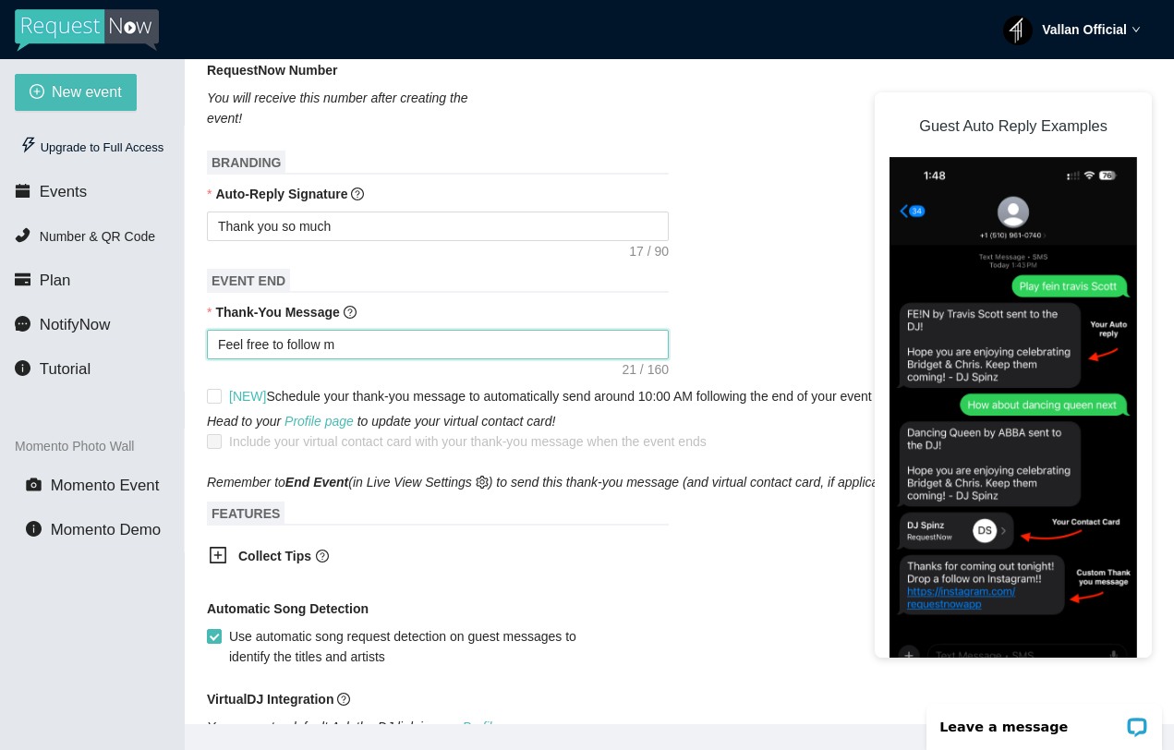
type textarea "Feel free to follow me"
type textarea "Feel free to follow me a"
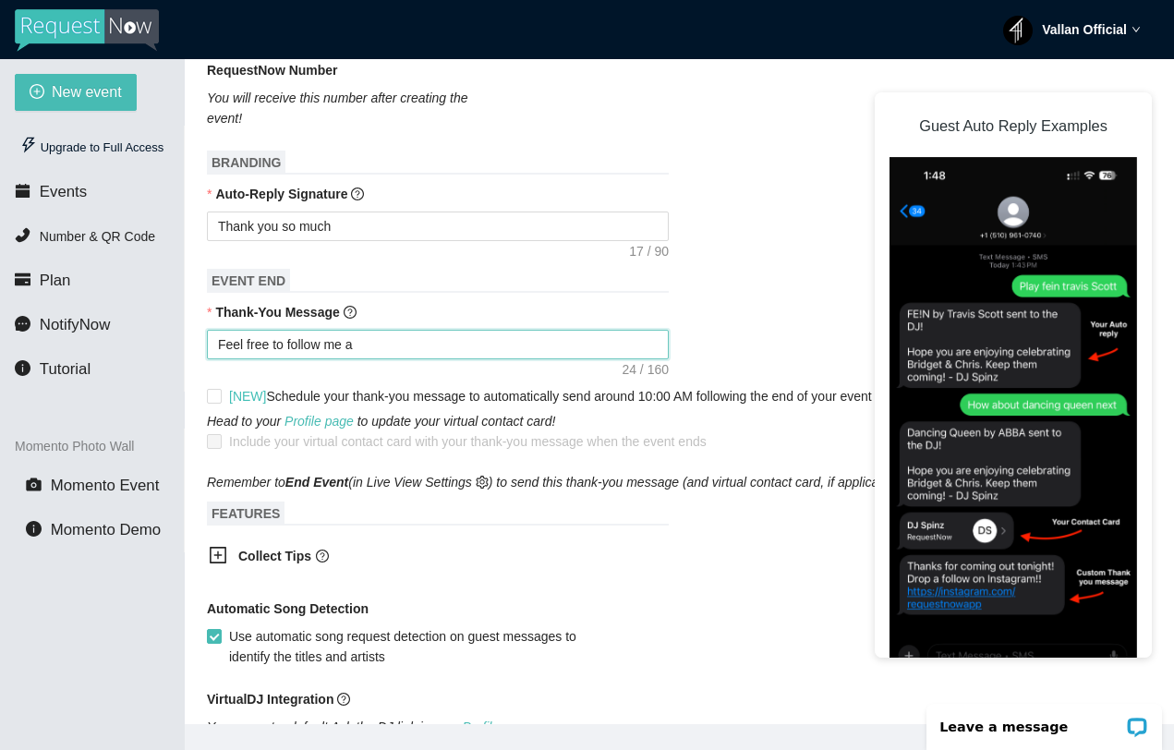
type textarea "Feel free to follow me at"
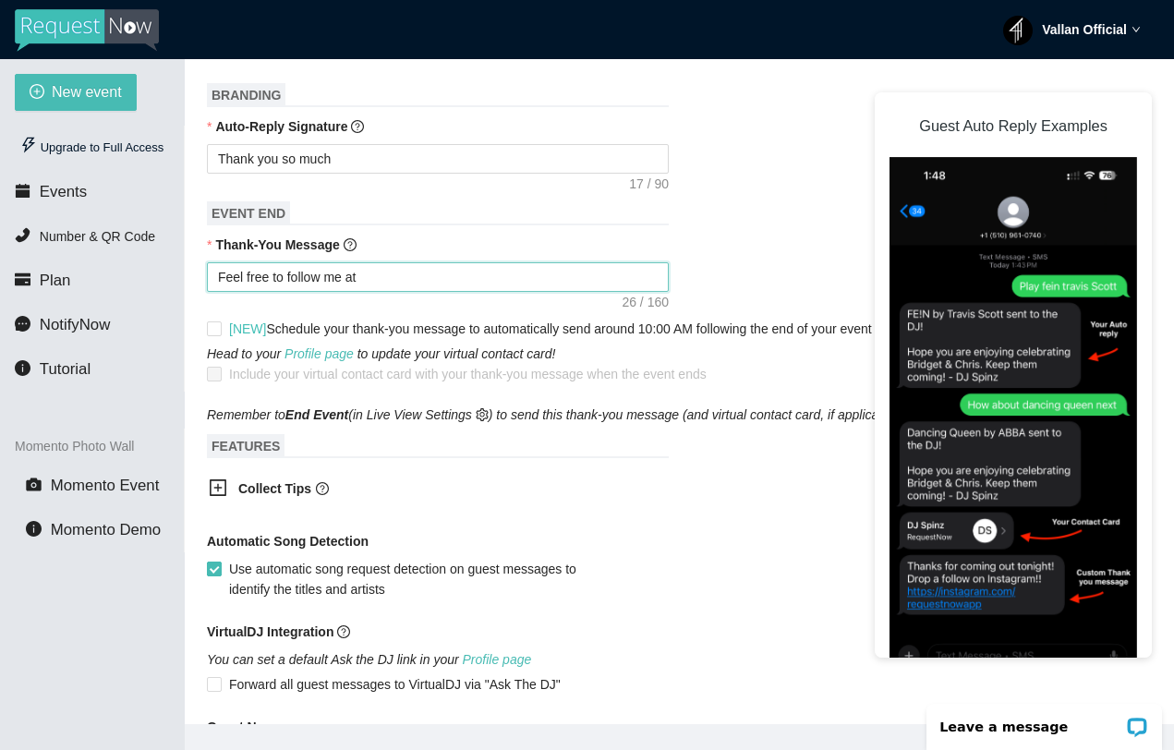
scroll to position [734, 0]
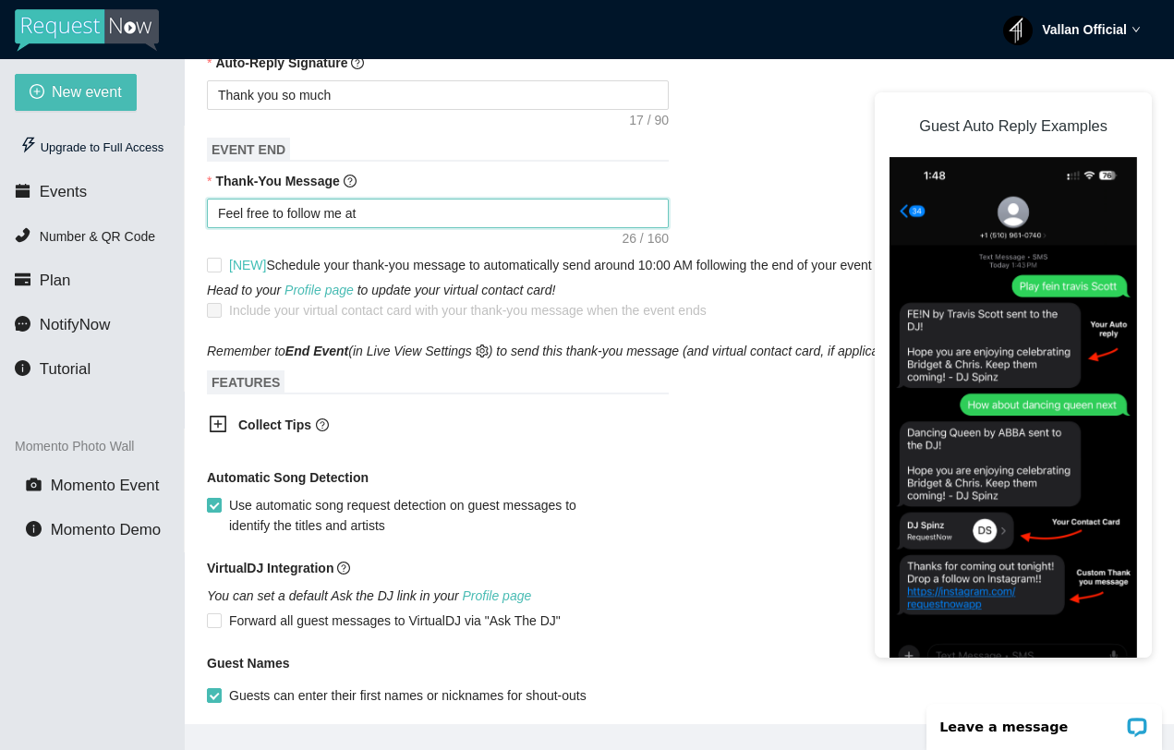
type textarea "Feel free to follow me at"
click at [235, 438] on div at bounding box center [224, 426] width 30 height 23
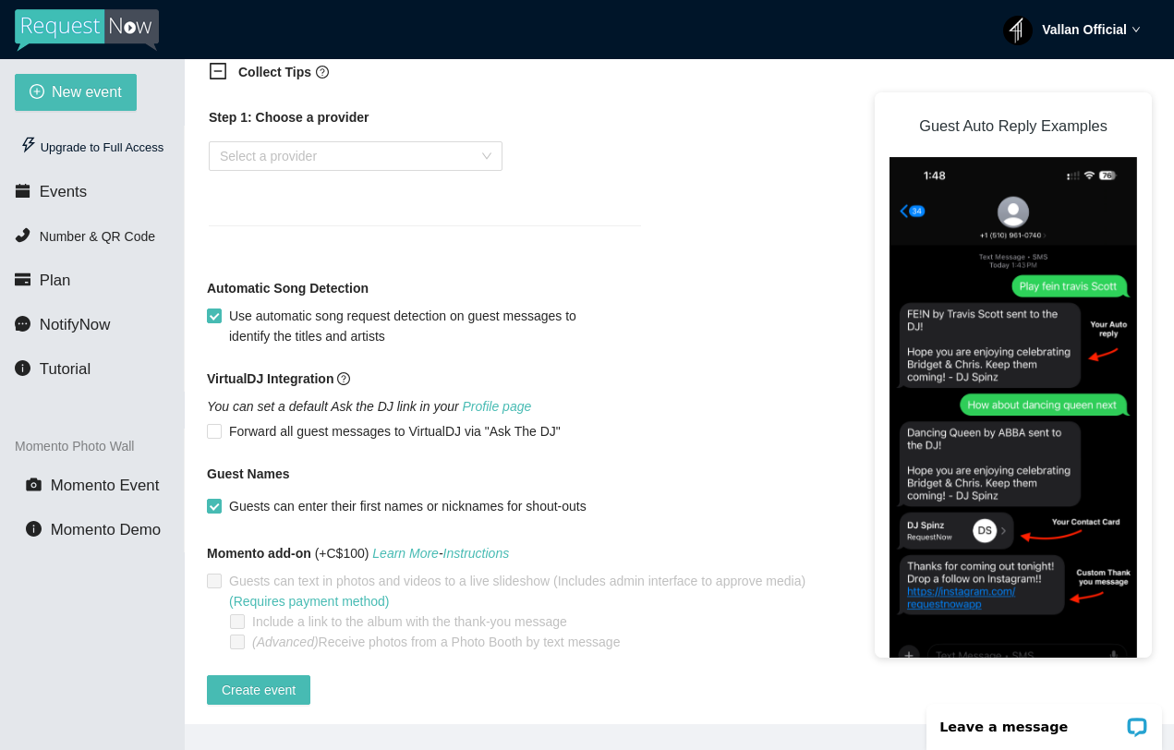
scroll to position [1123, 0]
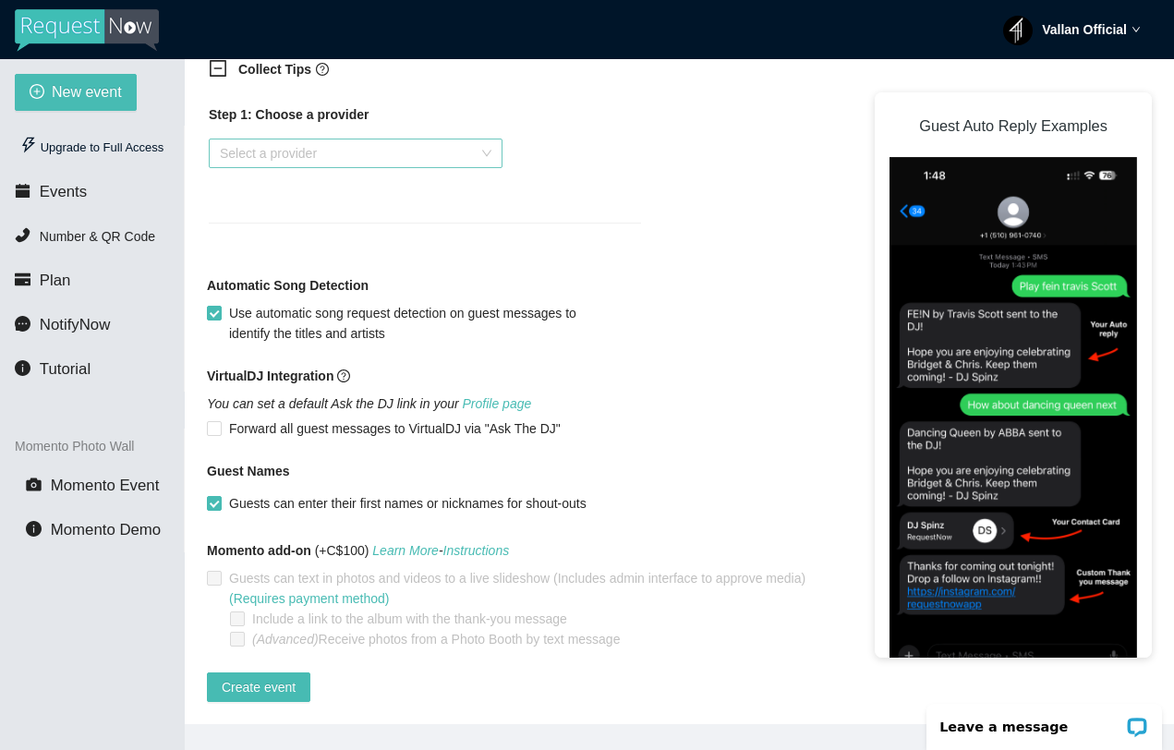
click at [399, 142] on input "search" at bounding box center [349, 153] width 259 height 28
click at [369, 179] on div "PayPal.Me" at bounding box center [355, 176] width 271 height 20
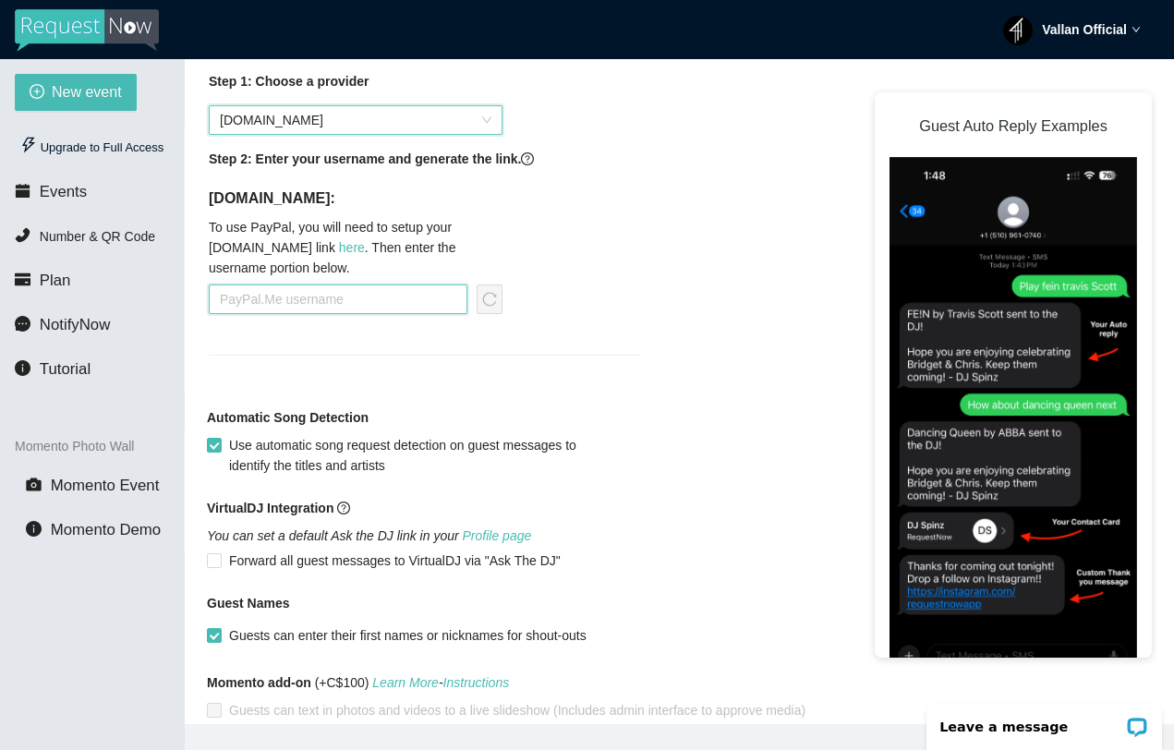
click at [295, 314] on input "text" at bounding box center [338, 299] width 259 height 30
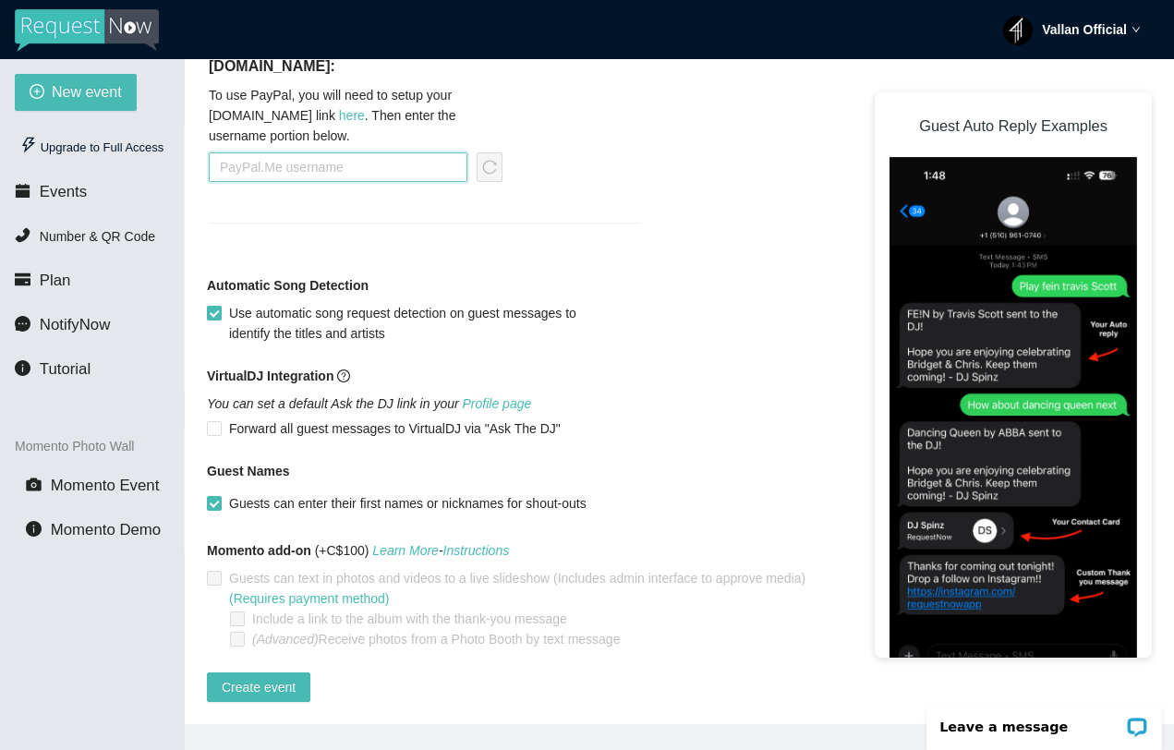
scroll to position [59, 0]
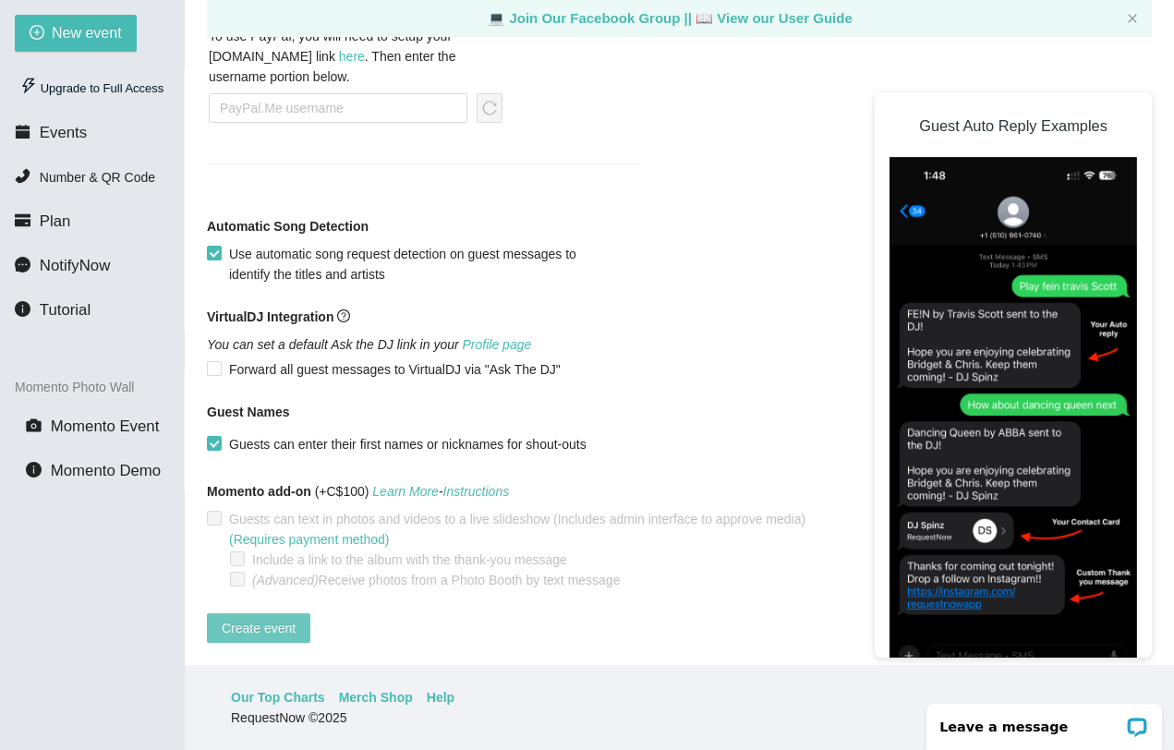
click at [245, 618] on span "Create event" at bounding box center [259, 628] width 74 height 20
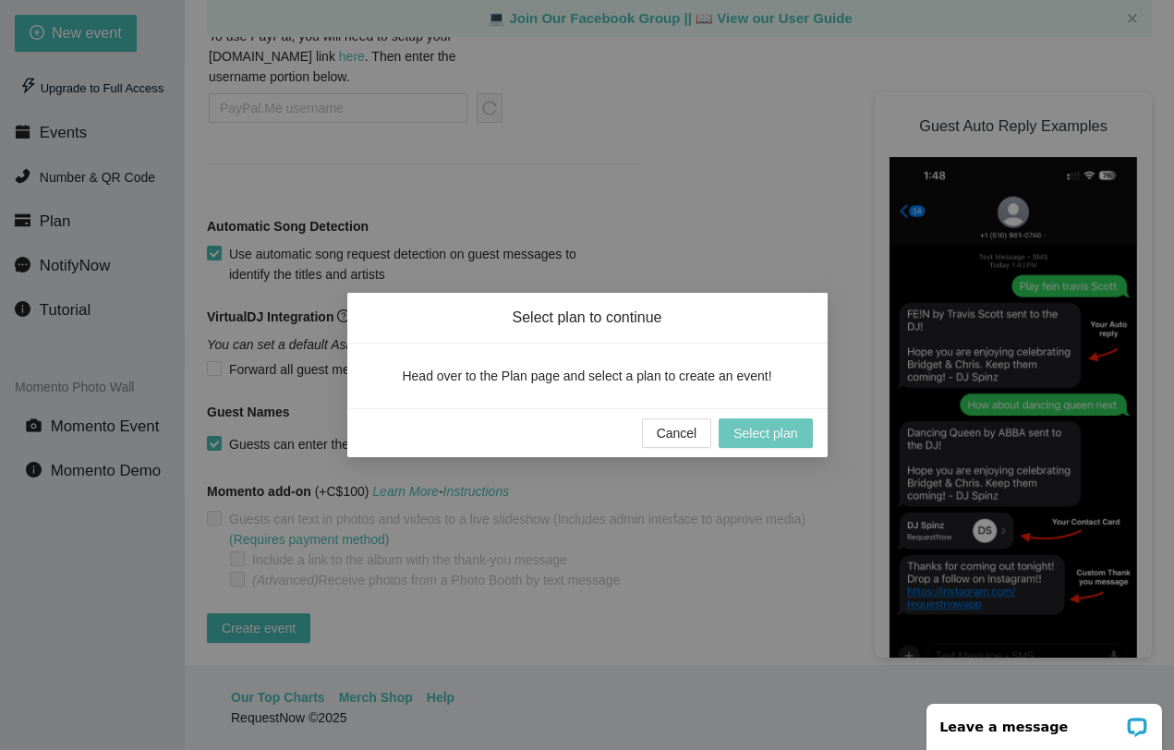
click at [729, 427] on button "Select plan" at bounding box center [764, 433] width 93 height 30
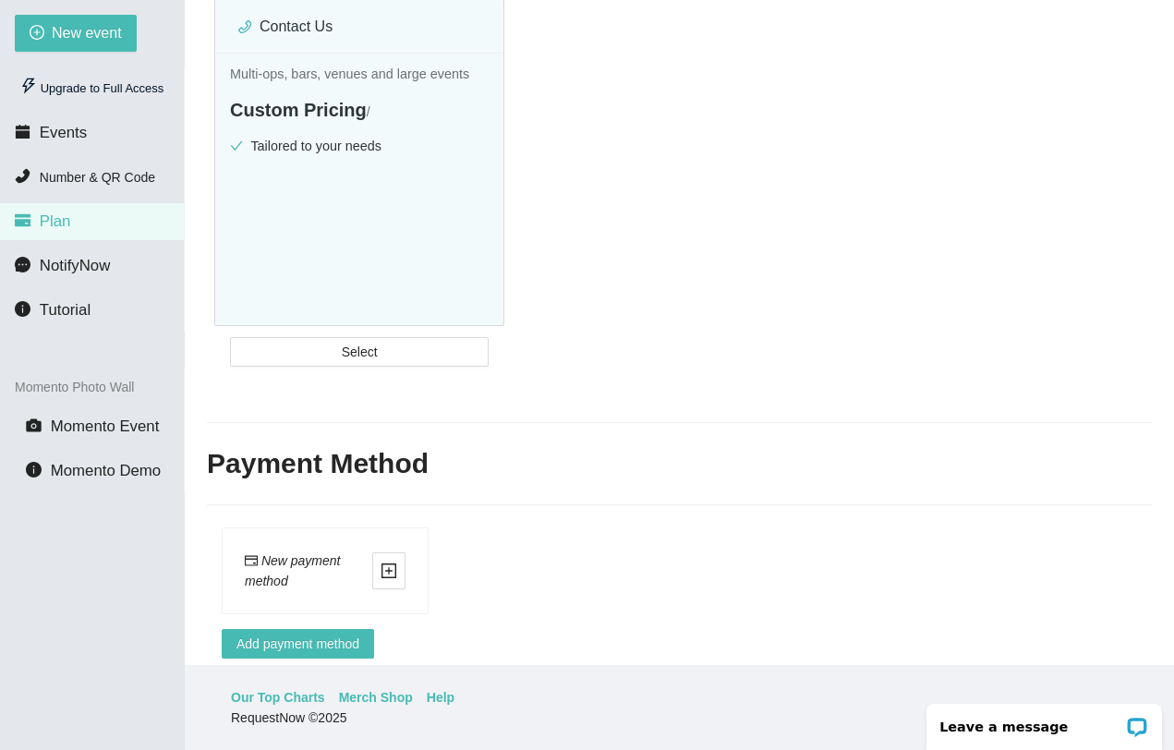
scroll to position [748, 0]
